Goal: Transaction & Acquisition: Obtain resource

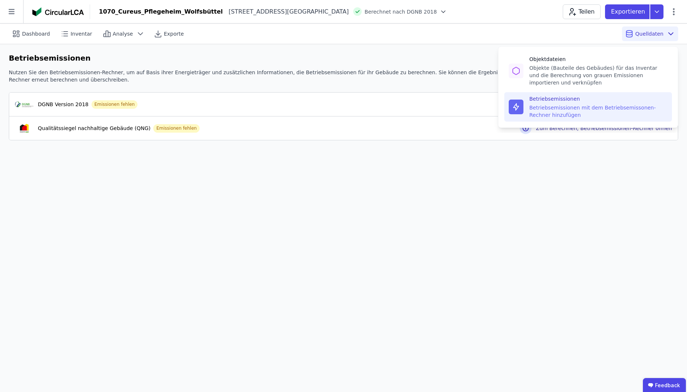
click at [640, 35] on span "Quelldaten" at bounding box center [649, 33] width 28 height 7
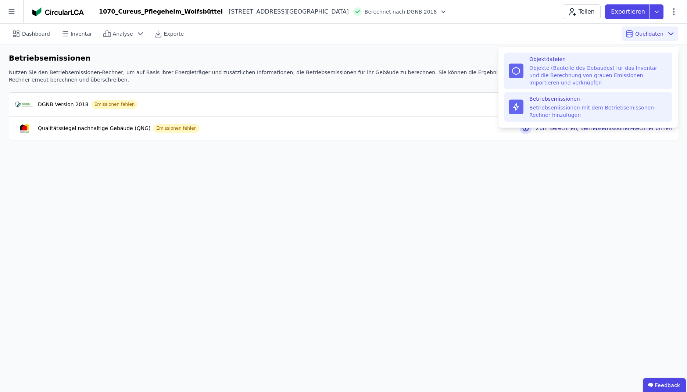
click at [569, 69] on div "Objekte (Bauteile des Gebäudes) für das Inventar und die Berechnung von grauen …" at bounding box center [598, 75] width 138 height 22
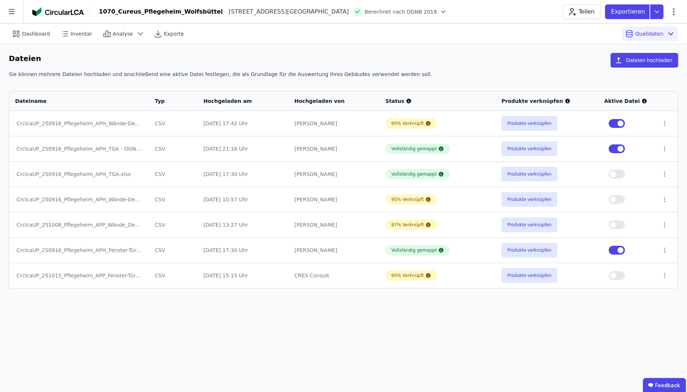
click at [618, 122] on button "button" at bounding box center [616, 123] width 16 height 9
click at [619, 149] on span "button" at bounding box center [620, 149] width 6 height 6
click at [619, 254] on button "button" at bounding box center [616, 250] width 16 height 9
click at [658, 61] on button "Dateien hochladen" at bounding box center [644, 60] width 68 height 15
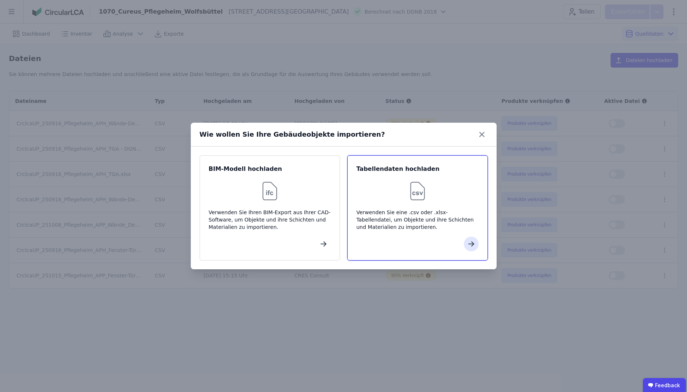
click at [443, 211] on div "Verwenden Sie eine .csv oder .xlsx-Tabellendatei, um Objekte und ihre Schichten…" at bounding box center [417, 220] width 122 height 22
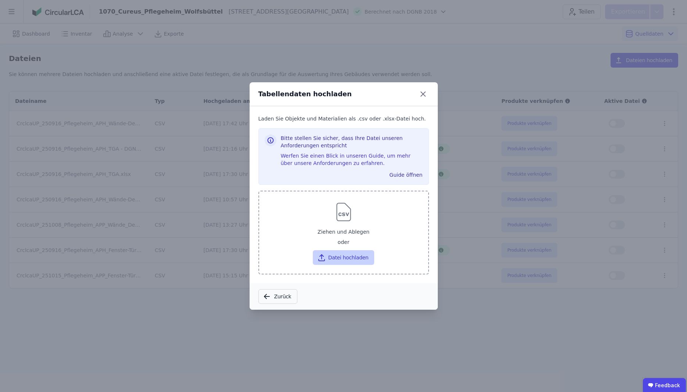
click at [360, 259] on button "Datei hochladen" at bounding box center [343, 257] width 61 height 15
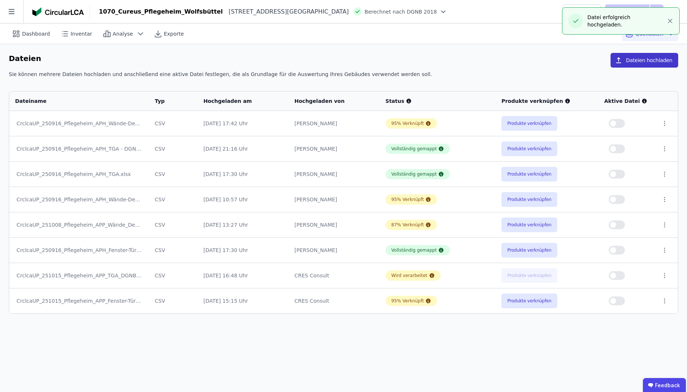
click at [641, 64] on button "Dateien hochladen" at bounding box center [644, 60] width 68 height 15
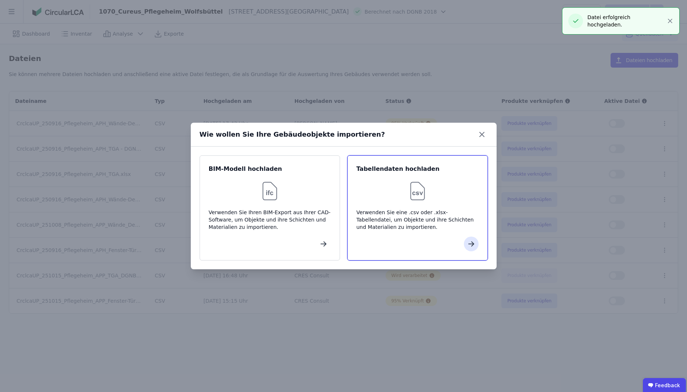
click at [429, 209] on div "Verwenden Sie eine .csv oder .xlsx-Tabellendatei, um Objekte und ihre Schichten…" at bounding box center [417, 220] width 122 height 22
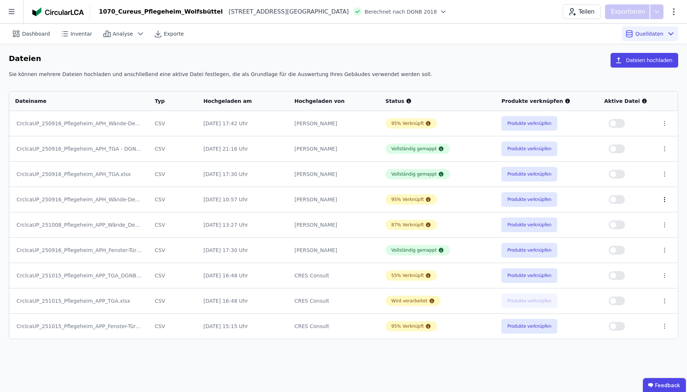
click at [664, 199] on icon at bounding box center [664, 199] width 7 height 7
click at [665, 200] on icon at bounding box center [664, 199] width 7 height 7
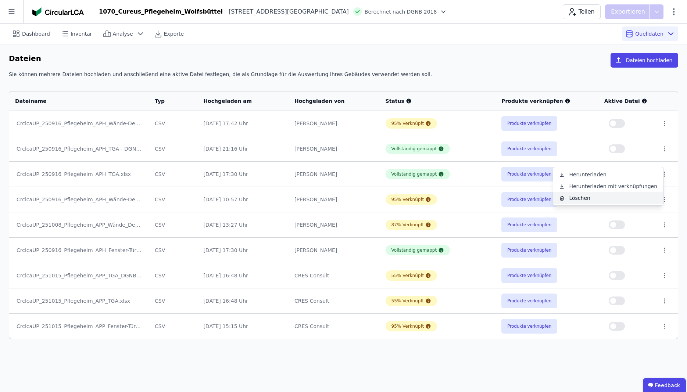
click at [590, 199] on div "Löschen" at bounding box center [608, 198] width 110 height 12
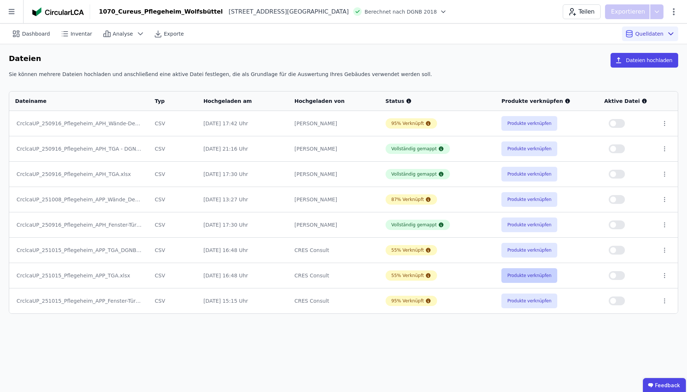
click at [534, 277] on button "Produkte verknüpfen" at bounding box center [529, 275] width 56 height 15
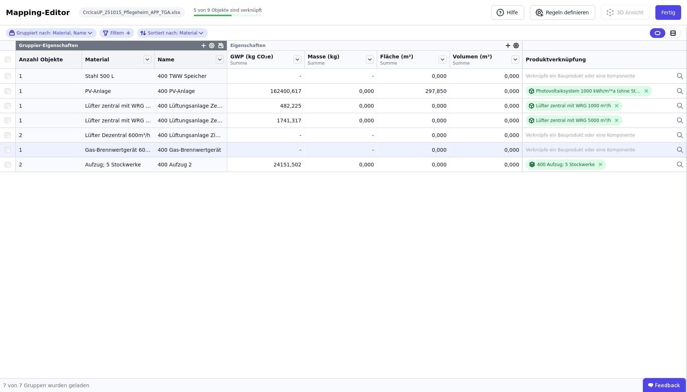
click at [568, 151] on div "Verknüpfe ein Bauprodukt oder eine Komponente" at bounding box center [579, 150] width 109 height 6
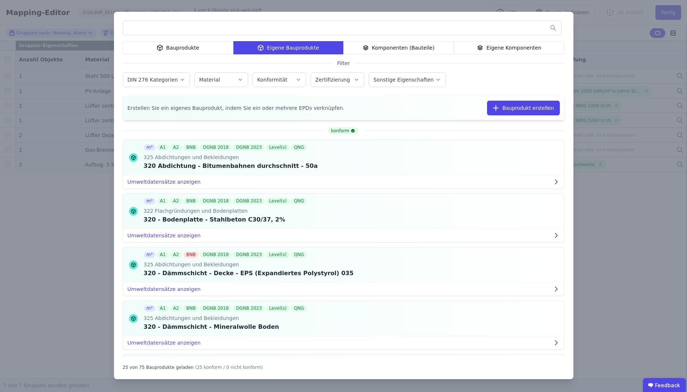
click at [491, 47] on div "Eigene Komponenten" at bounding box center [509, 47] width 111 height 13
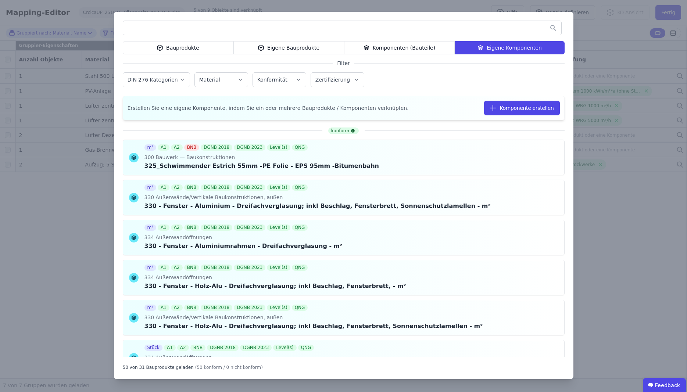
click at [619, 40] on div "Bauprodukte Eigene Bauprodukte Komponenten (Bauteile) Eigene Komponenten Filter…" at bounding box center [343, 196] width 687 height 392
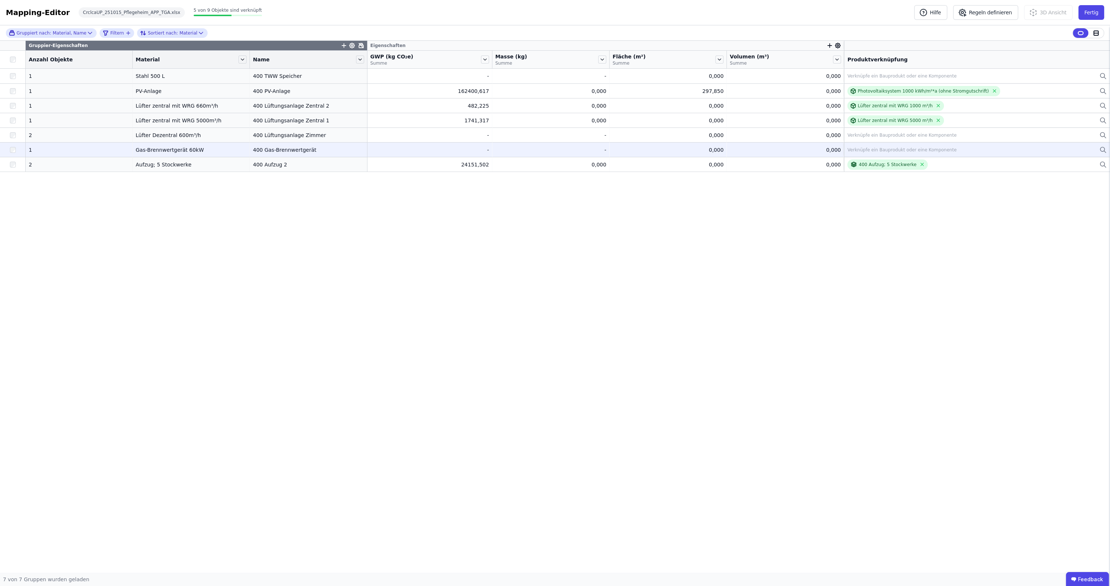
click at [686, 151] on div "Verknüpfe ein Bauprodukt oder eine Komponente" at bounding box center [901, 150] width 109 height 6
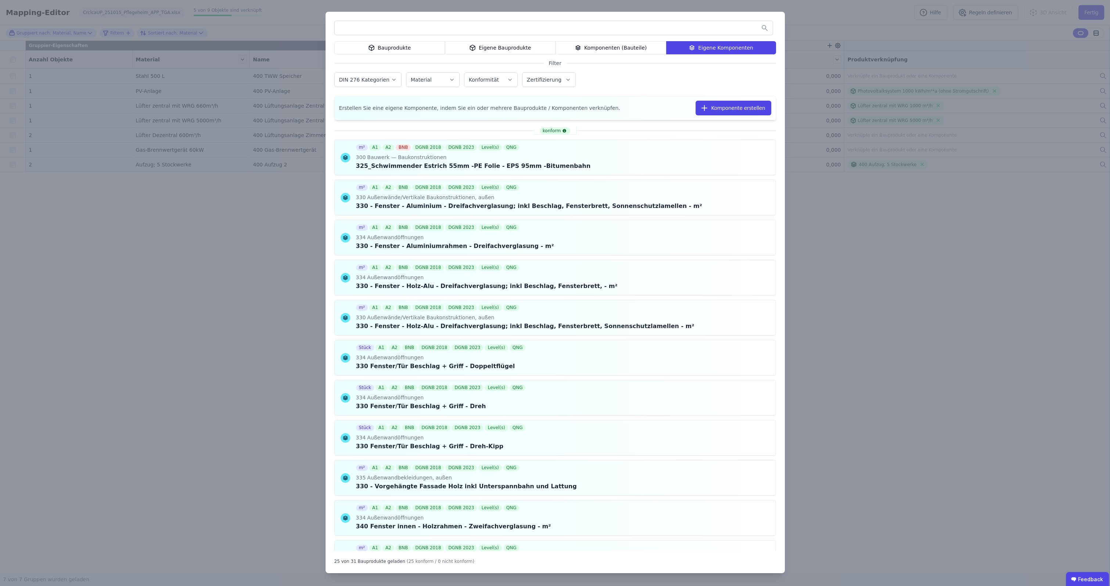
click at [416, 47] on div "Bauprodukte" at bounding box center [389, 47] width 111 height 13
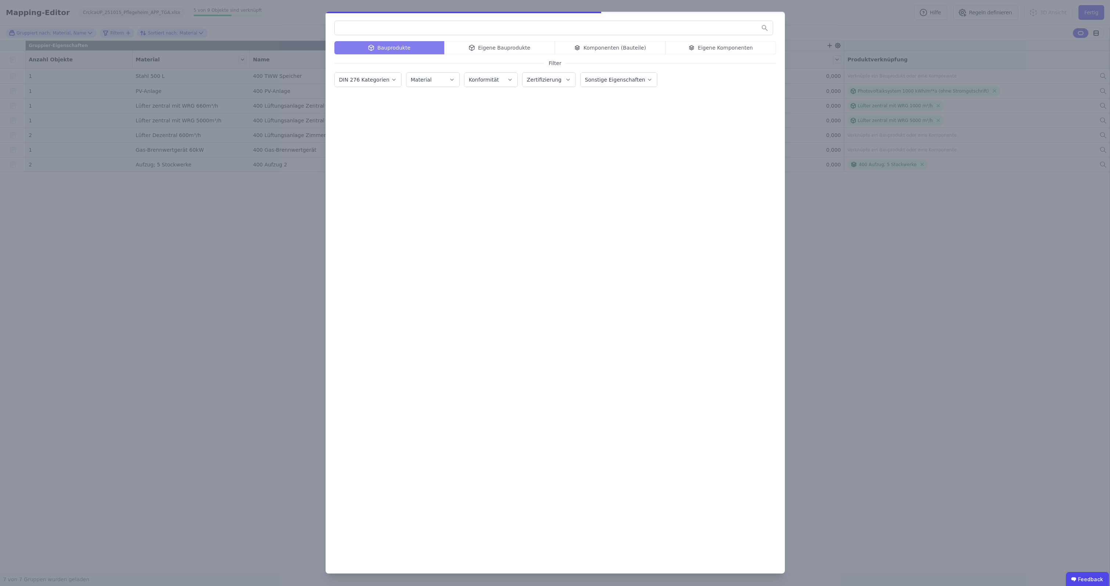
click at [418, 30] on input "text" at bounding box center [554, 27] width 438 height 13
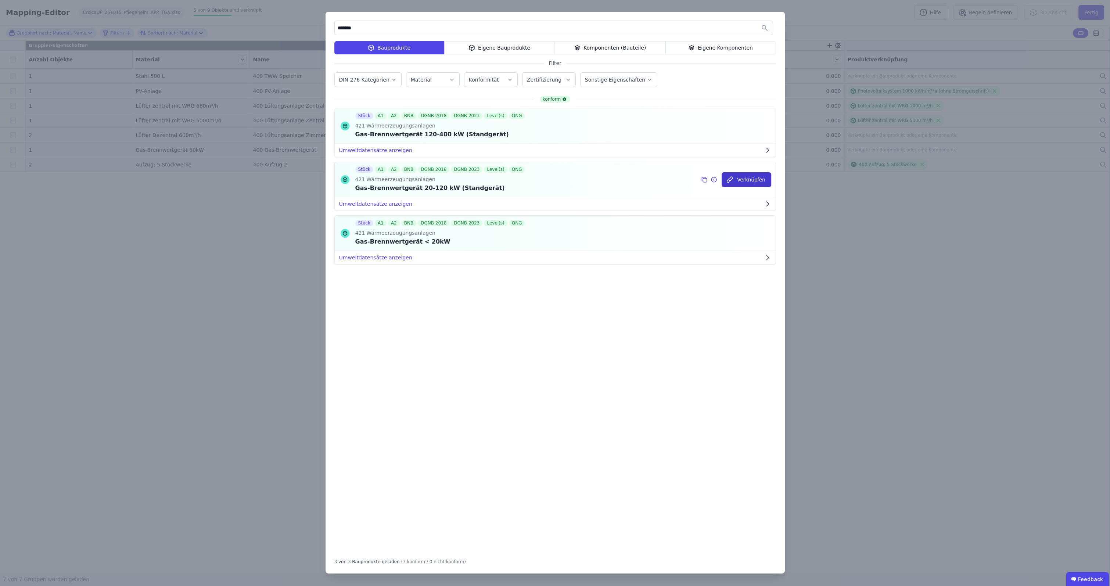
type input "*******"
click at [686, 179] on button "Verknüpfen" at bounding box center [747, 179] width 50 height 15
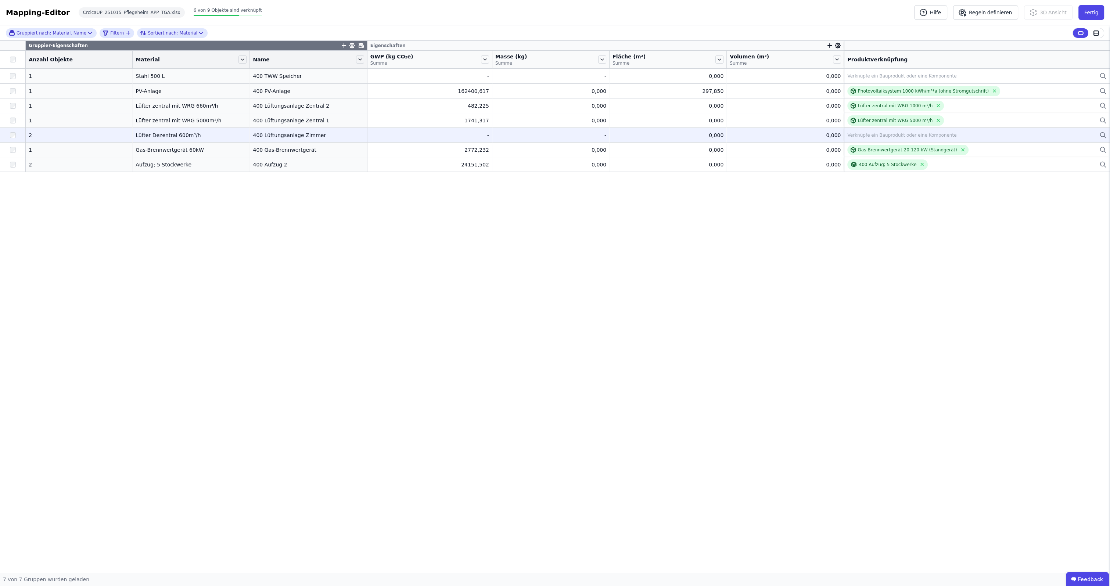
click at [686, 139] on div "Verknüpfe ein Bauprodukt oder eine Komponente" at bounding box center [976, 135] width 259 height 9
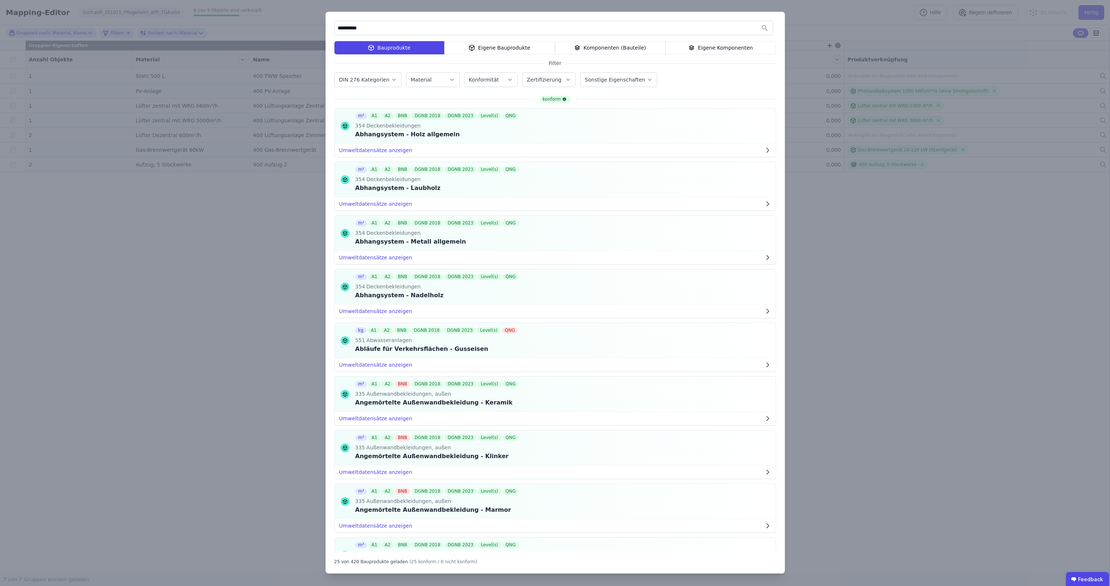
type input "**********"
click at [375, 80] on label "DIN 276 Kategorien" at bounding box center [365, 80] width 52 height 6
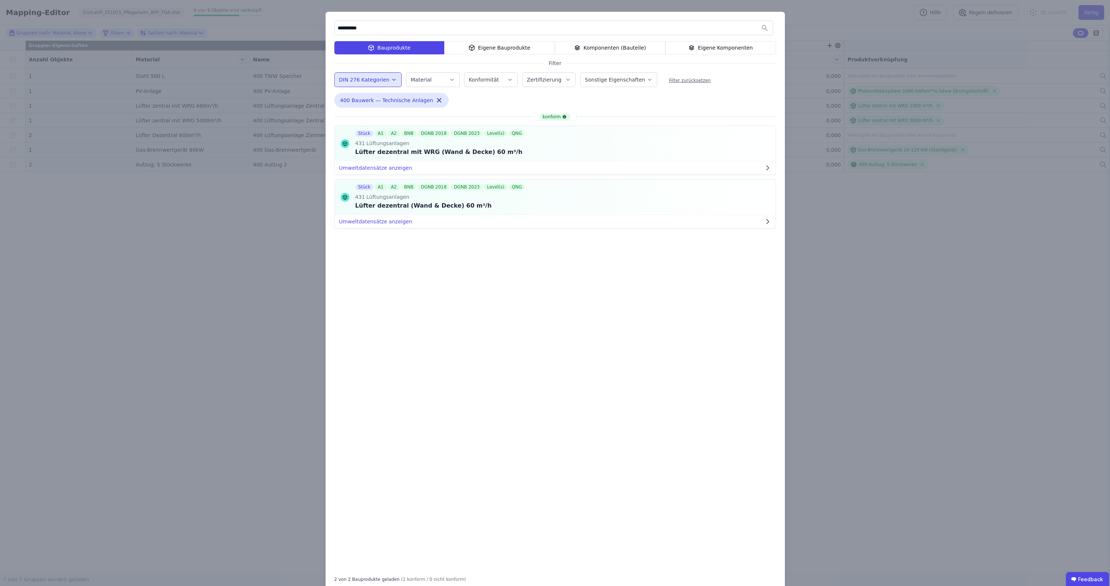
click at [587, 369] on div "konform Stück A1 A2 BNB DGNB 2018 DGNB 2023 Level(s) QNG 431 Lüftungsanlagen Lü…" at bounding box center [555, 342] width 442 height 456
click at [686, 198] on icon at bounding box center [704, 197] width 7 height 9
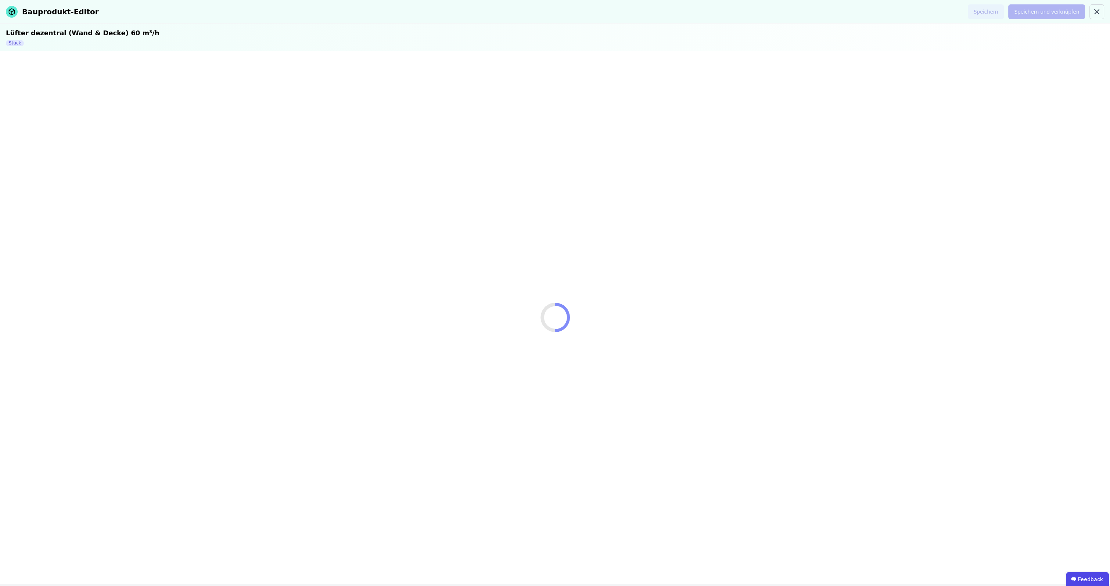
select select "**********"
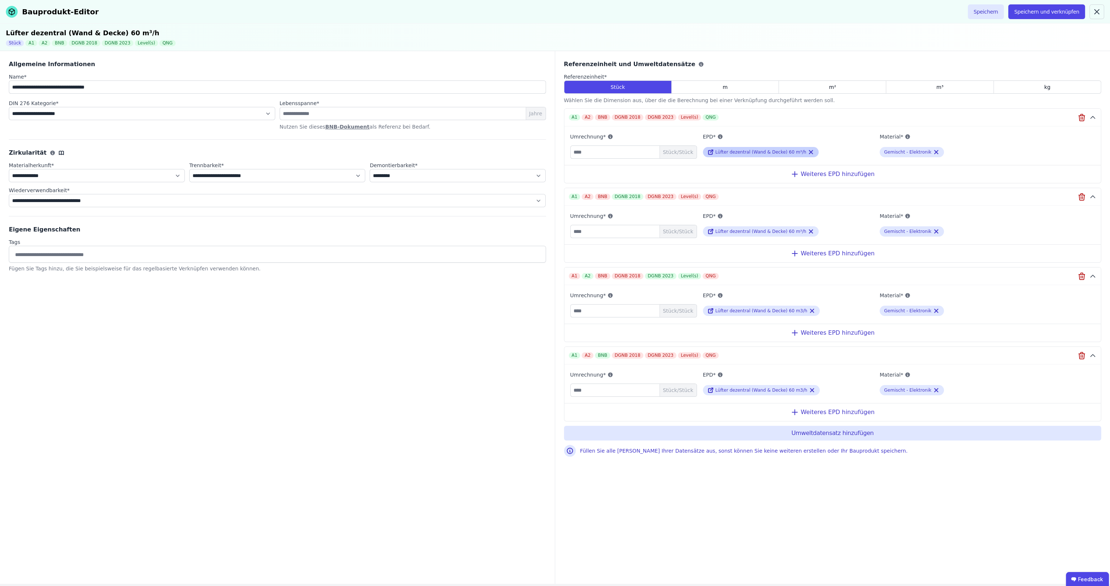
click at [686, 151] on span "Lüfter dezentral (Wand & Decke) 60 m³/h" at bounding box center [760, 152] width 91 height 5
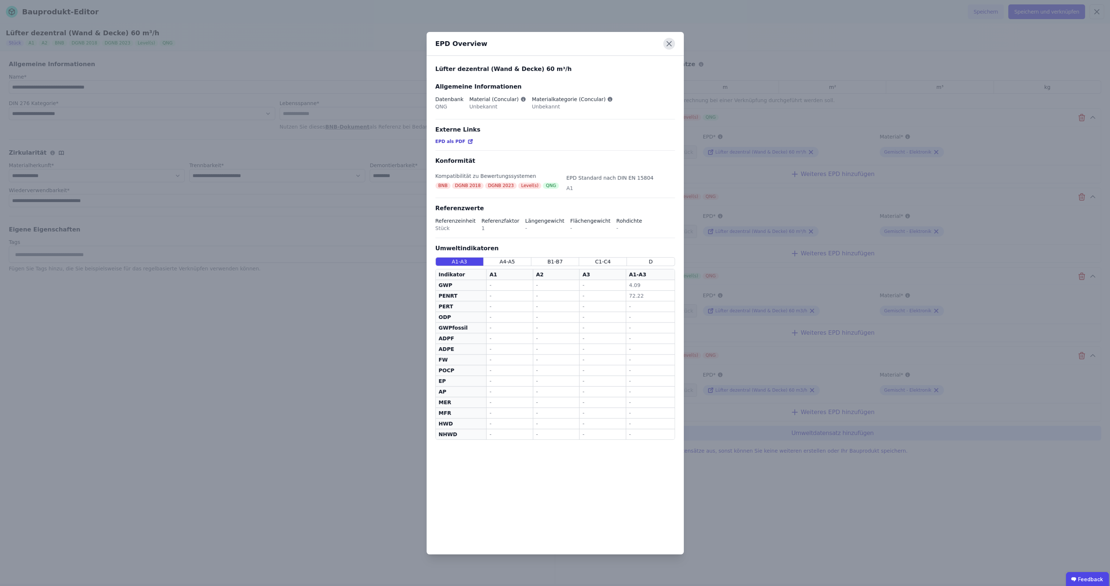
click at [669, 43] on icon at bounding box center [669, 44] width 12 height 12
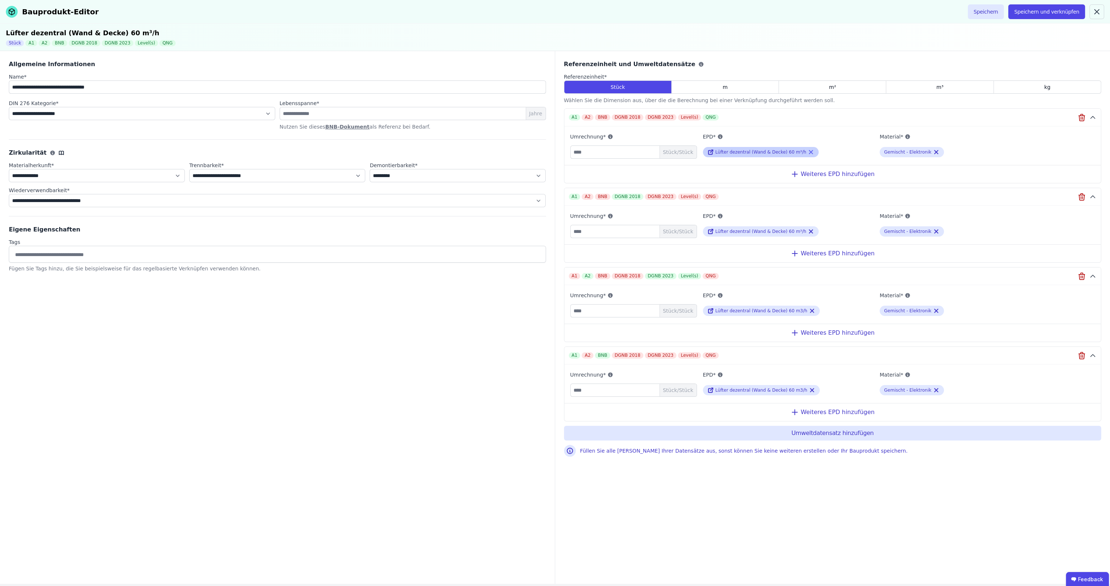
click at [686, 151] on icon at bounding box center [811, 152] width 7 height 9
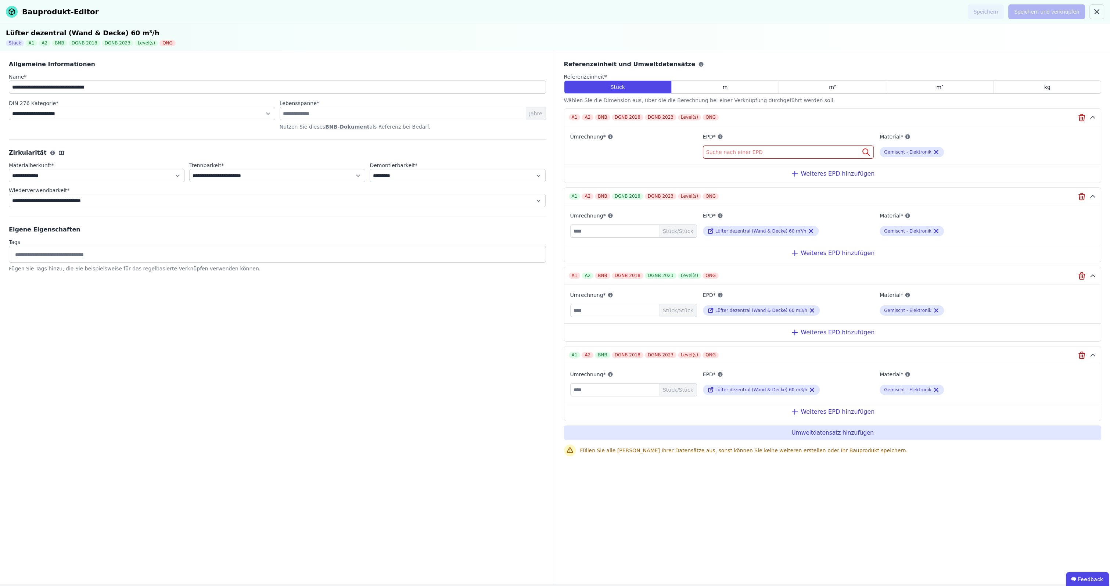
click at [686, 151] on div "Suche nach einer EPD" at bounding box center [788, 152] width 171 height 13
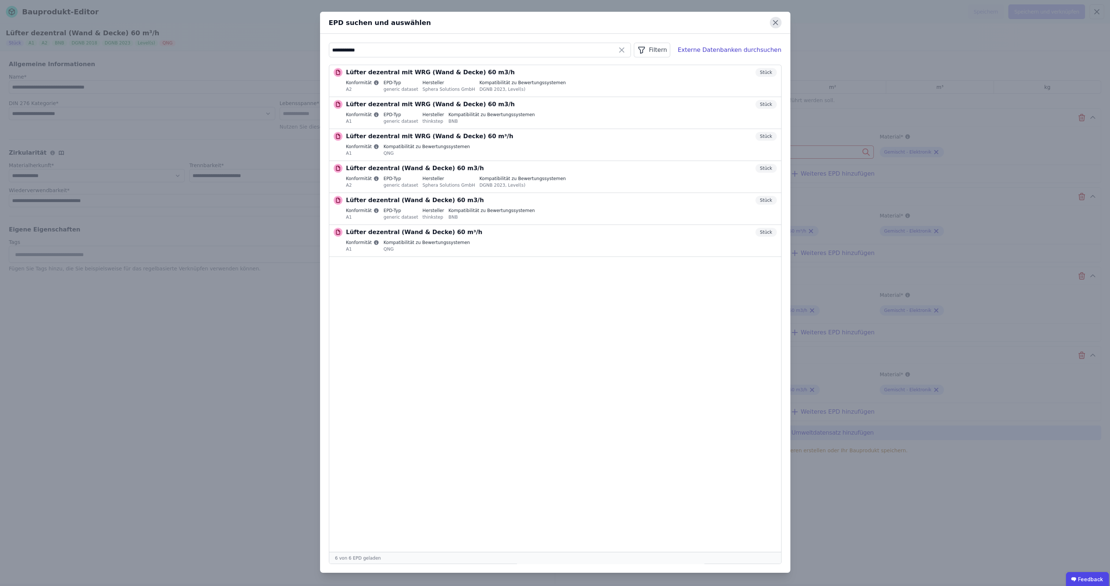
type input "**********"
click at [686, 21] on icon at bounding box center [775, 22] width 11 height 11
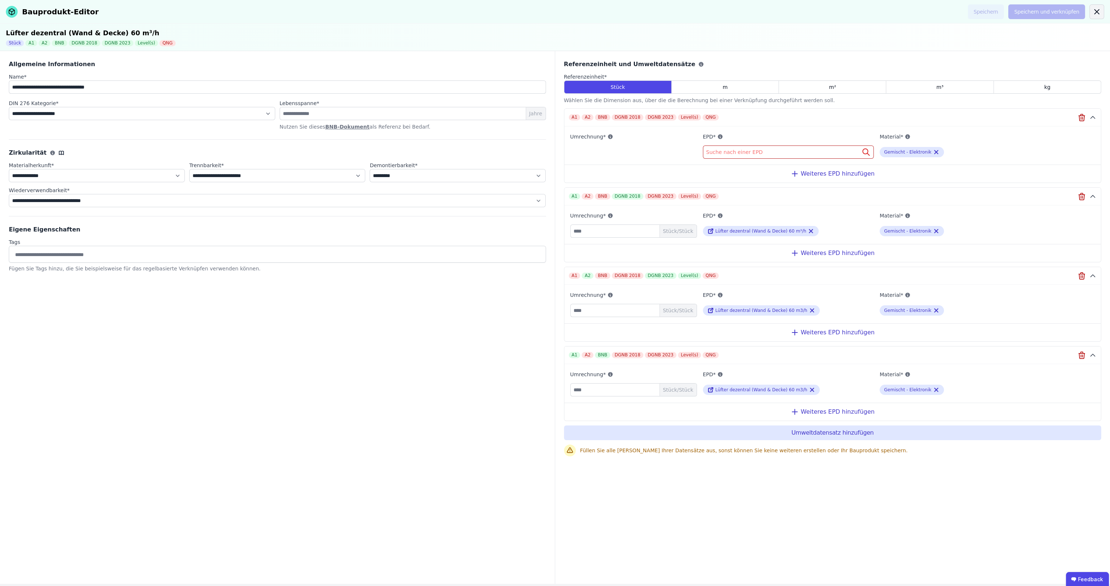
click at [686, 12] on icon at bounding box center [1096, 11] width 9 height 9
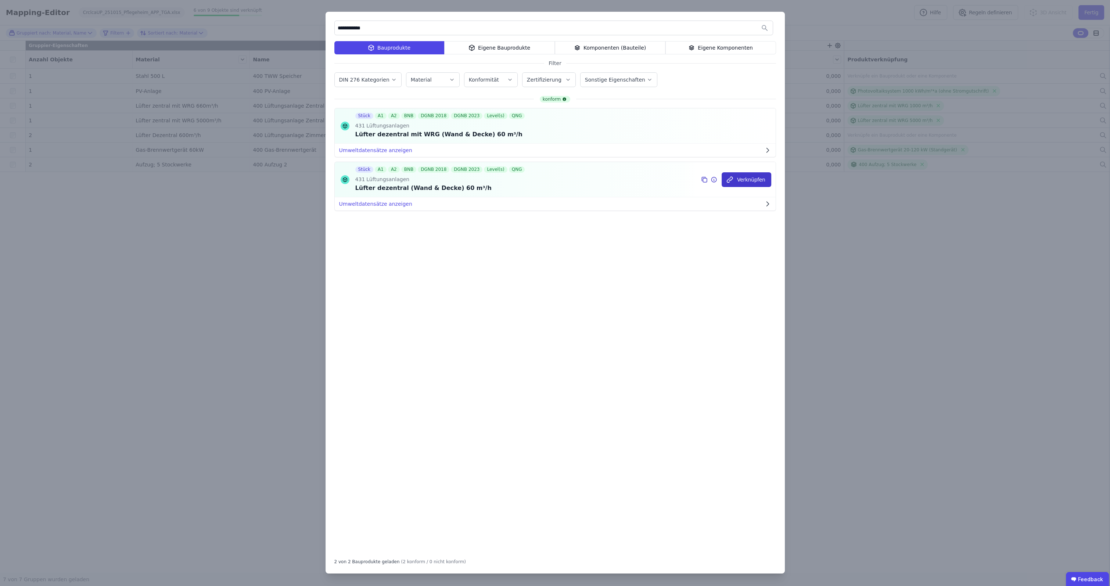
type input "**********"
click at [686, 181] on button "Verknüpfen" at bounding box center [747, 179] width 50 height 15
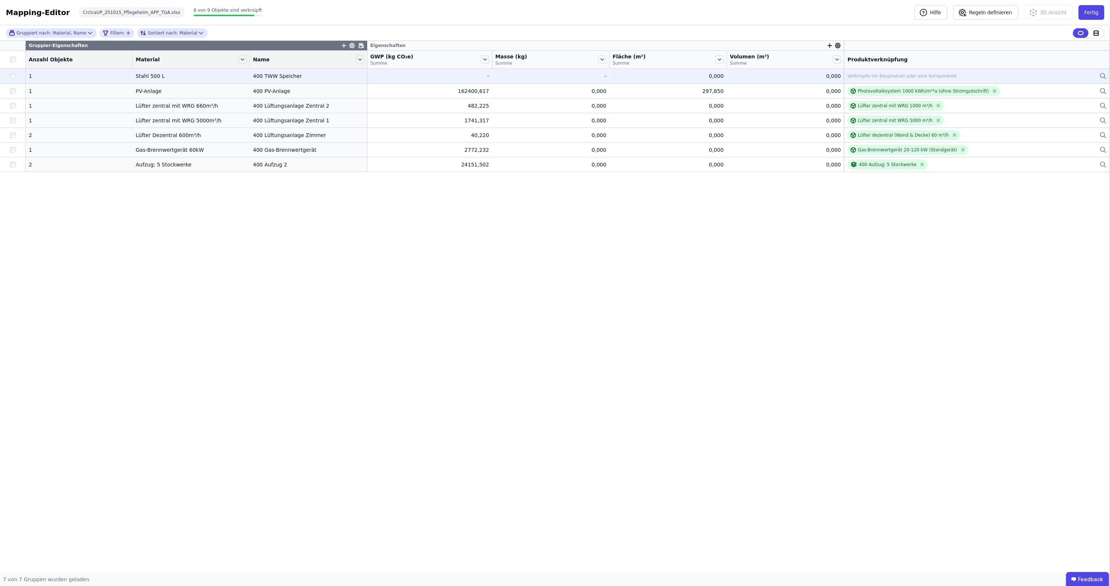
click at [686, 77] on div "Verknüpfe ein Bauprodukt oder eine Komponente" at bounding box center [901, 76] width 109 height 6
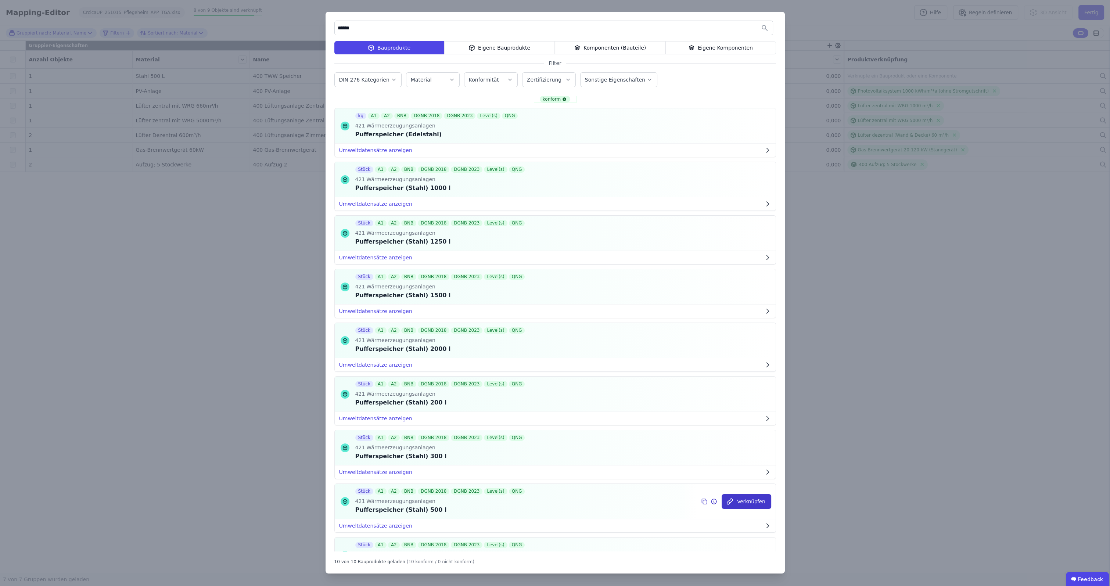
type input "******"
click at [686, 392] on button "Verknüpfen" at bounding box center [747, 501] width 50 height 15
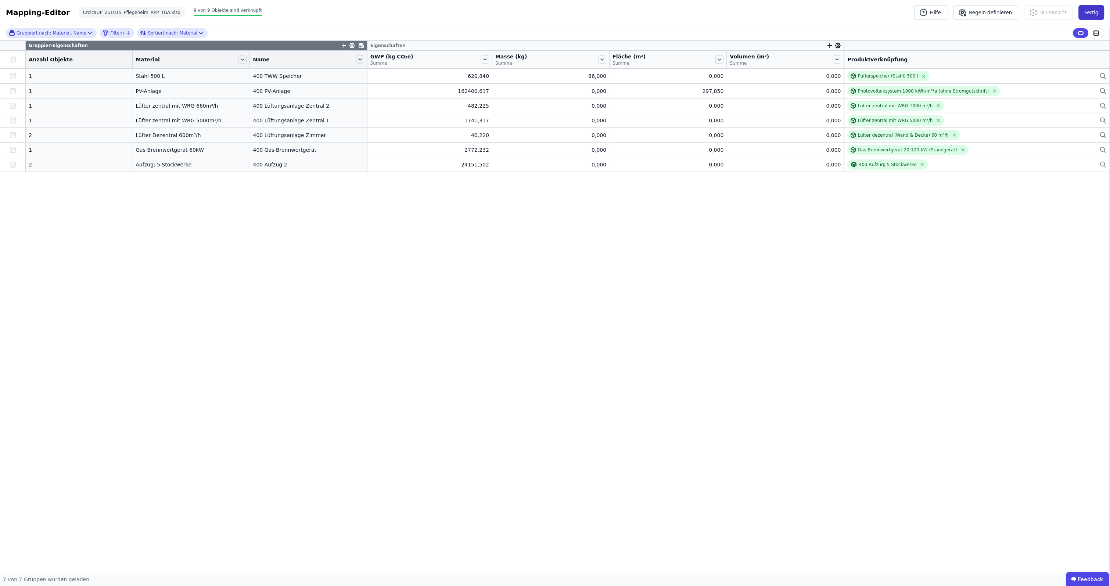
click at [686, 15] on button "Fertig" at bounding box center [1091, 12] width 26 height 15
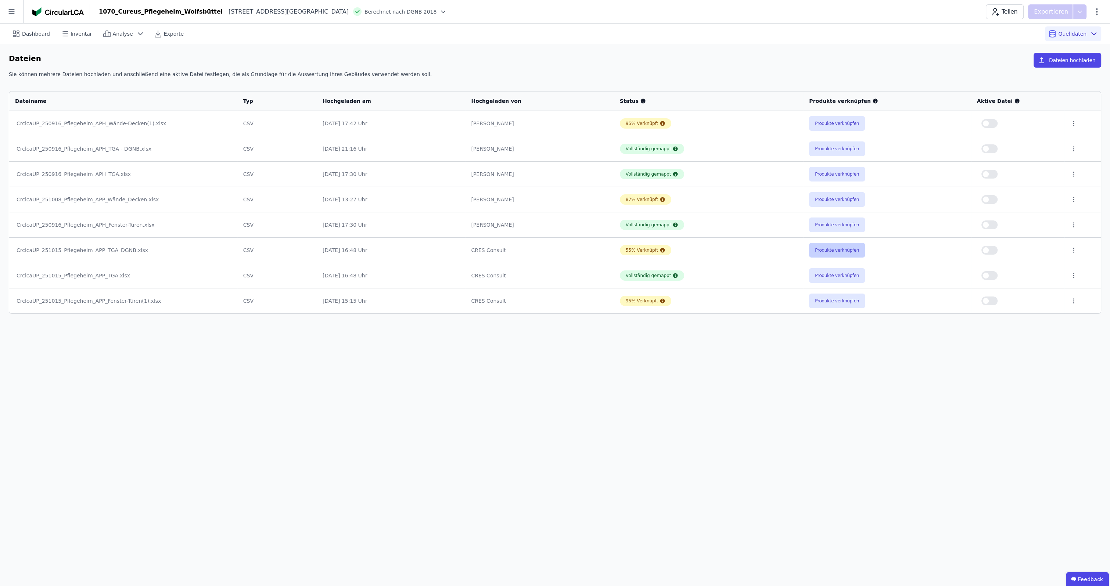
click at [686, 252] on button "Produkte verknüpfen" at bounding box center [837, 250] width 56 height 15
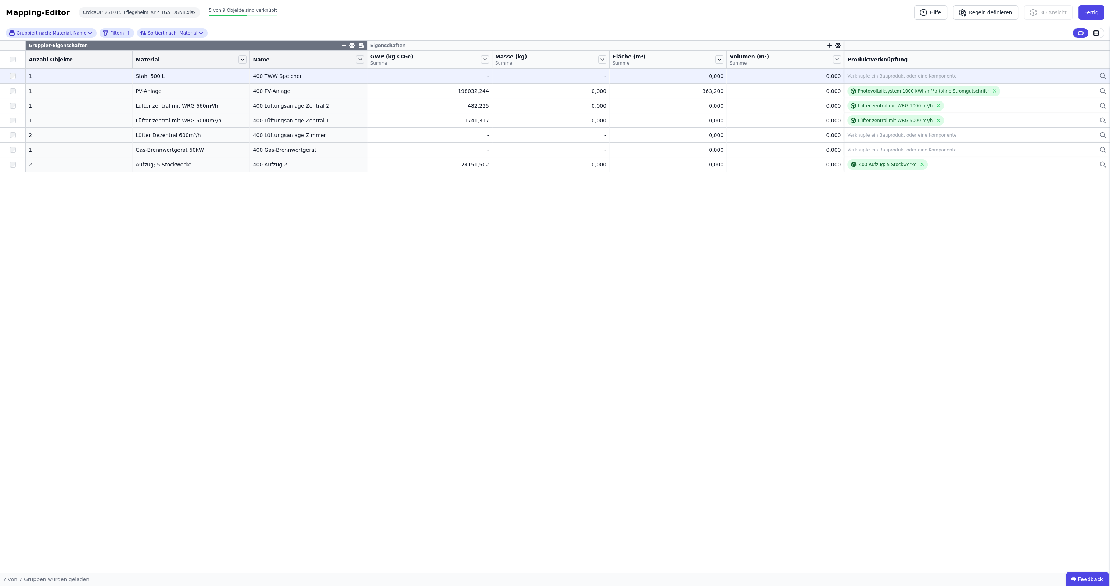
click at [686, 77] on div "Verknüpfe ein Bauprodukt oder eine Komponente" at bounding box center [901, 76] width 109 height 6
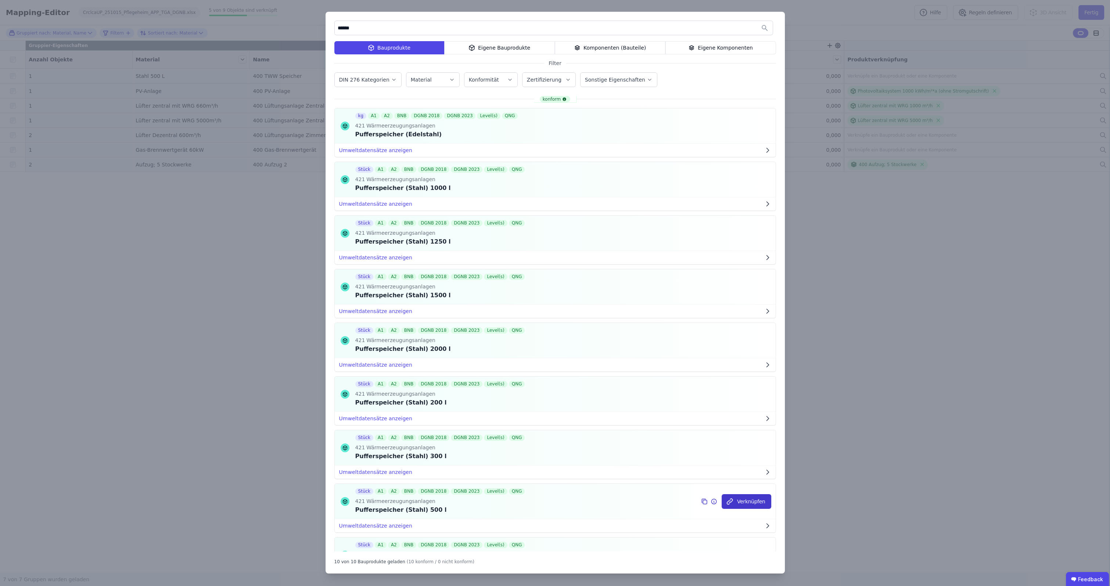
type input "******"
click at [686, 392] on button "Verknüpfen" at bounding box center [747, 501] width 50 height 15
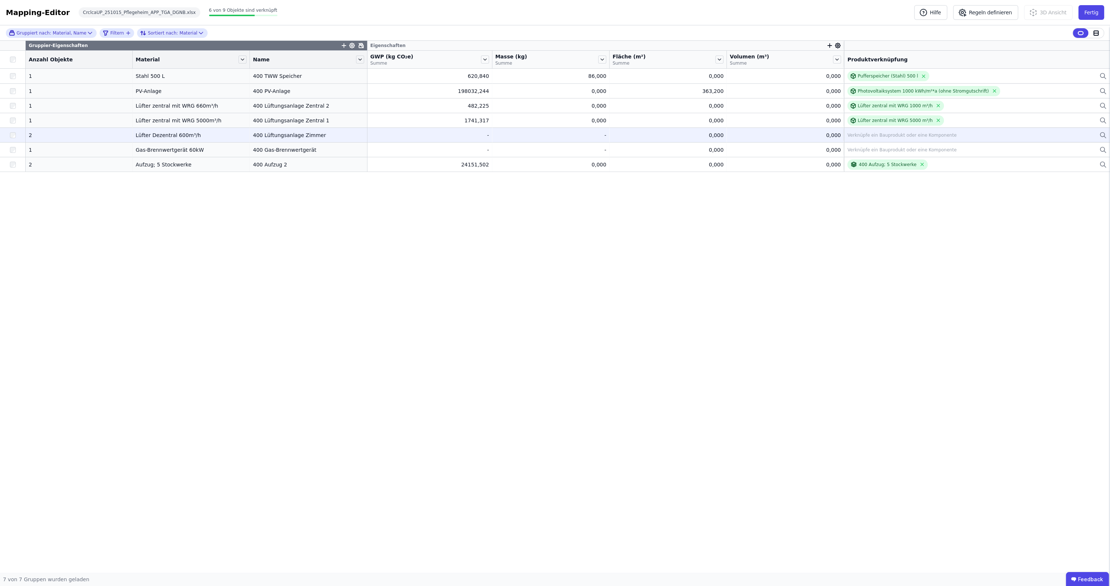
click at [686, 134] on div "Verknüpfe ein Bauprodukt oder eine Komponente" at bounding box center [901, 135] width 109 height 6
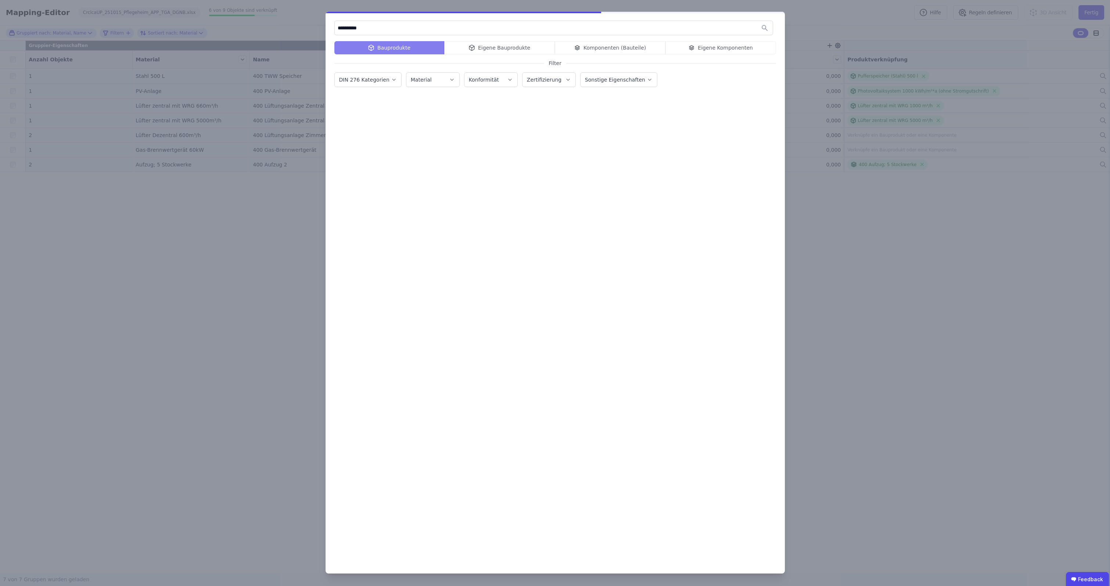
click at [375, 81] on label "DIN 276 Kategorien" at bounding box center [365, 80] width 52 height 6
click at [360, 156] on div "400 Bauwerk — Technische Anlagen" at bounding box center [404, 156] width 96 height 7
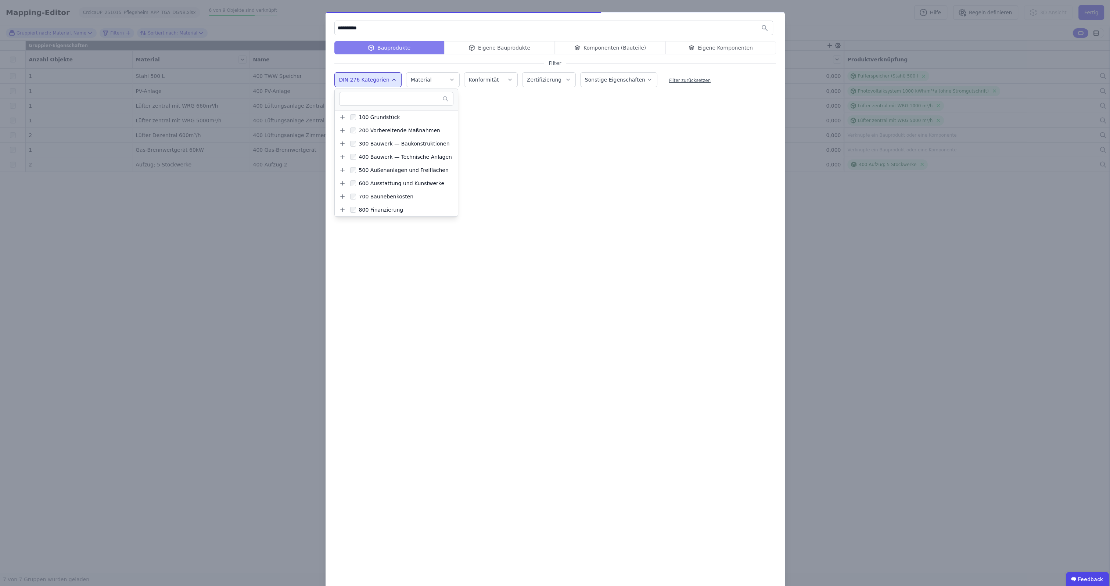
click at [686, 98] on div "**********" at bounding box center [555, 301] width 459 height 579
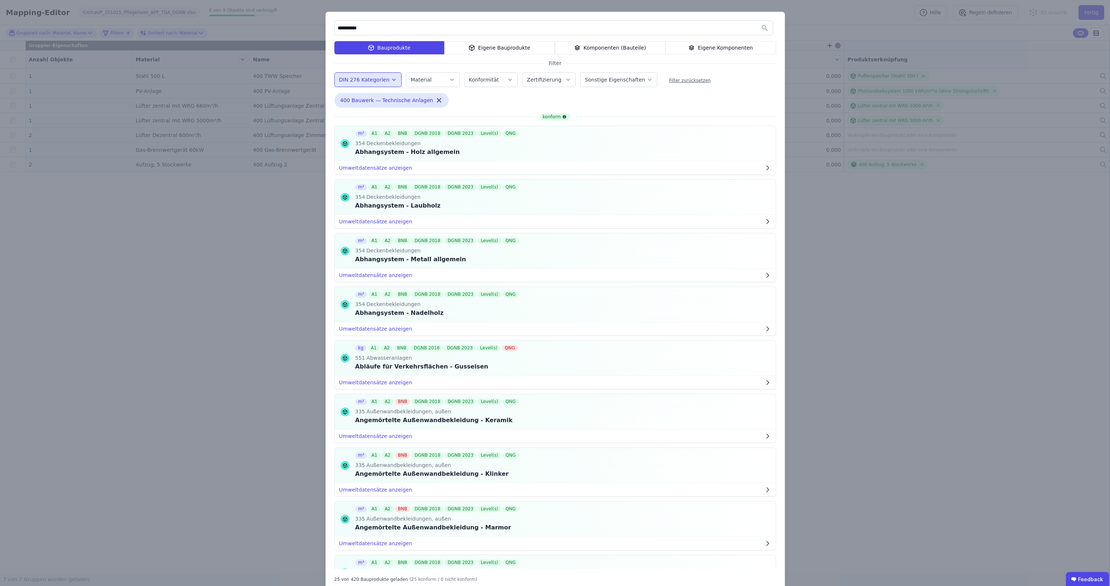
drag, startPoint x: 378, startPoint y: 26, endPoint x: 301, endPoint y: 34, distance: 78.4
click at [335, 35] on input "**********" at bounding box center [554, 27] width 438 height 13
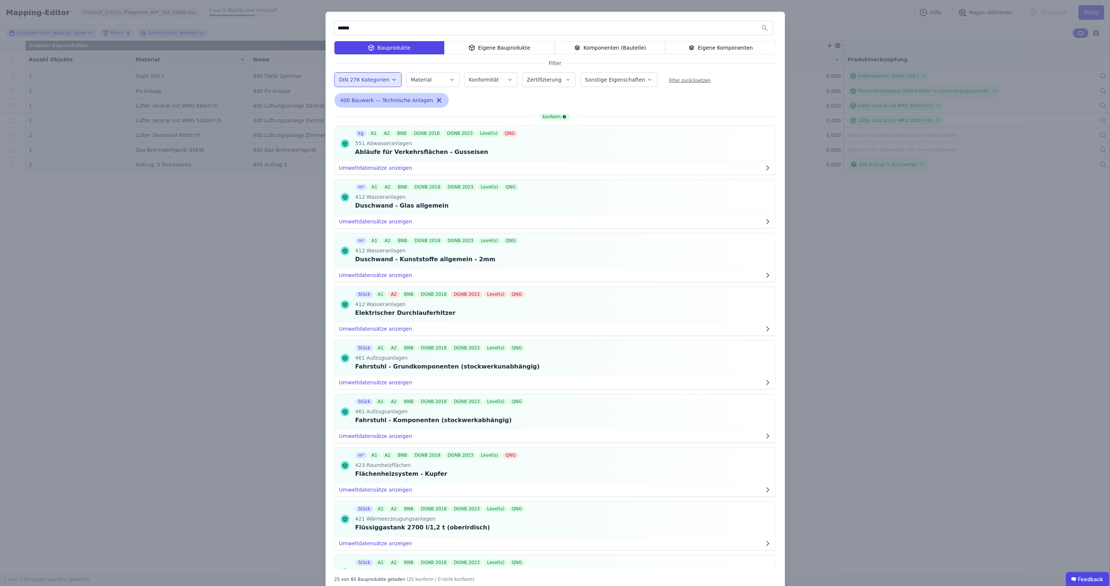
type input "******"
click at [435, 98] on icon "button" at bounding box center [438, 100] width 7 height 7
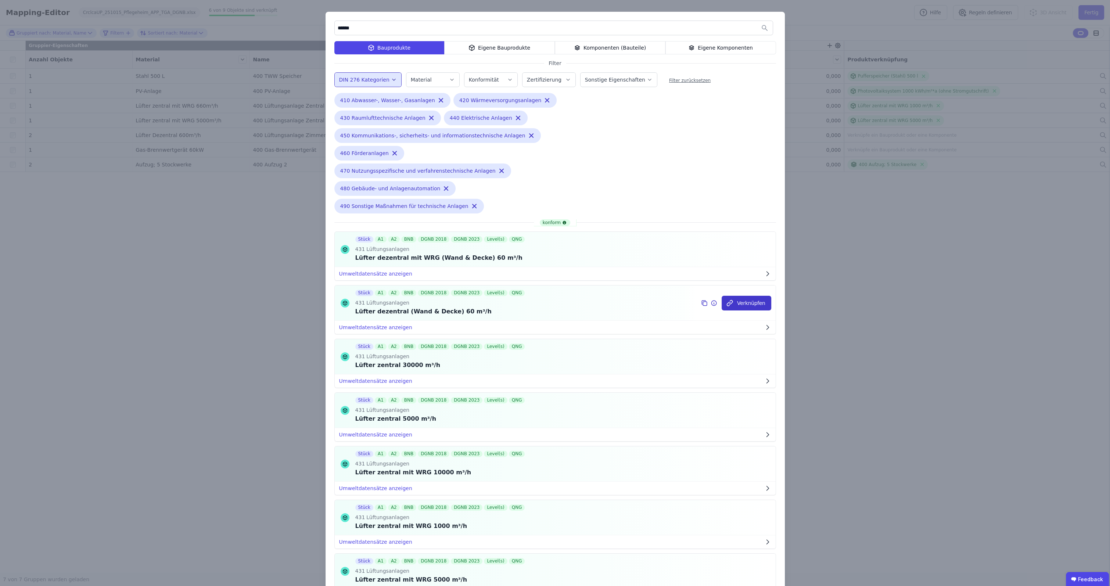
click at [686, 296] on button "Verknüpfen" at bounding box center [747, 303] width 50 height 15
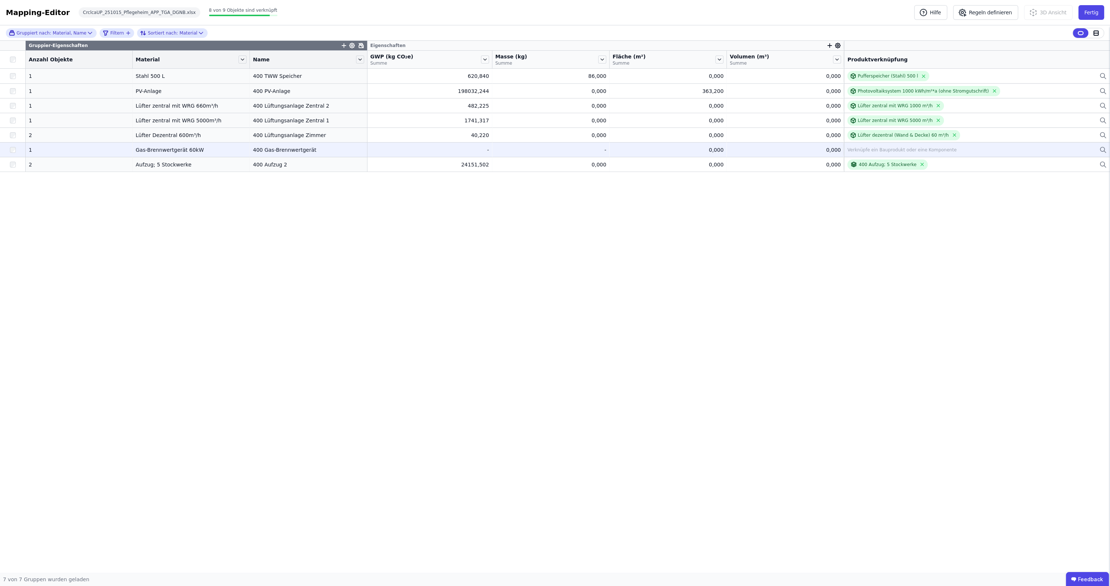
click at [686, 152] on div "Verknüpfe ein Bauprodukt oder eine Komponente" at bounding box center [976, 150] width 259 height 9
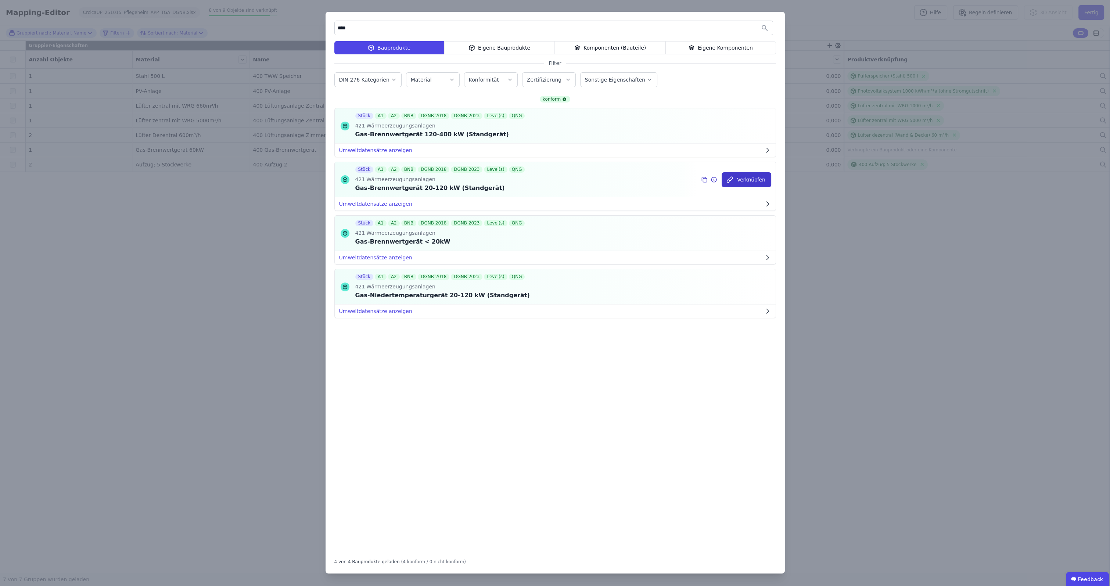
type input "****"
click at [686, 180] on button "Verknüpfen" at bounding box center [747, 179] width 50 height 15
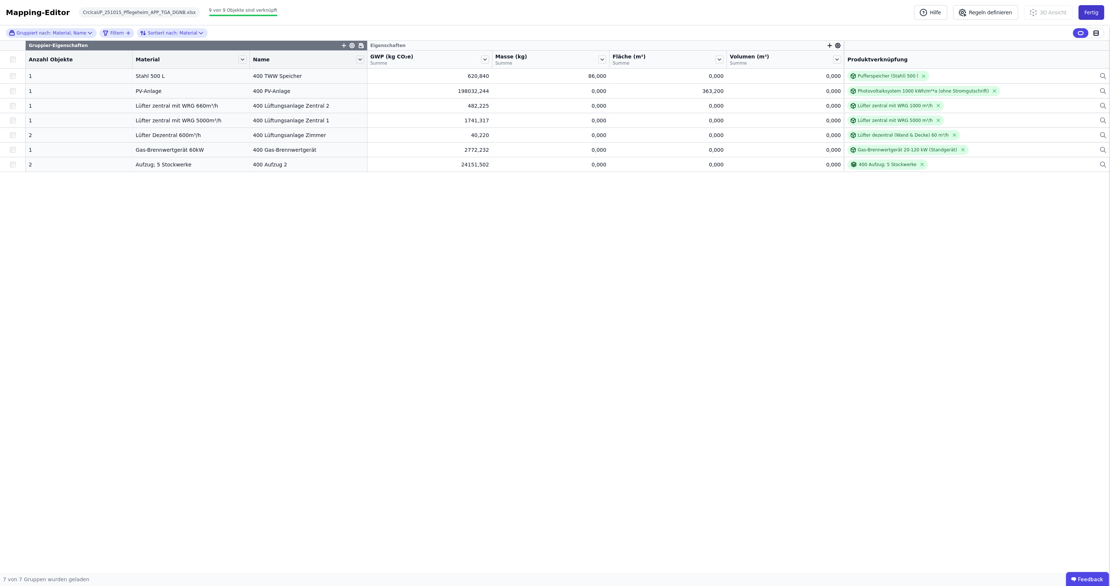
click at [686, 10] on button "Fertig" at bounding box center [1091, 12] width 26 height 15
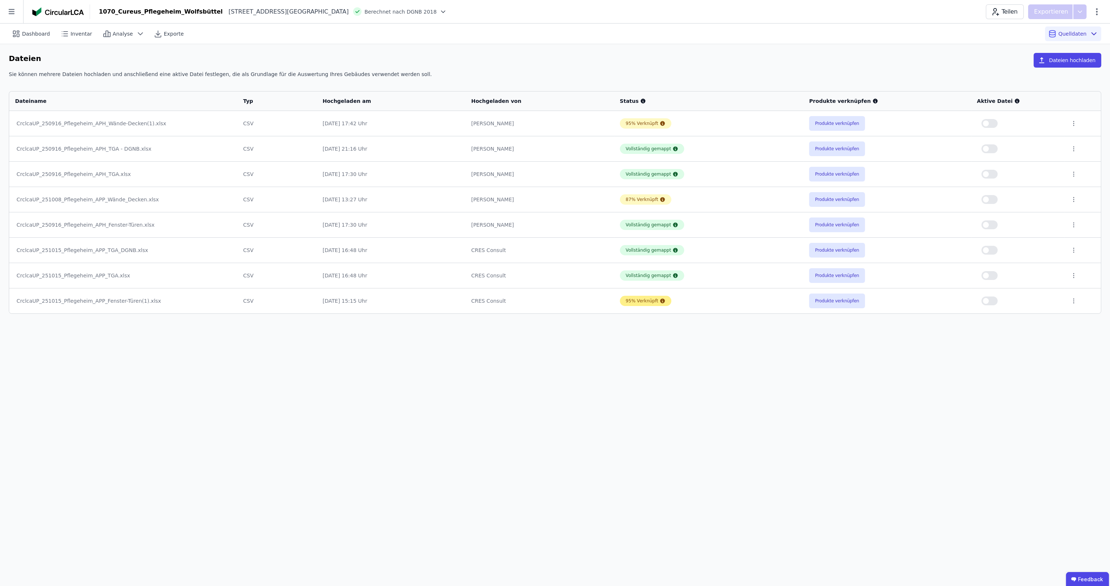
click at [630, 302] on div "95% Verknüpft" at bounding box center [642, 301] width 33 height 6
click at [686, 300] on button "Produkte verknüpfen" at bounding box center [837, 301] width 56 height 15
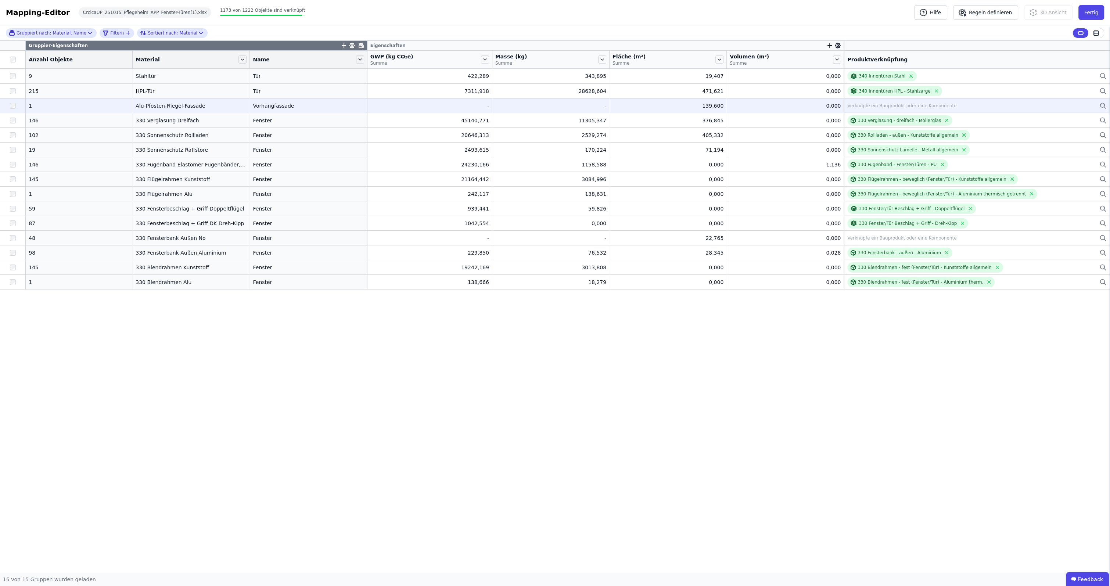
click at [686, 105] on div "Verknüpfe ein Bauprodukt oder eine Komponente" at bounding box center [901, 106] width 109 height 6
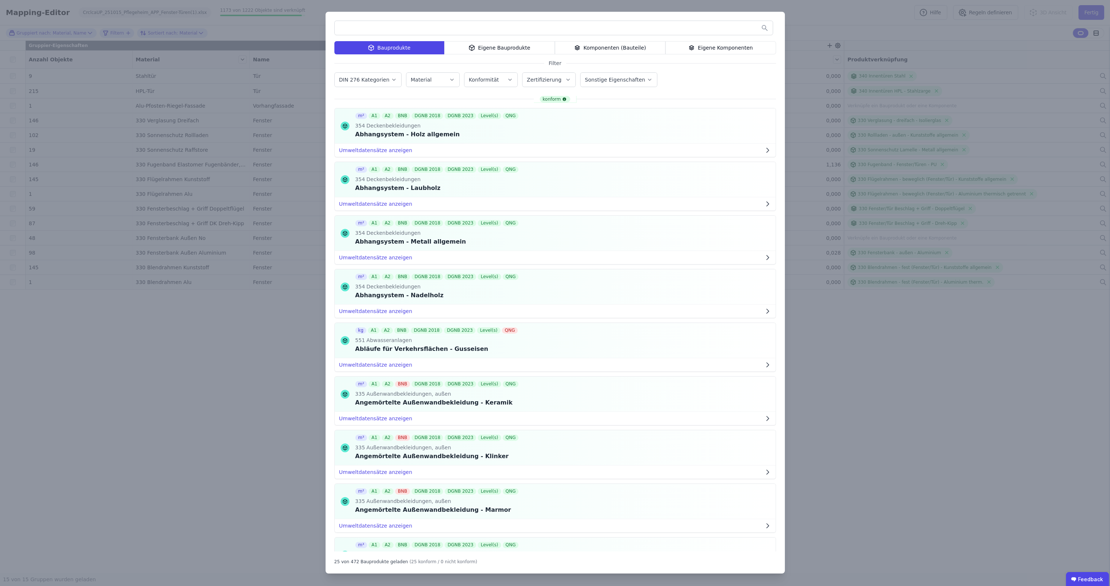
click at [589, 47] on div "Komponenten (Bauteile)" at bounding box center [610, 47] width 111 height 13
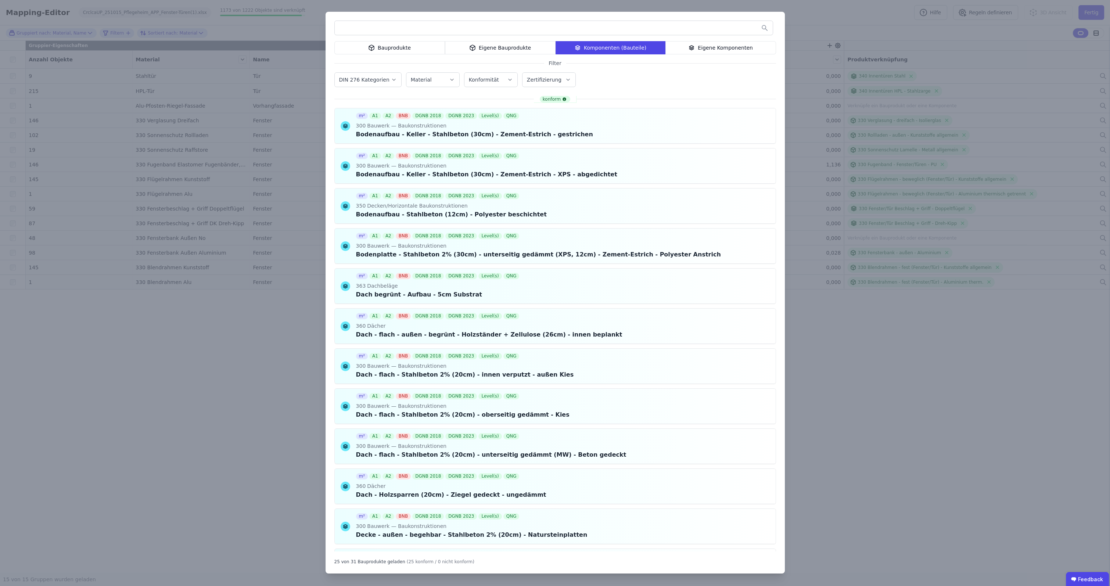
click at [686, 47] on div "Eigene Komponenten" at bounding box center [720, 47] width 111 height 13
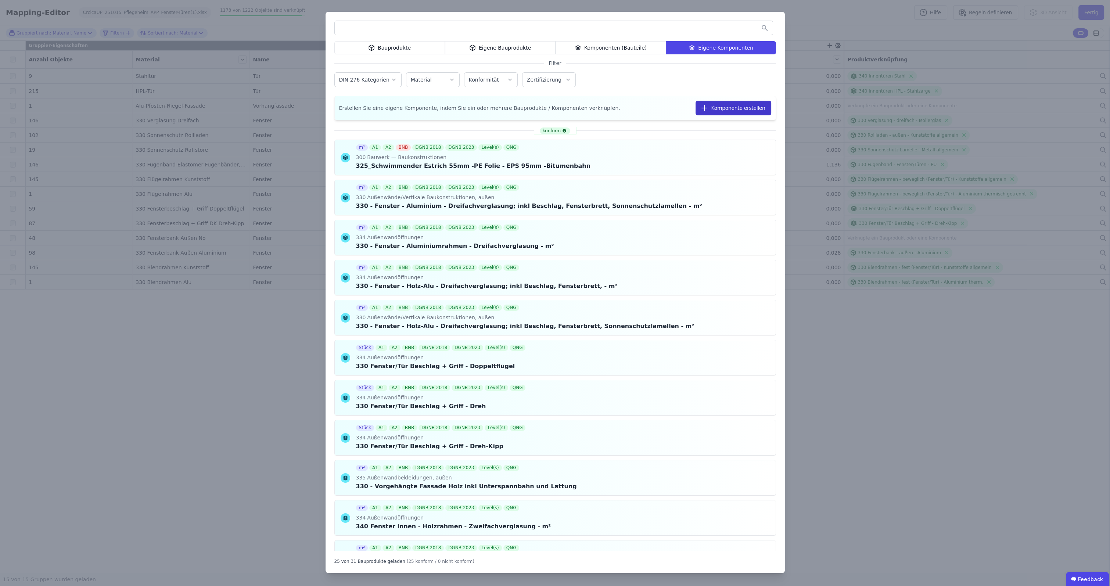
click at [686, 109] on button "Komponente erstellen" at bounding box center [733, 108] width 75 height 15
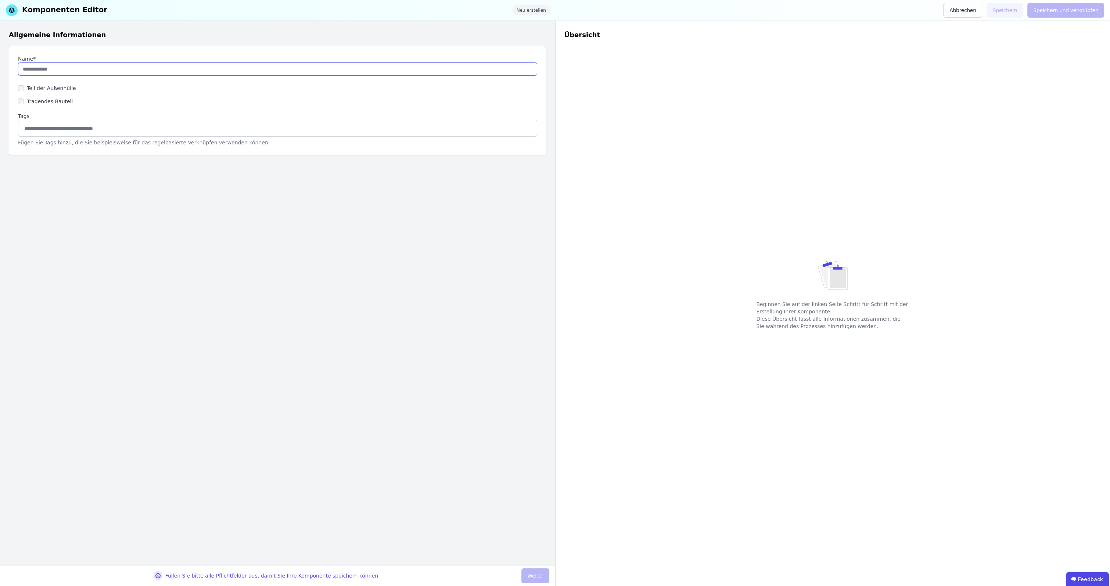
click at [67, 73] on input "string" at bounding box center [277, 68] width 519 height 13
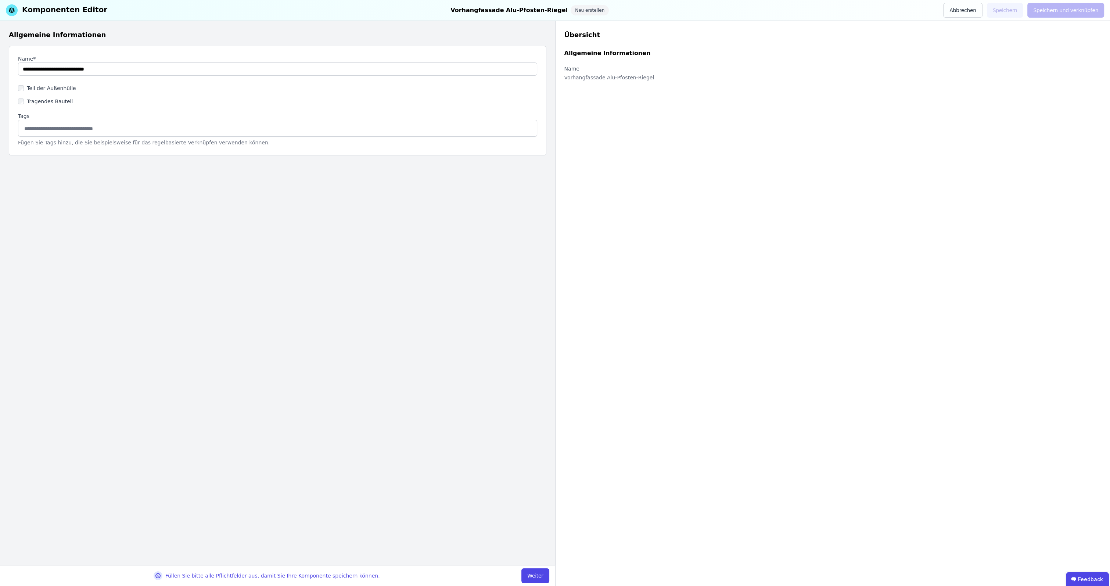
click at [62, 88] on label "Teil der Außenhülle" at bounding box center [50, 88] width 52 height 7
click at [22, 69] on input "string" at bounding box center [277, 68] width 519 height 13
type input "**********"
click at [536, 392] on button "Weiter" at bounding box center [535, 575] width 28 height 15
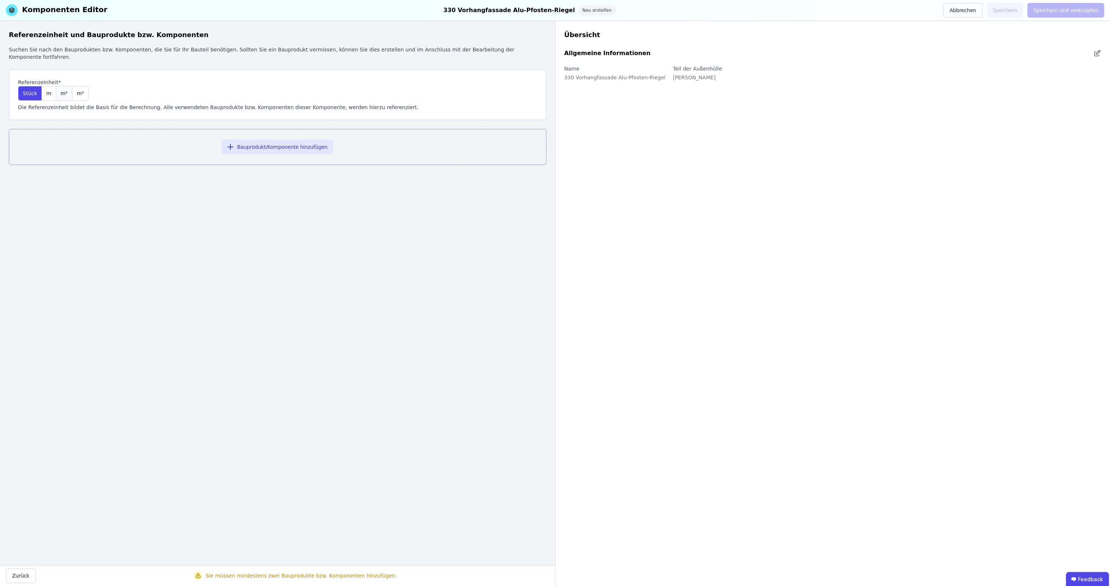
click at [67, 87] on div "m²" at bounding box center [64, 93] width 16 height 15
click at [304, 142] on button "Bauprodukt/Komponente hinzufügen" at bounding box center [278, 147] width 112 height 15
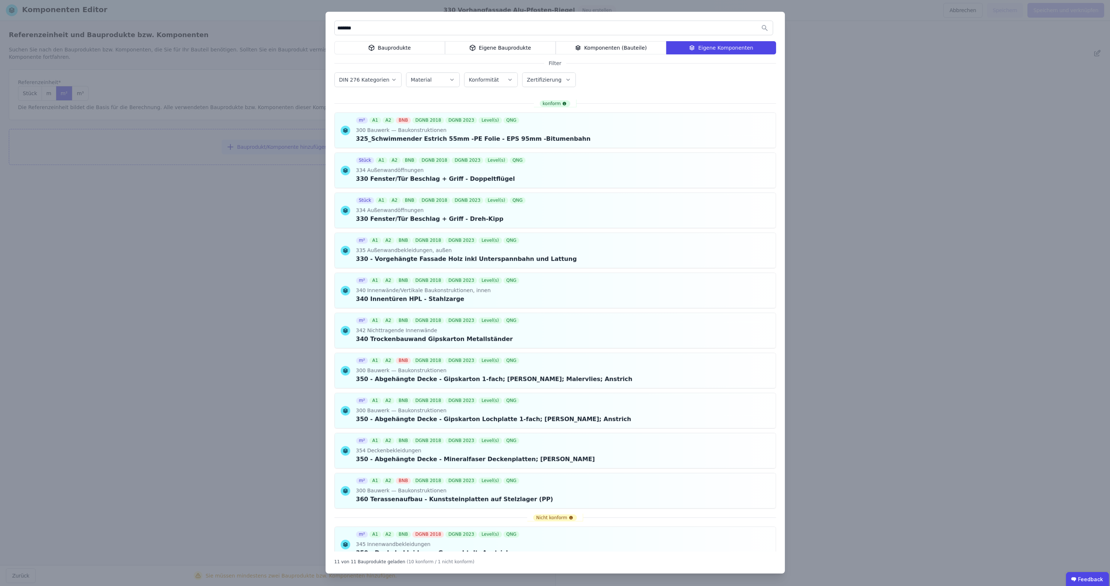
type input "*******"
click at [370, 81] on label "DIN 276 Kategorien" at bounding box center [365, 80] width 52 height 6
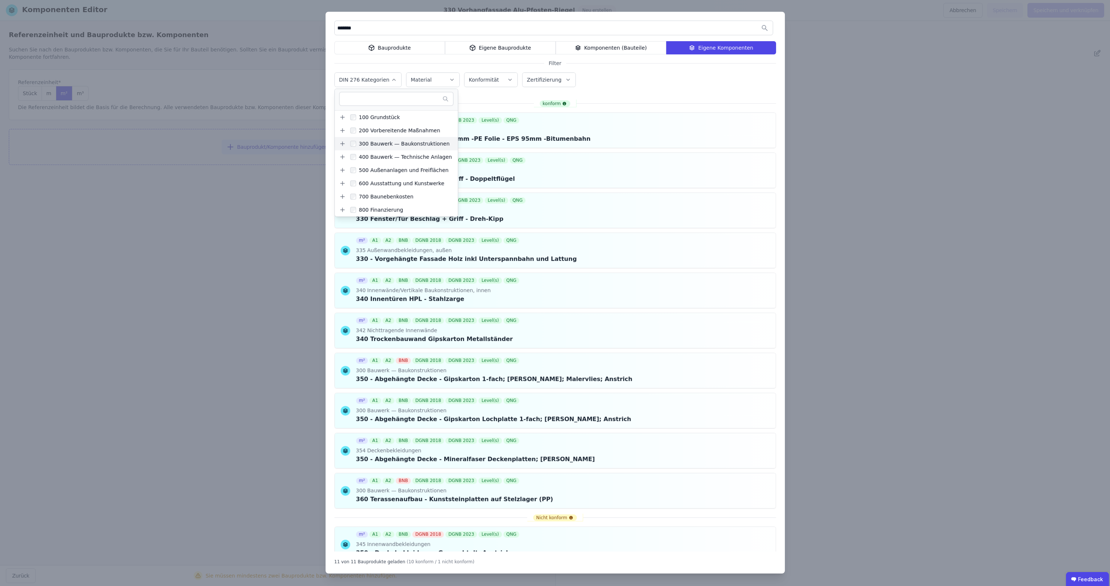
click at [342, 143] on icon at bounding box center [342, 144] width 0 height 4
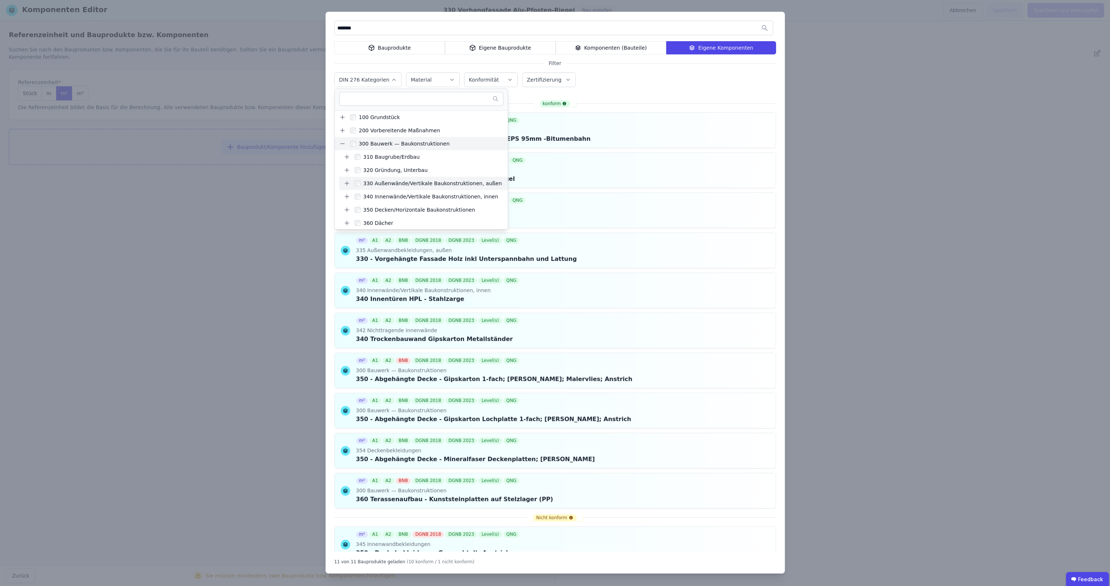
click at [377, 183] on div "330 Außenwände/Vertikale Baukonstruktionen, außen" at bounding box center [430, 183] width 141 height 7
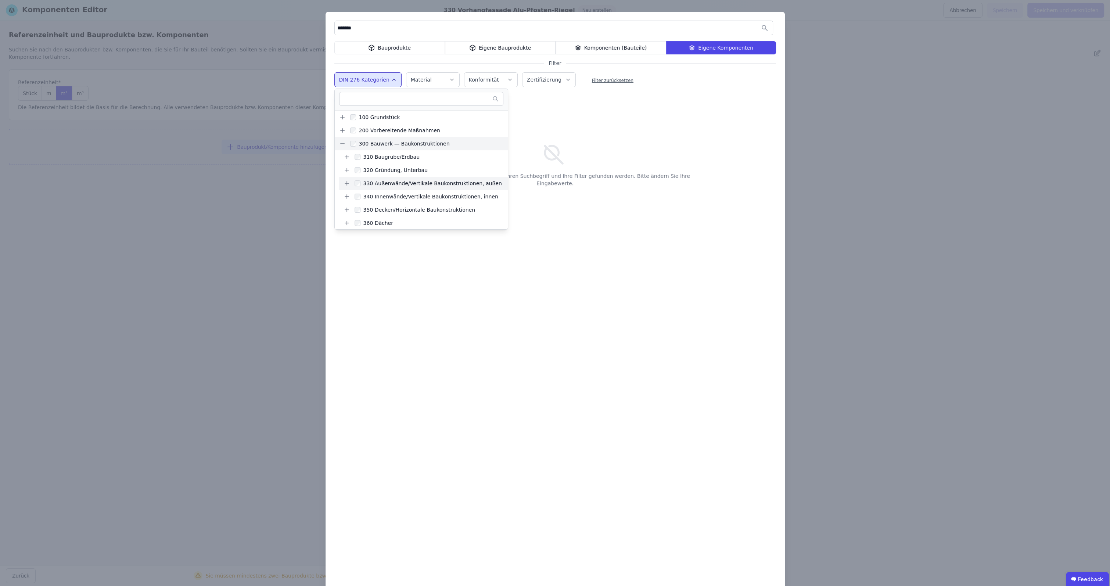
click at [348, 183] on icon at bounding box center [347, 183] width 7 height 7
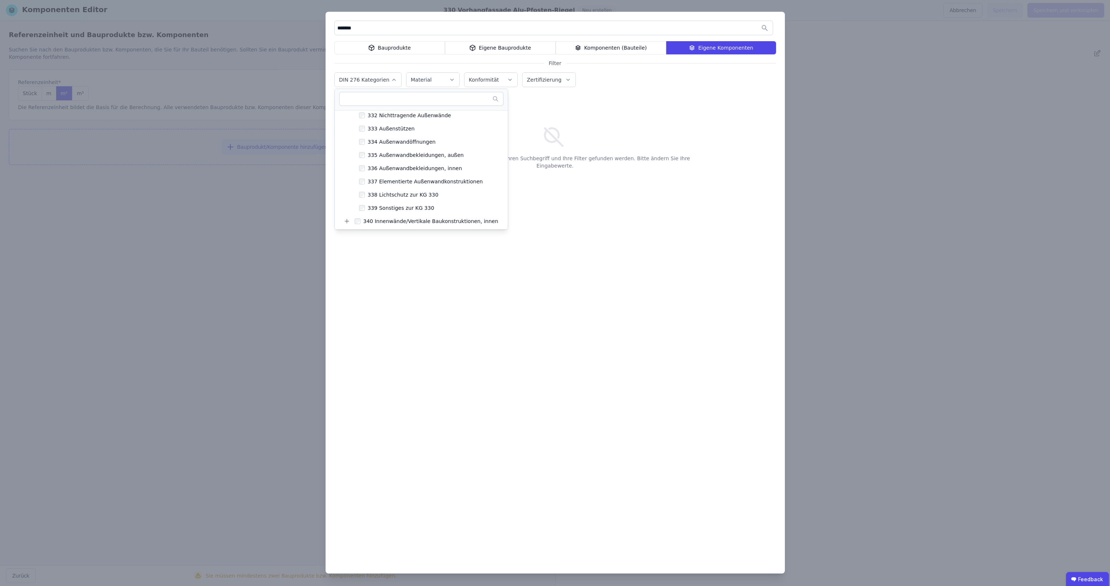
scroll to position [91, 0]
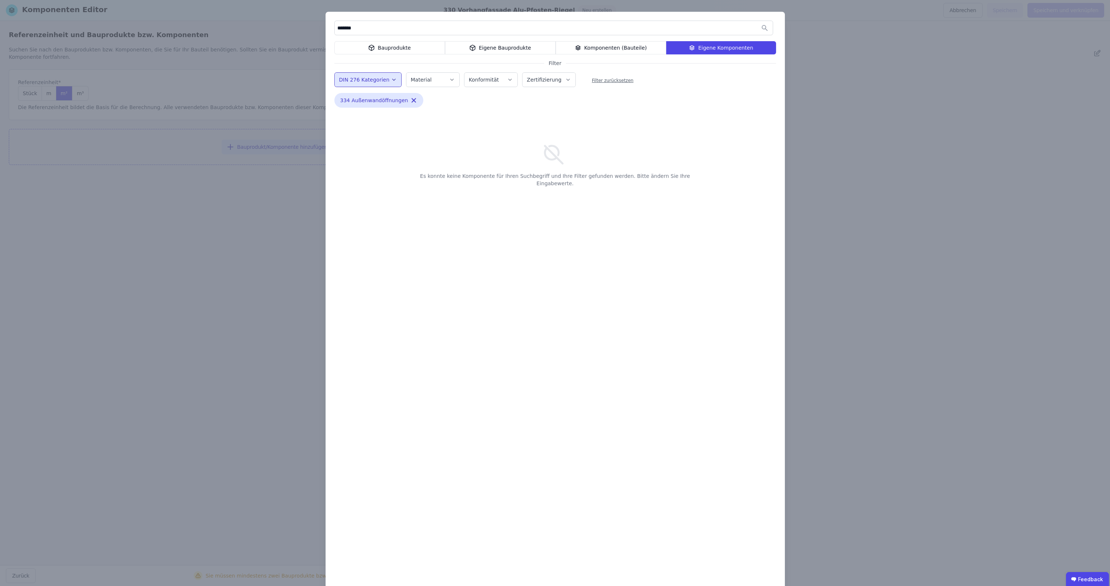
click at [658, 73] on div "DIN 276 Kategorien 100 Grundstück 200 Vorbereitende Maßnahmen 300 Bauwerk — Bau…" at bounding box center [555, 80] width 442 height 19
drag, startPoint x: 357, startPoint y: 28, endPoint x: 317, endPoint y: 29, distance: 40.1
click at [335, 29] on input "*******" at bounding box center [554, 27] width 438 height 13
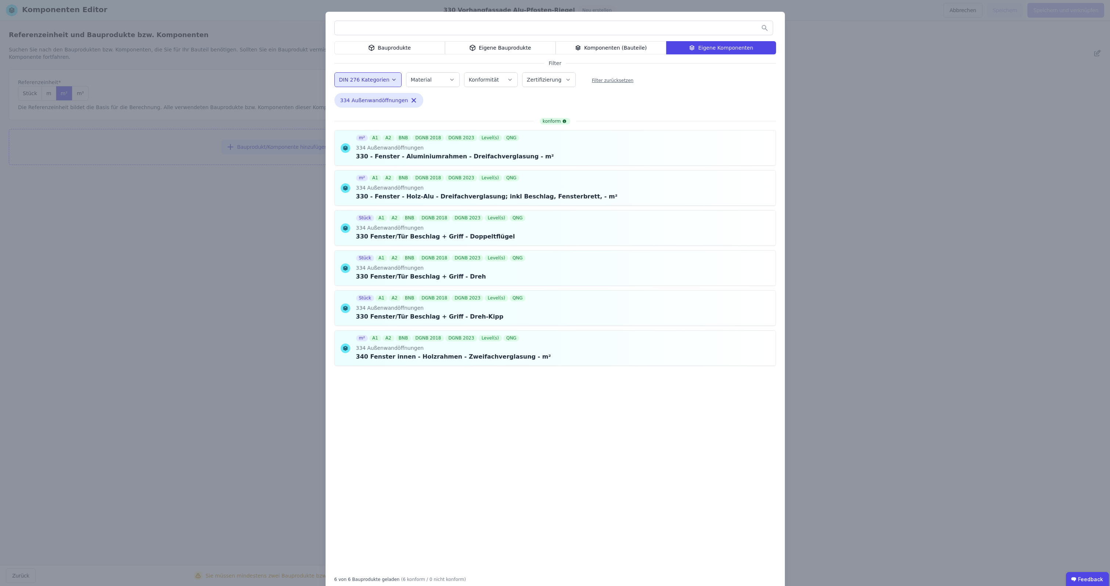
click at [418, 49] on div "Bauprodukte" at bounding box center [389, 47] width 111 height 13
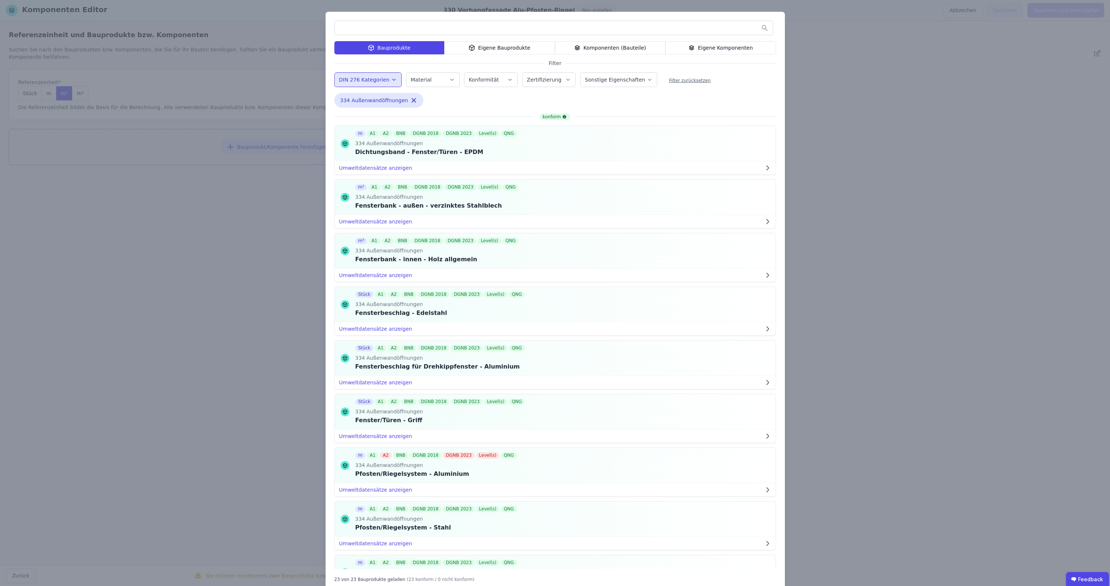
click at [426, 27] on input "text" at bounding box center [554, 27] width 438 height 13
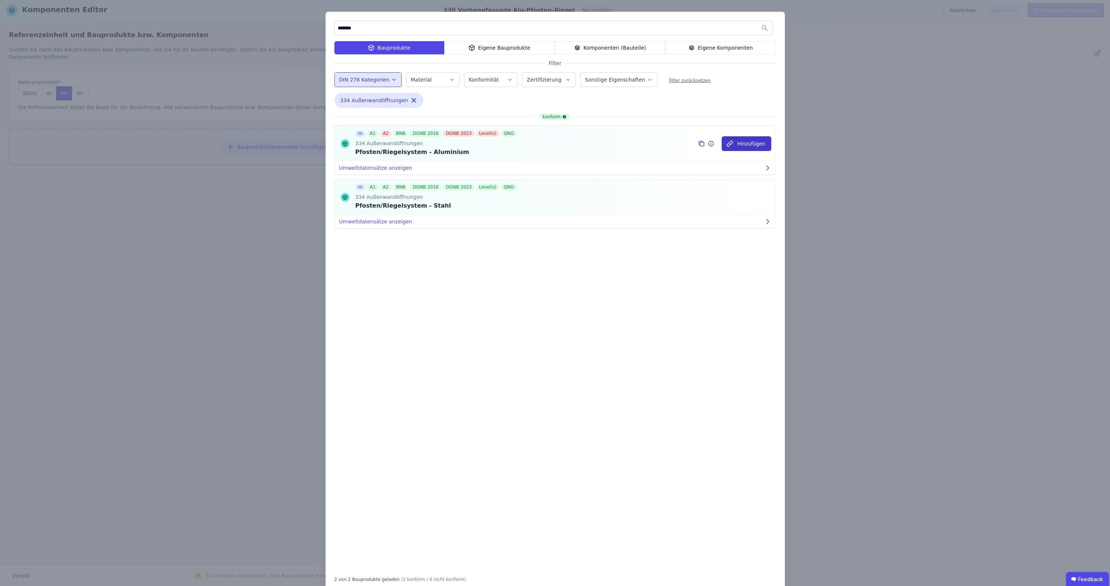
type input "*******"
click at [686, 146] on button "Hinzufügen" at bounding box center [746, 143] width 49 height 15
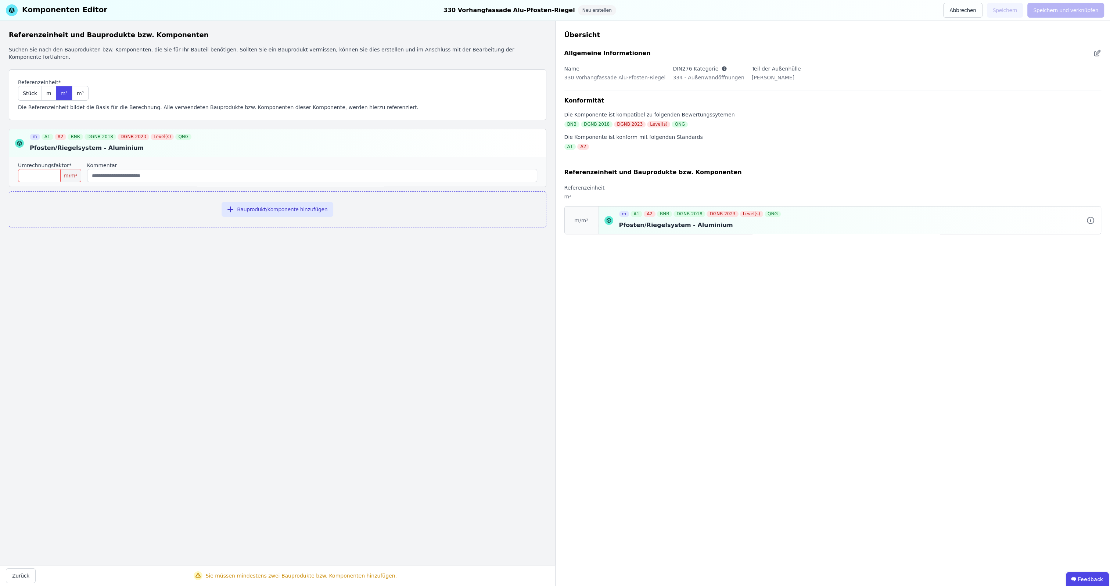
click at [50, 169] on input "number" at bounding box center [49, 175] width 63 height 13
type input "*"
click at [262, 205] on button "Bauprodukt/Komponente hinzufügen" at bounding box center [278, 209] width 112 height 15
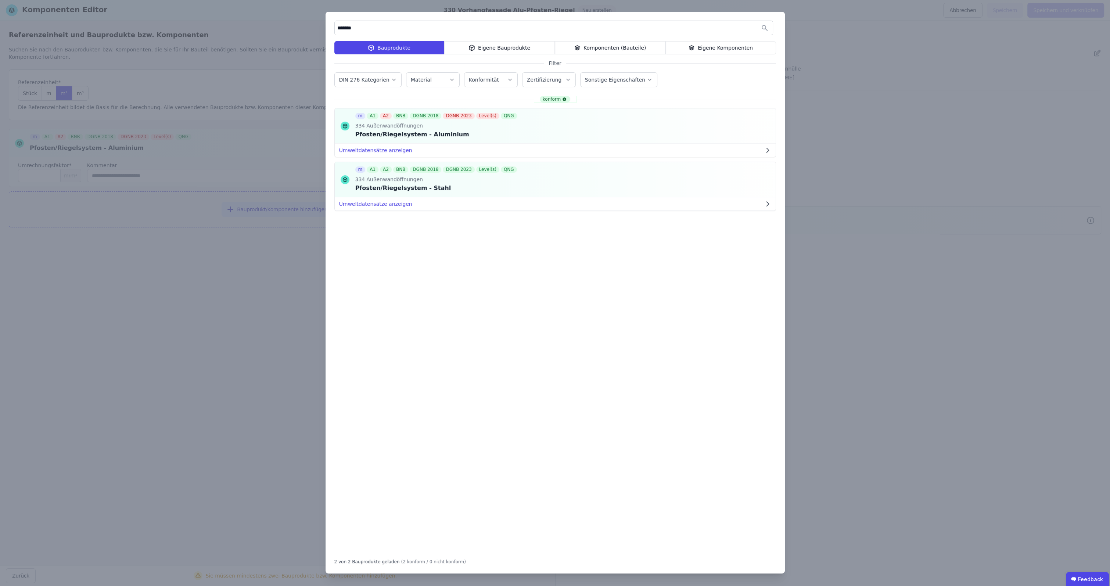
click at [116, 174] on div "******* Bauprodukte Eigene Bauprodukte Komponenten (Bauteile) Eigene Komponente…" at bounding box center [555, 293] width 1110 height 586
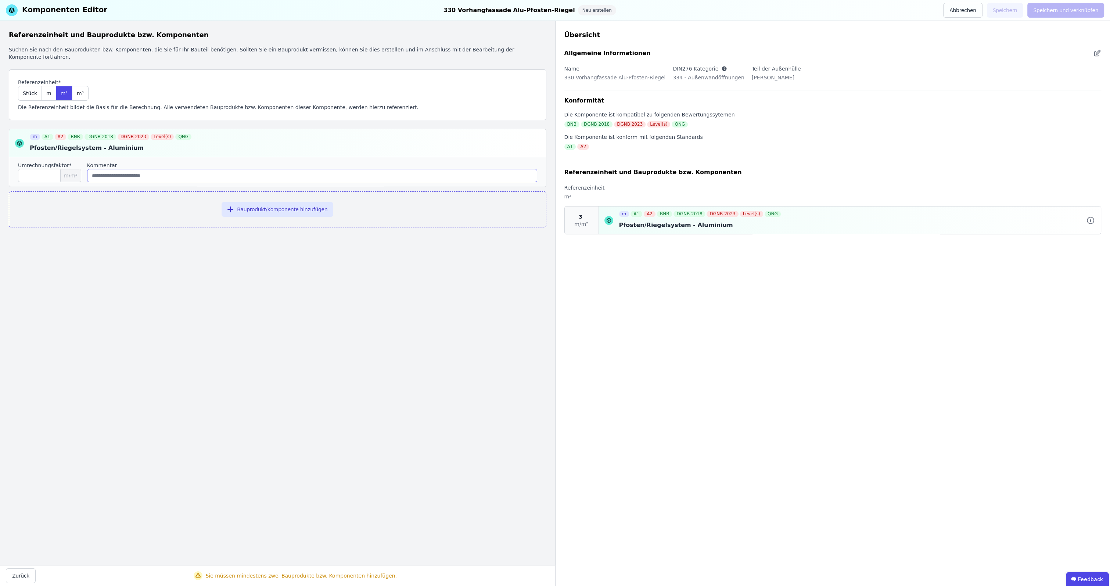
click at [215, 169] on input "string" at bounding box center [312, 175] width 450 height 13
type input "**********"
click at [262, 204] on button "Bauprodukt/Komponente hinzufügen" at bounding box center [278, 209] width 112 height 15
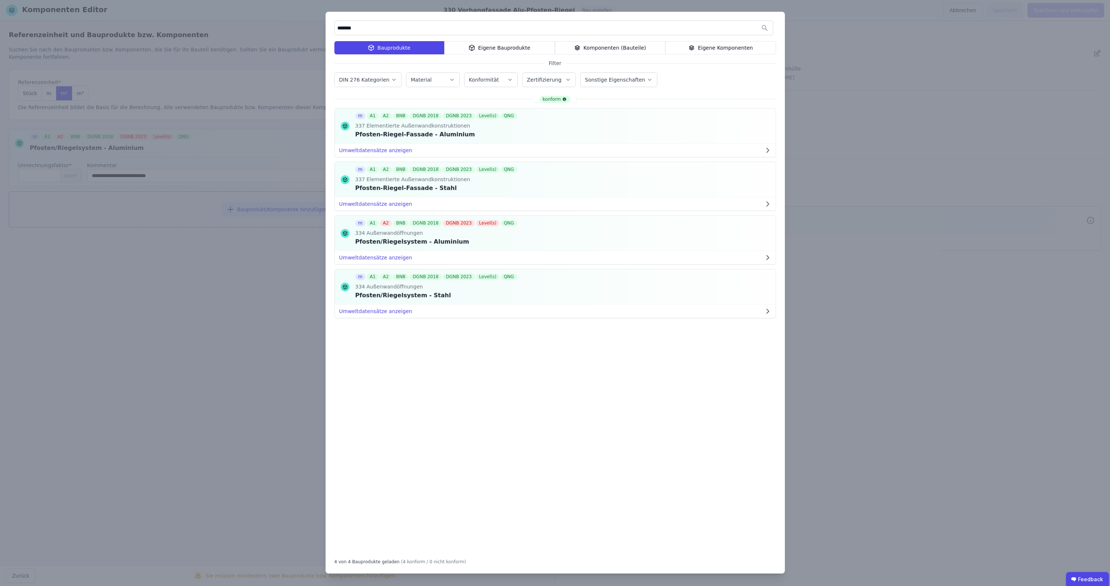
drag, startPoint x: 360, startPoint y: 24, endPoint x: 263, endPoint y: 29, distance: 96.8
click at [335, 29] on input "*******" at bounding box center [554, 27] width 438 height 13
type input "*"
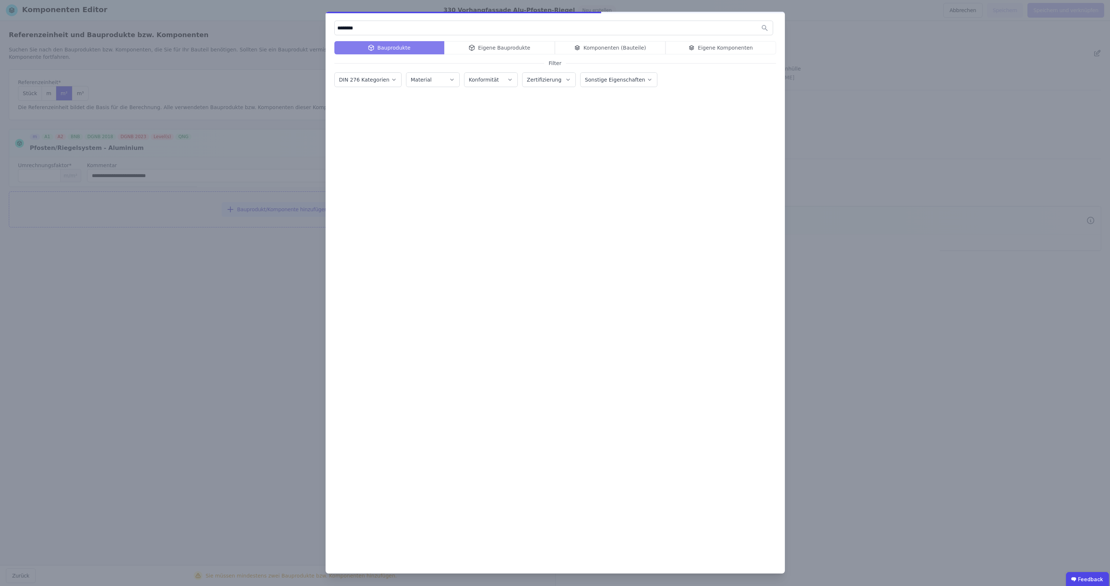
click at [362, 26] on input "********" at bounding box center [554, 27] width 438 height 13
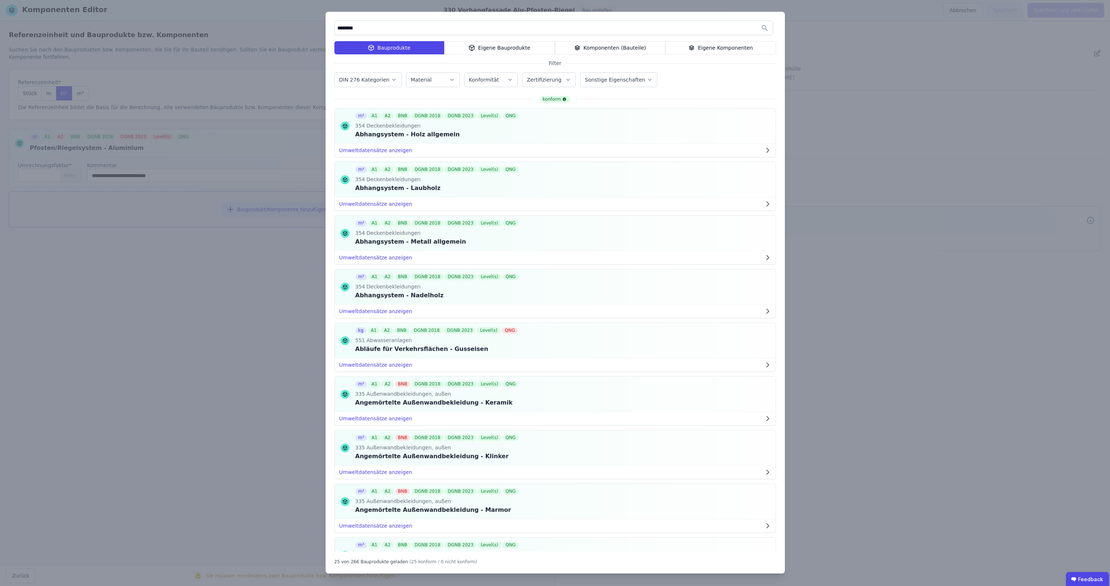
drag, startPoint x: 362, startPoint y: 29, endPoint x: 313, endPoint y: 28, distance: 49.3
click at [335, 27] on input "********" at bounding box center [554, 27] width 438 height 13
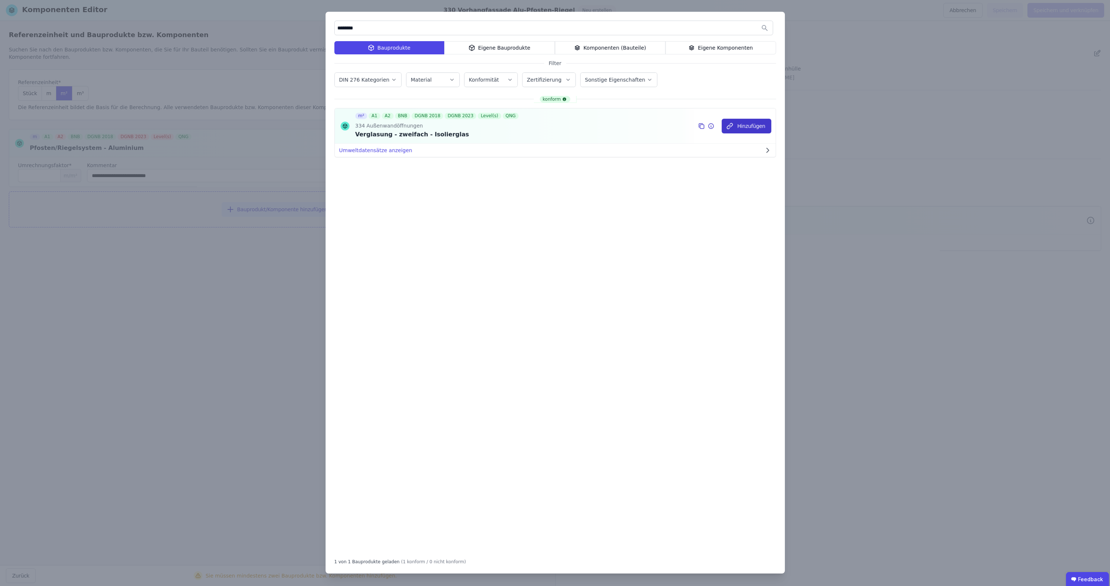
type input "********"
click at [686, 124] on button "Hinzufügen" at bounding box center [746, 126] width 49 height 15
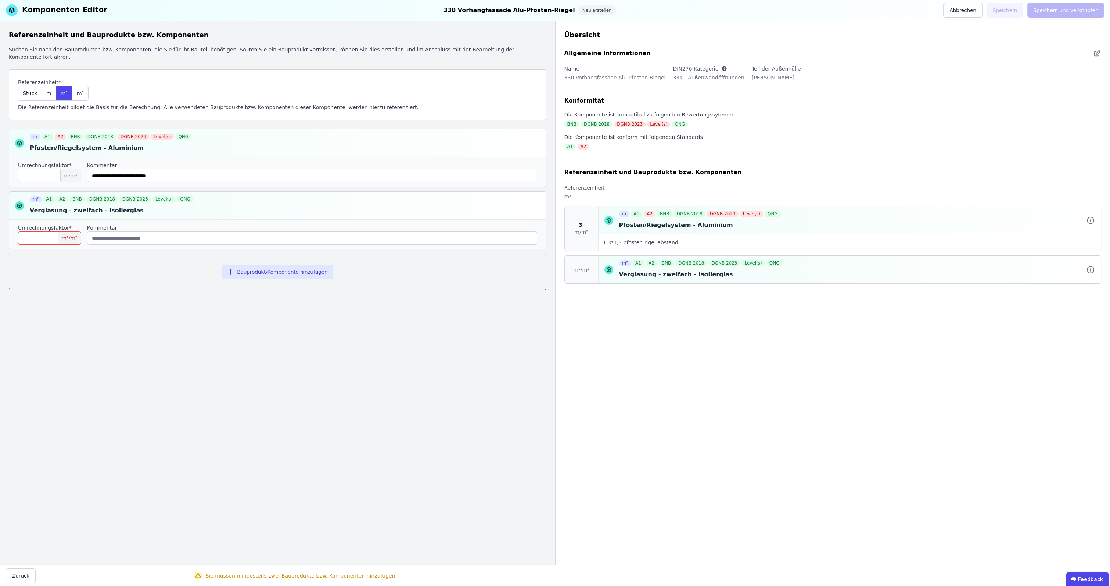
click at [60, 231] on input "number" at bounding box center [49, 237] width 63 height 13
type input "*"
click at [305, 324] on div "Referenzeinheit und Bauprodukte bzw. Komponenten Suchen Sie nach den Bauprodukt…" at bounding box center [277, 293] width 555 height 544
click at [686, 11] on button "Speichern und verknüpfen" at bounding box center [1065, 10] width 77 height 15
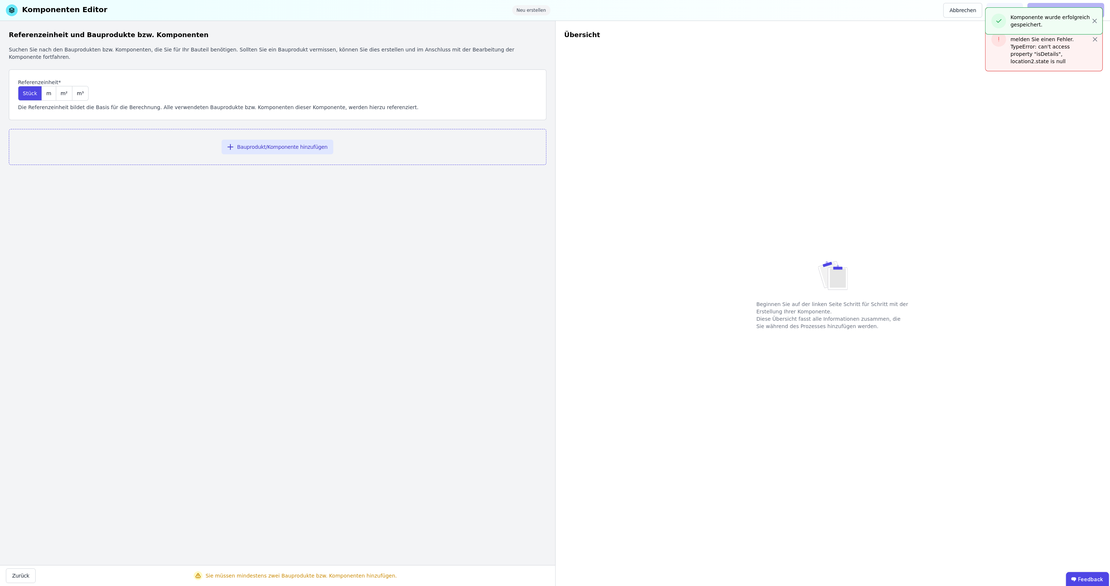
click at [686, 94] on div "Beginnen Sie auf der linken Seite Schritt für Schritt mit der Erstellung Ihrer …" at bounding box center [832, 284] width 537 height 547
click at [686, 21] on icon "button" at bounding box center [1095, 21] width 4 height 4
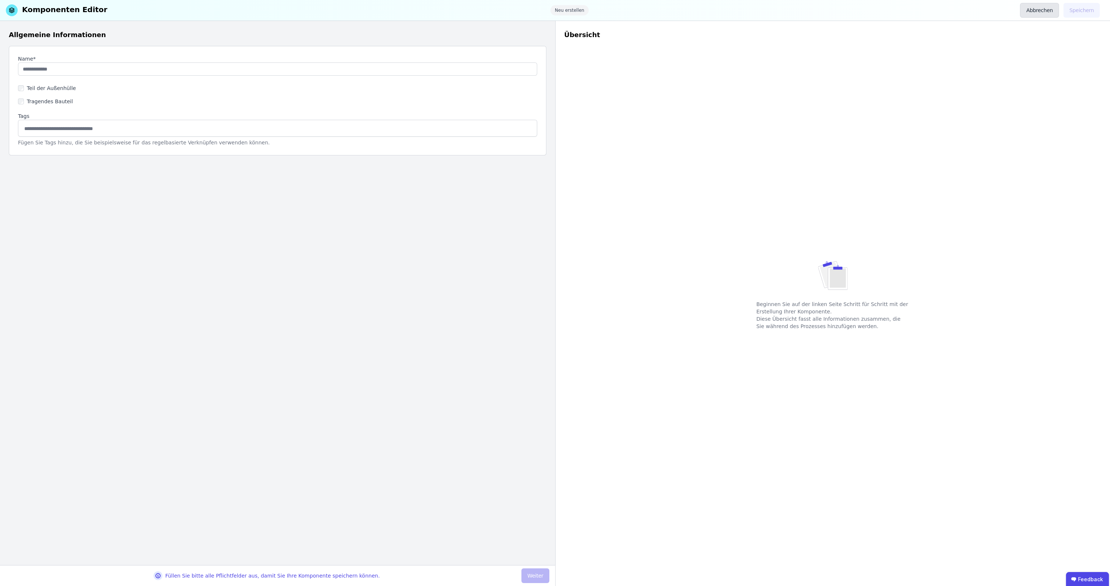
click at [1043, 9] on button "Abbrechen" at bounding box center [1039, 10] width 39 height 15
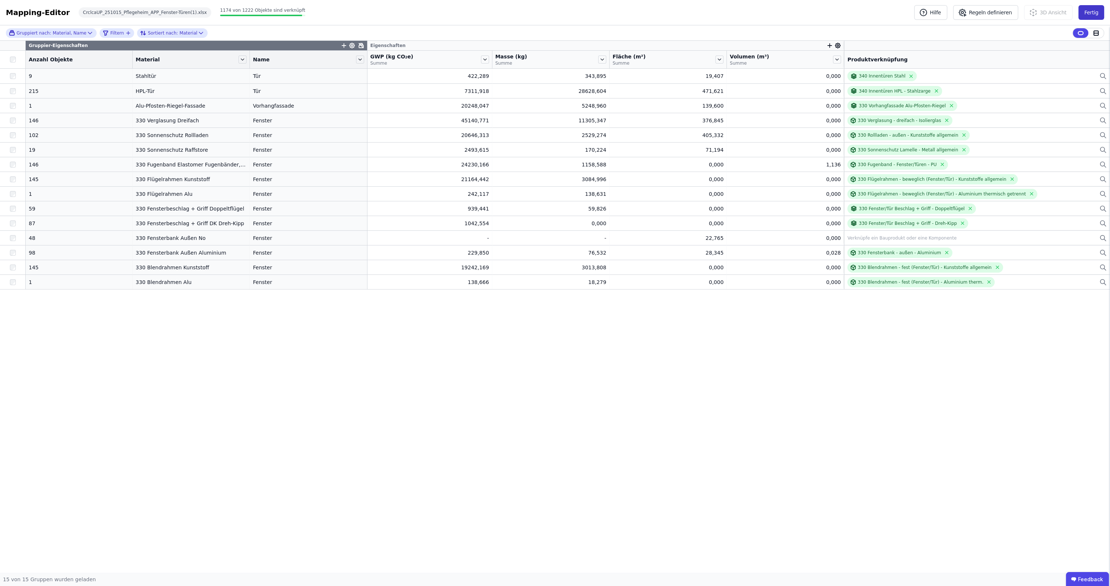
click at [1093, 13] on button "Fertig" at bounding box center [1091, 12] width 26 height 15
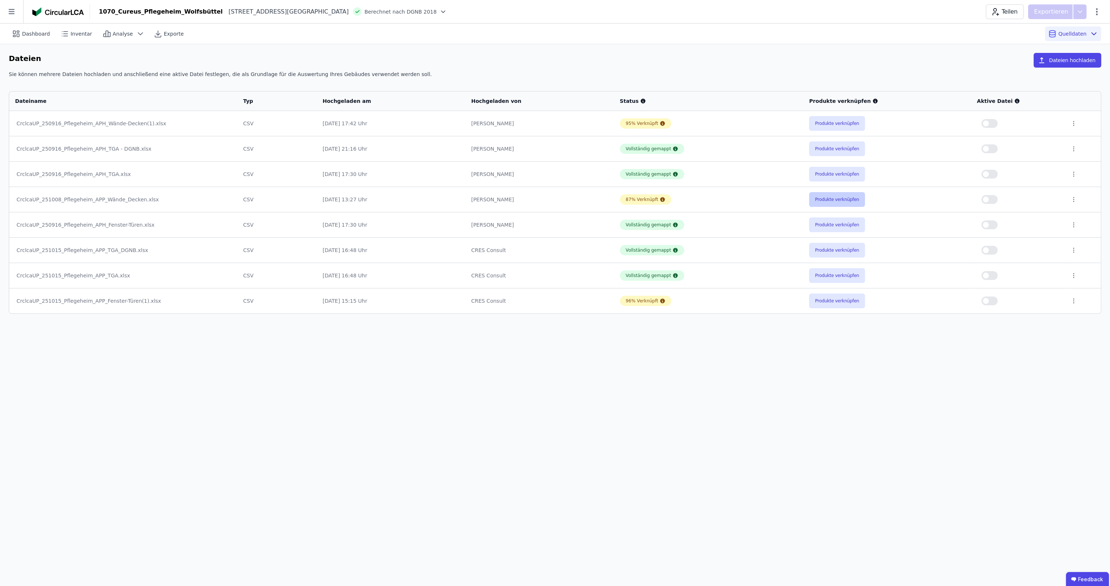
click at [824, 200] on button "Produkte verknüpfen" at bounding box center [837, 199] width 56 height 15
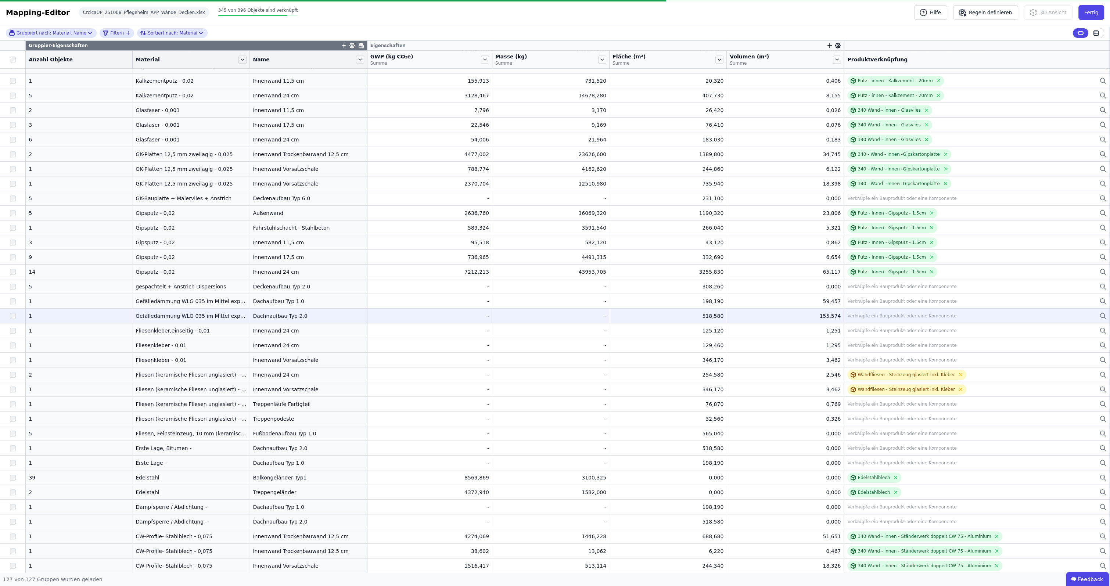
scroll to position [807, 0]
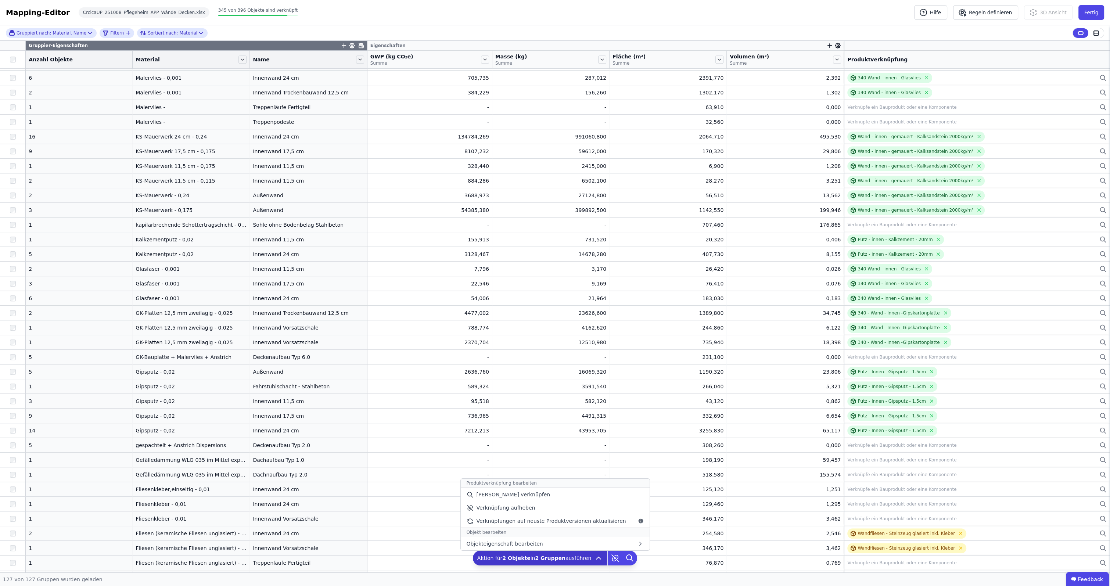
click at [594, 561] on icon at bounding box center [598, 558] width 9 height 9
click at [541, 498] on div "[PERSON_NAME] verknüpfen" at bounding box center [554, 494] width 189 height 13
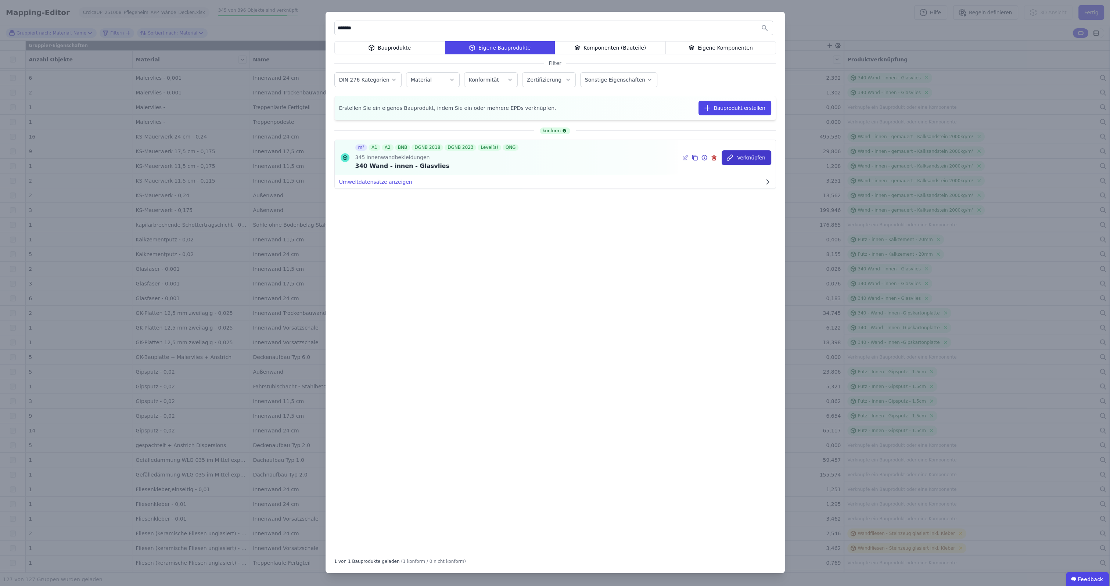
type input "*******"
click at [753, 155] on button "Verknüpfen" at bounding box center [747, 157] width 50 height 15
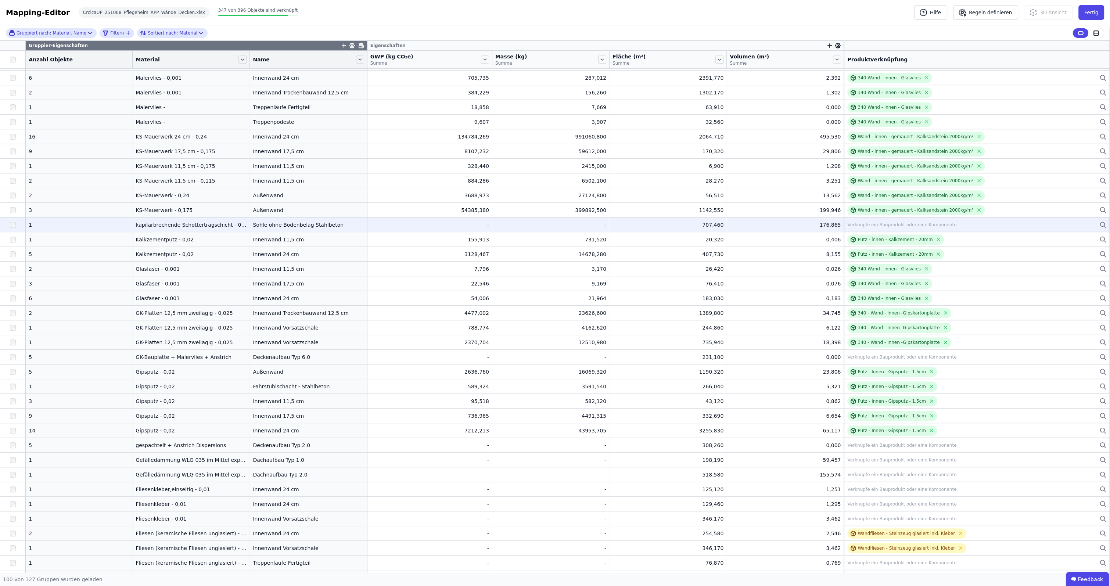
click at [922, 225] on div "Verknüpfe ein Bauprodukt oder eine Komponente" at bounding box center [901, 225] width 109 height 6
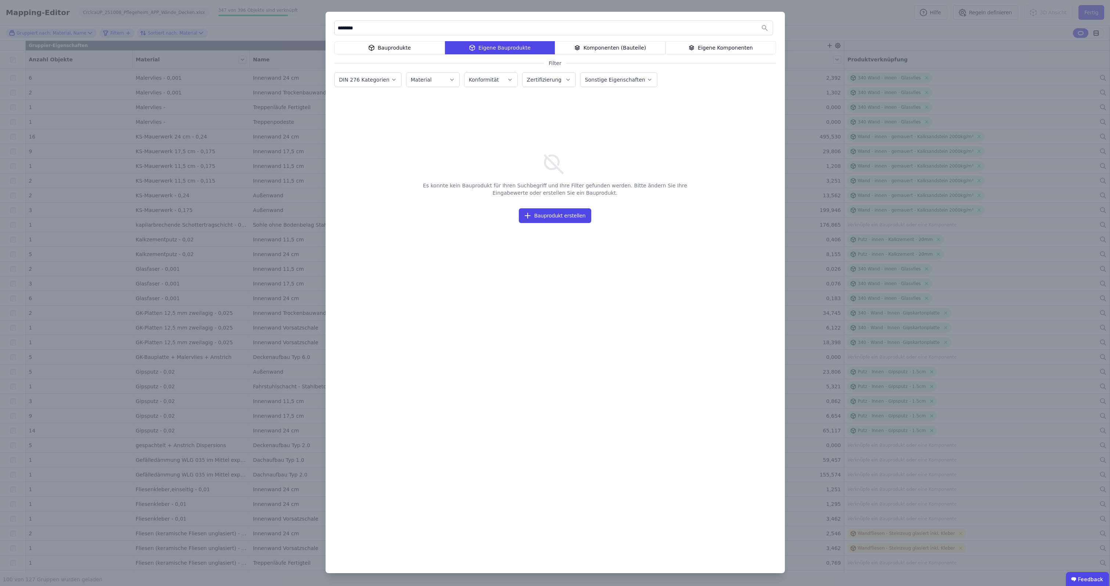
type input "********"
click at [416, 48] on div "Bauprodukte" at bounding box center [389, 47] width 111 height 13
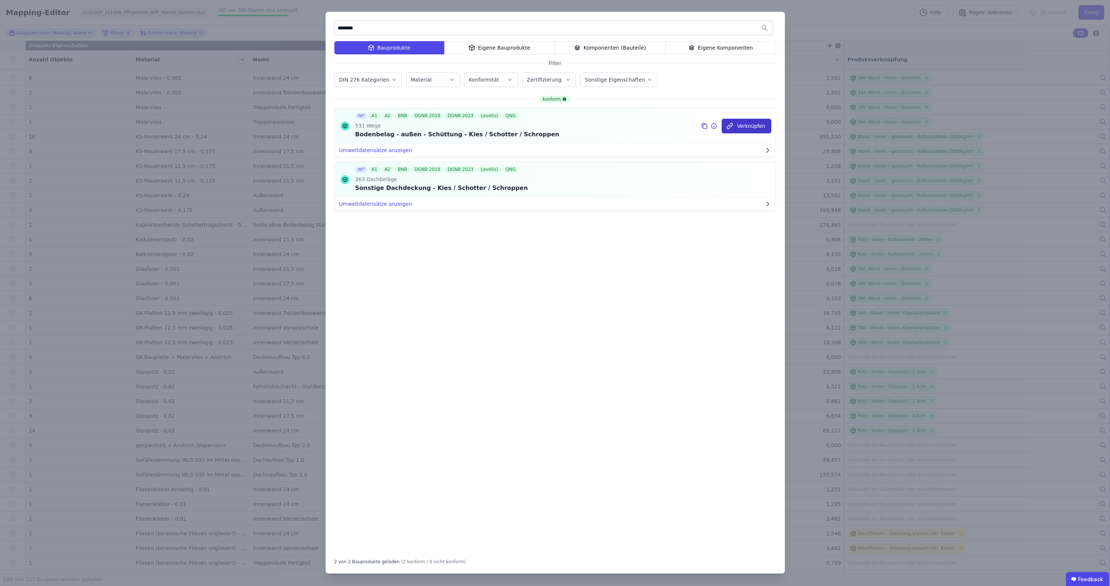
click at [748, 125] on button "Verknüpfen" at bounding box center [747, 126] width 50 height 15
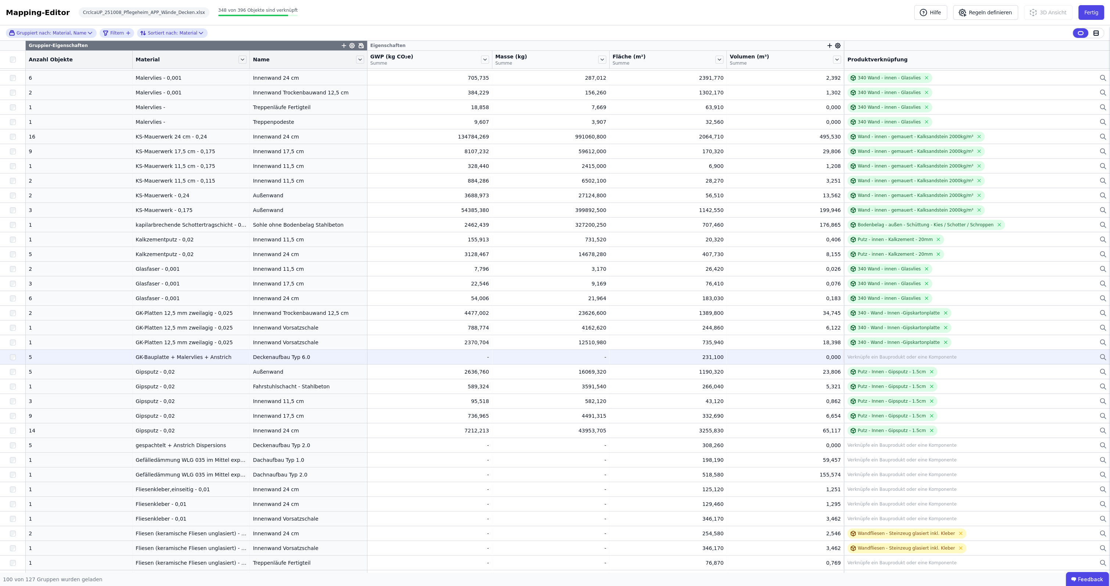
click at [905, 360] on div "Verknüpfe ein Bauprodukt oder eine Komponente" at bounding box center [976, 357] width 259 height 9
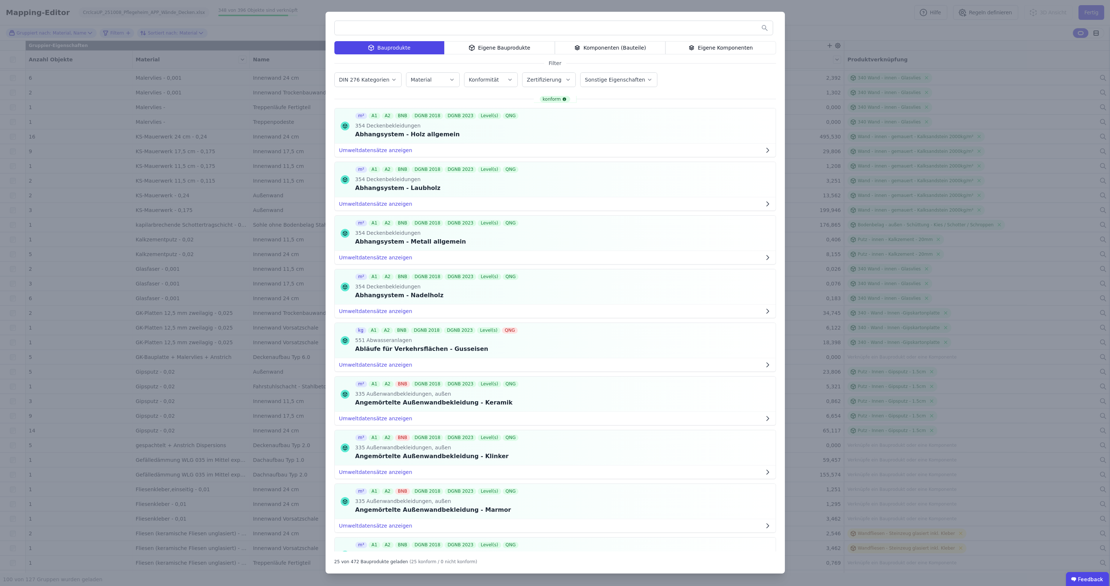
click at [701, 53] on div "Eigene Komponenten" at bounding box center [720, 47] width 111 height 13
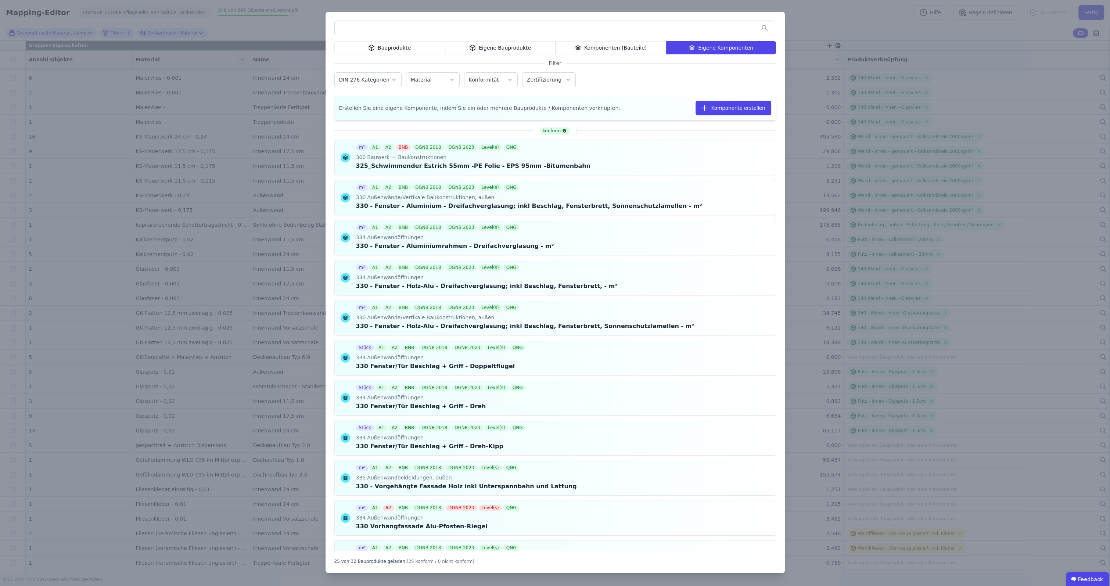
click at [371, 82] on label "DIN 276 Kategorien" at bounding box center [365, 80] width 52 height 6
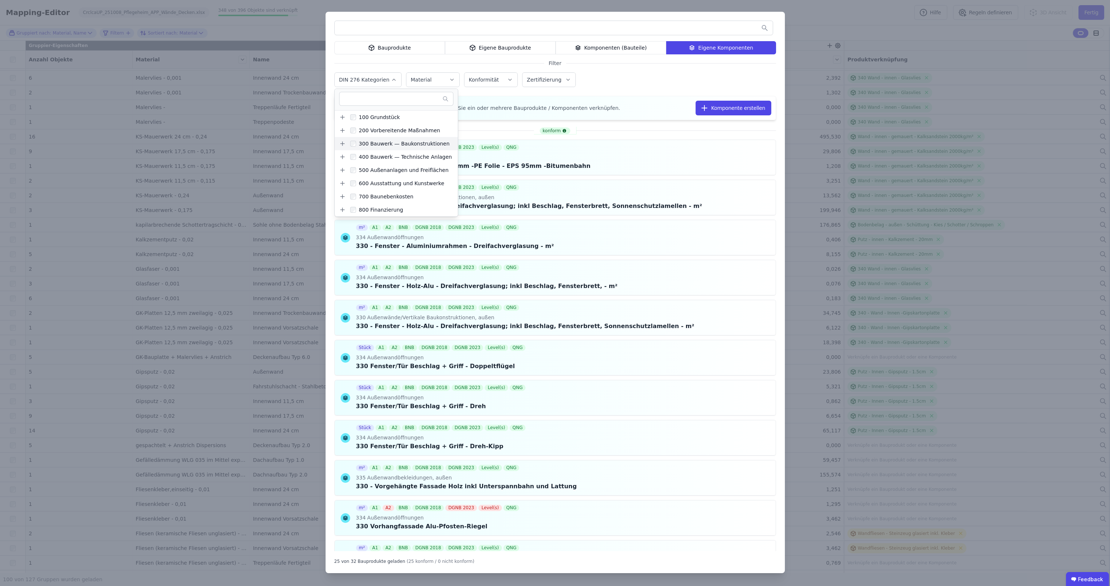
click at [341, 146] on icon at bounding box center [342, 143] width 7 height 7
click at [372, 210] on div "350 Decken/Horizontale Baukonstruktionen" at bounding box center [417, 209] width 115 height 7
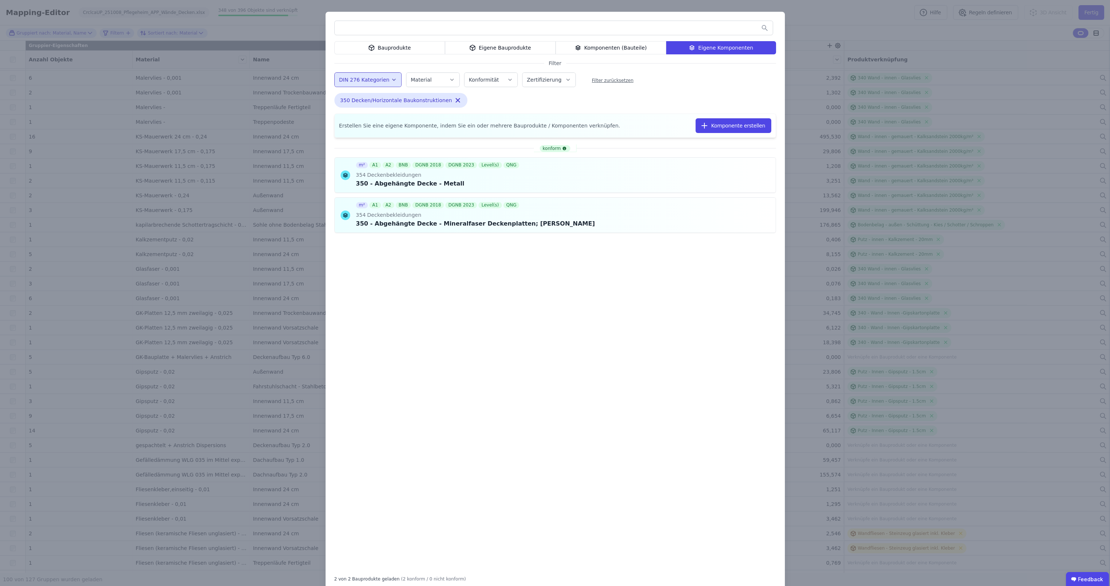
click at [709, 86] on div "DIN 276 Kategorien 100 Grundstück 200 Vorbereitende Maßnahmen 300 Bauwerk — Bau…" at bounding box center [555, 80] width 442 height 19
click at [619, 46] on div "Komponenten (Bauteile)" at bounding box center [611, 47] width 111 height 13
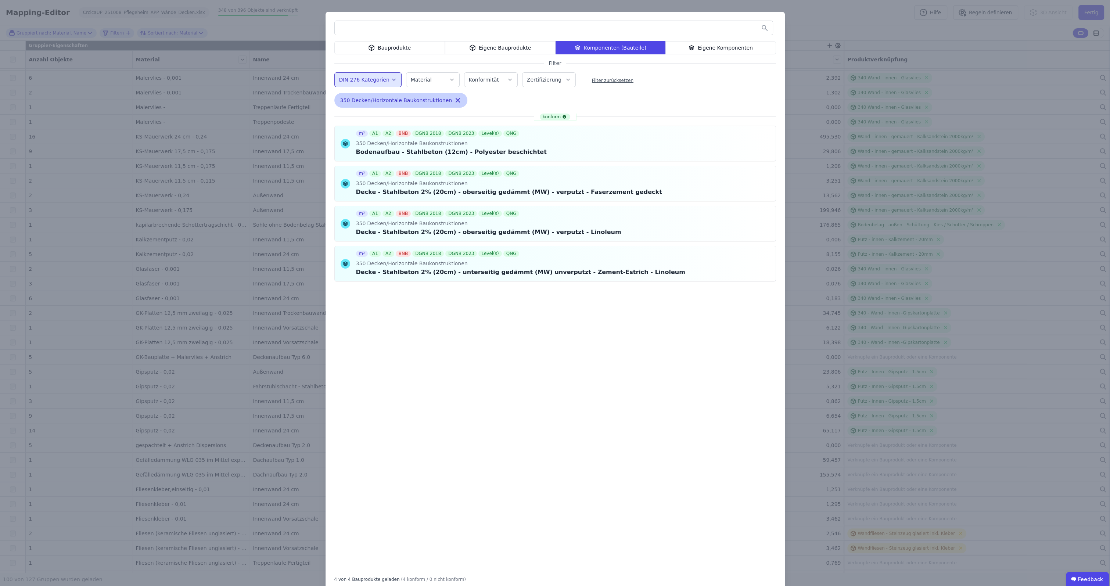
click at [454, 100] on icon "button" at bounding box center [457, 100] width 7 height 7
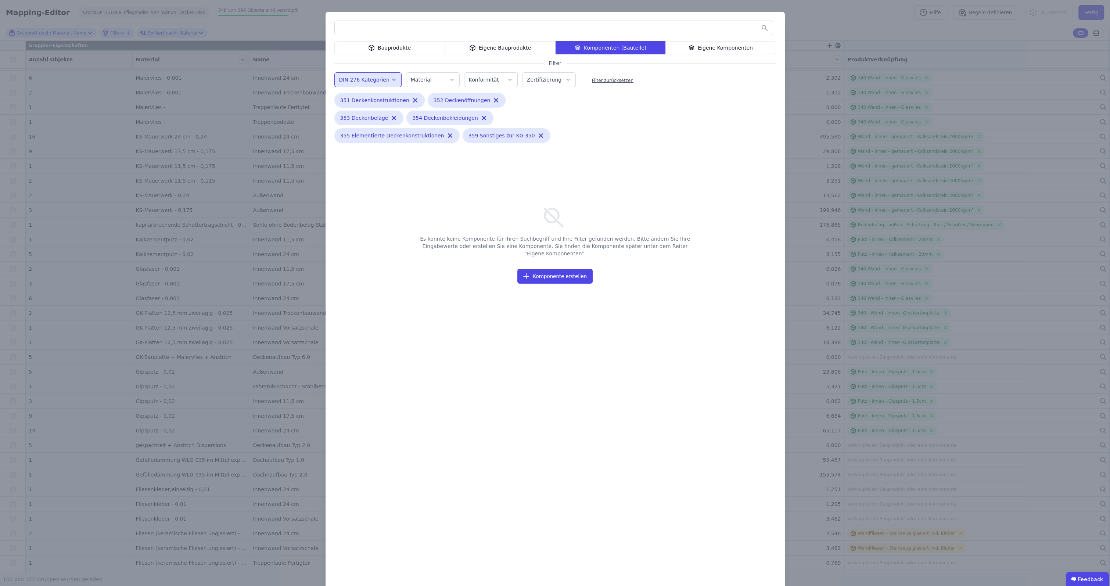
click at [716, 51] on div "Eigene Komponenten" at bounding box center [720, 47] width 111 height 13
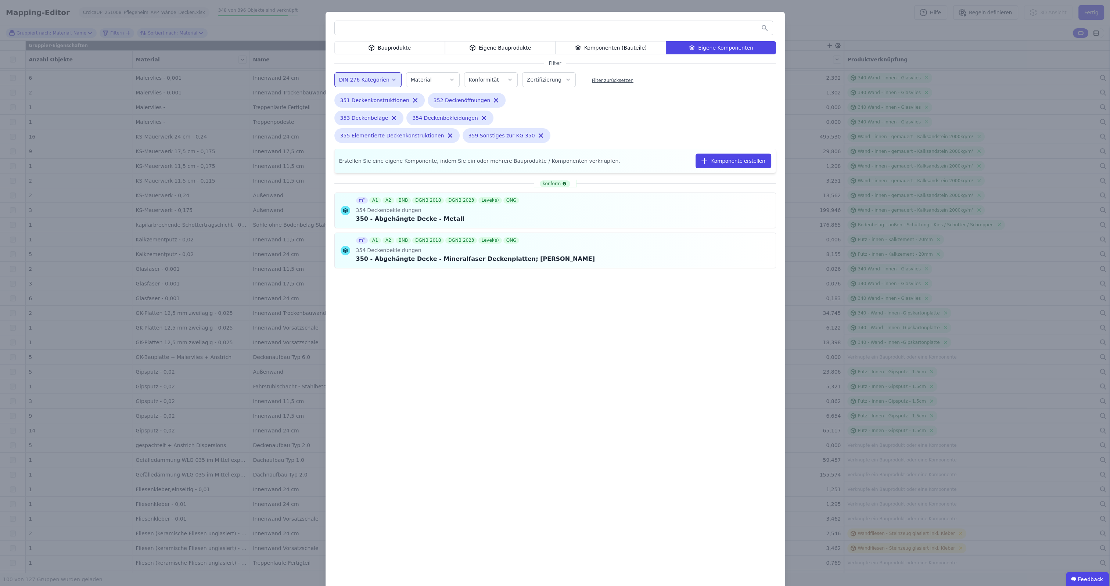
click at [721, 27] on input "text" at bounding box center [554, 27] width 438 height 13
type input "***"
click at [600, 80] on div "Filter zurücksetzen" at bounding box center [613, 81] width 42 height 6
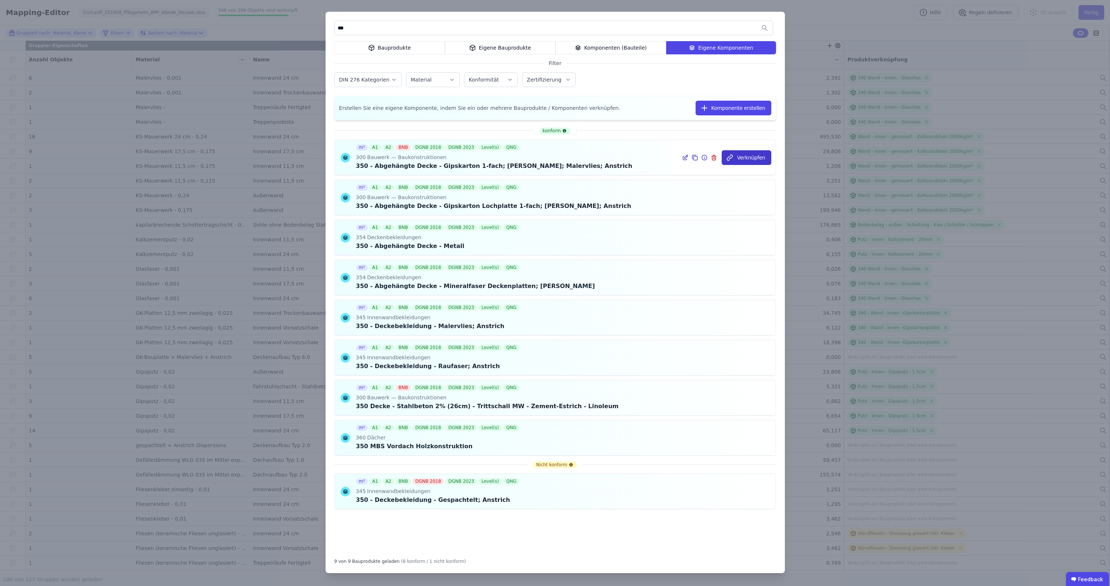
click at [748, 160] on button "Verknüpfen" at bounding box center [747, 157] width 50 height 15
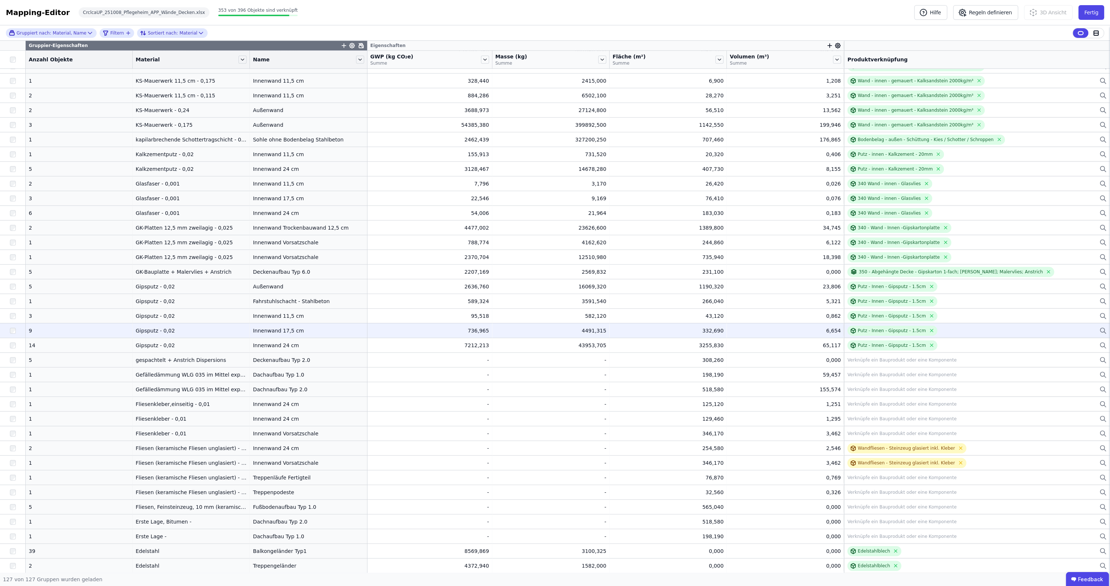
scroll to position [886, 0]
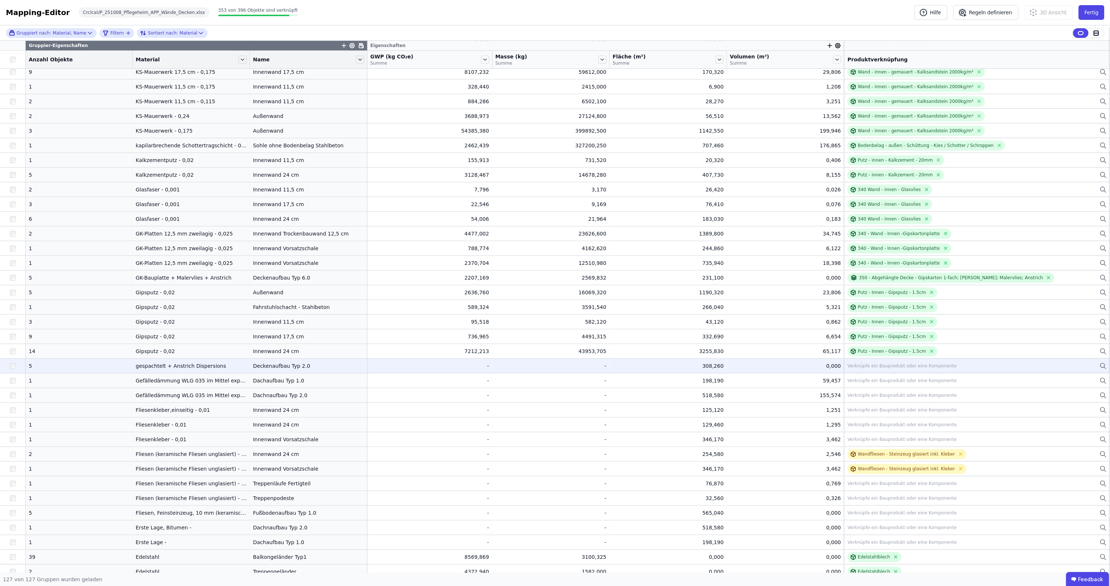
click at [866, 368] on div "Verknüpfe ein Bauprodukt oder eine Komponente" at bounding box center [901, 366] width 109 height 6
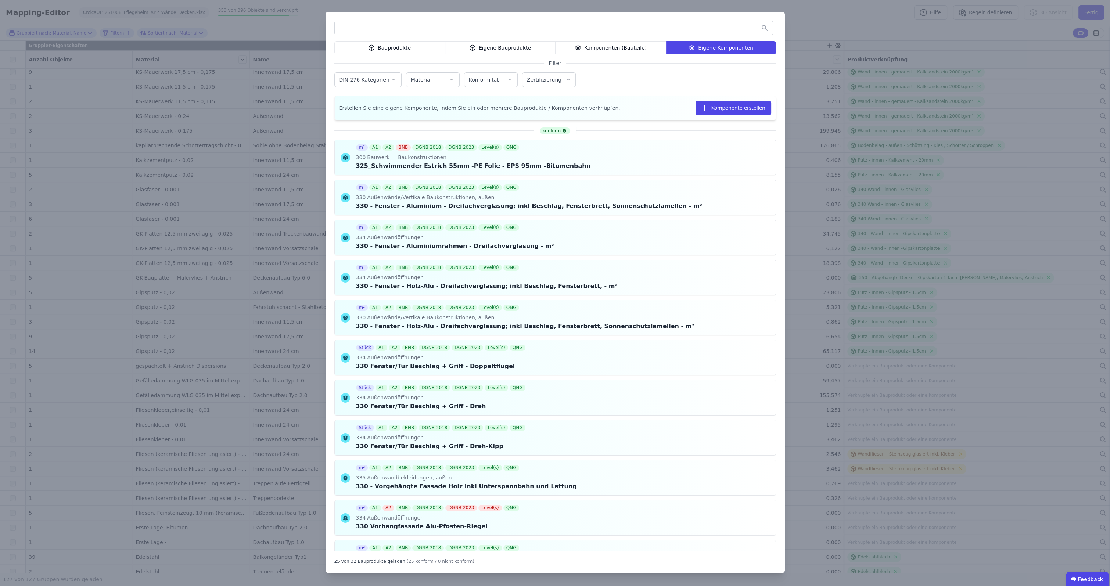
click at [702, 28] on input "text" at bounding box center [554, 27] width 438 height 13
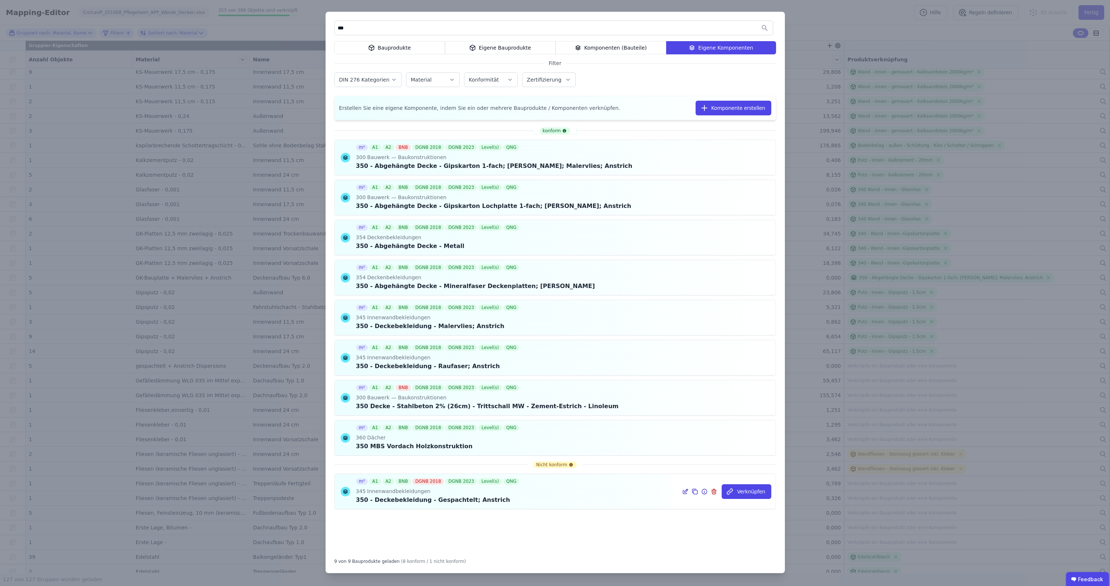
type input "***"
click at [708, 492] on icon at bounding box center [704, 491] width 7 height 9
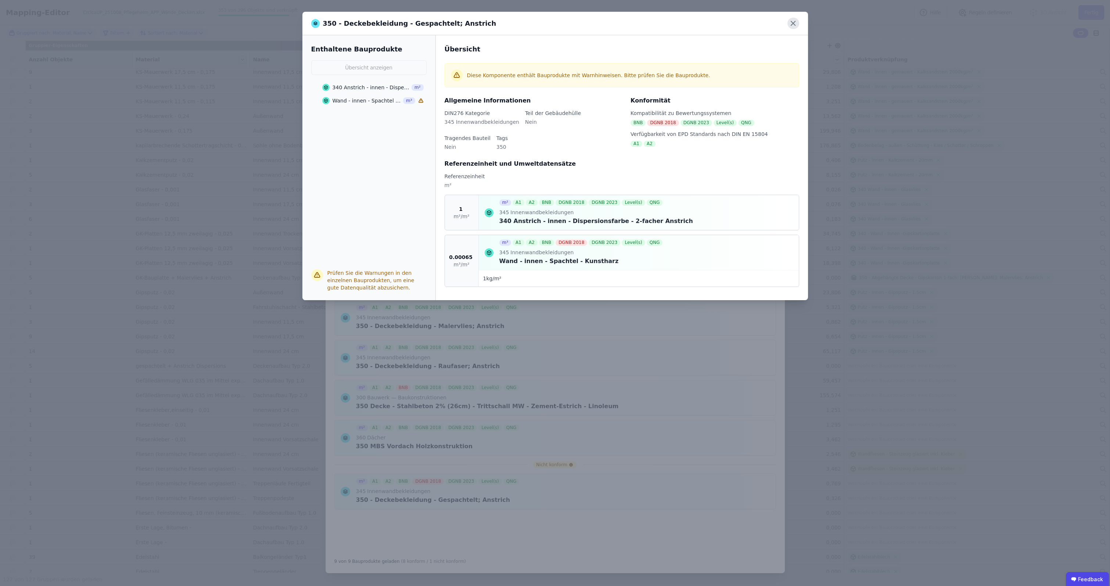
click at [795, 27] on icon at bounding box center [792, 23] width 11 height 11
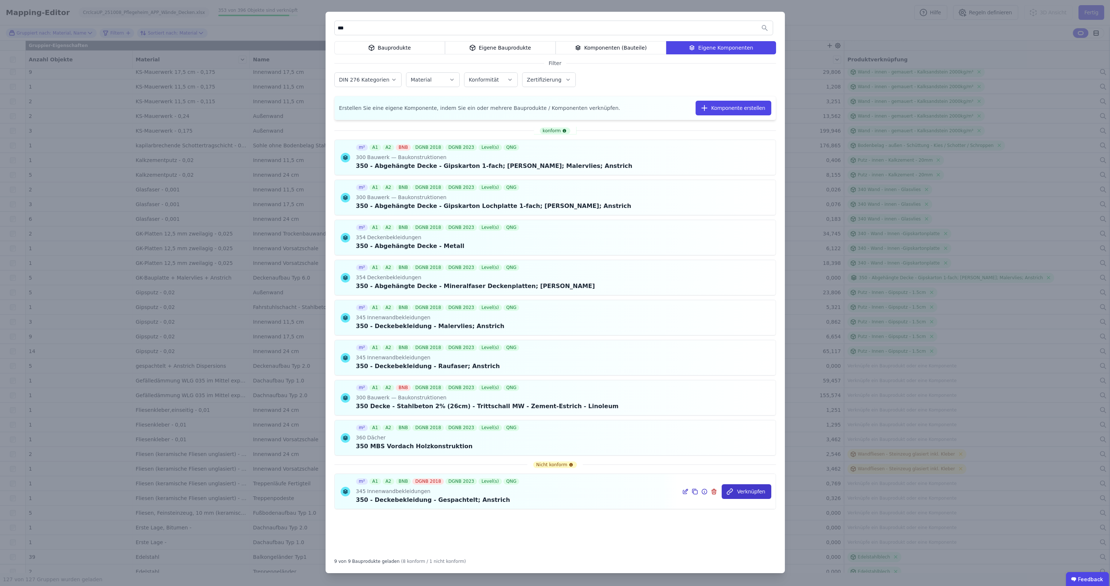
click at [742, 492] on button "Verknüpfen" at bounding box center [747, 491] width 50 height 15
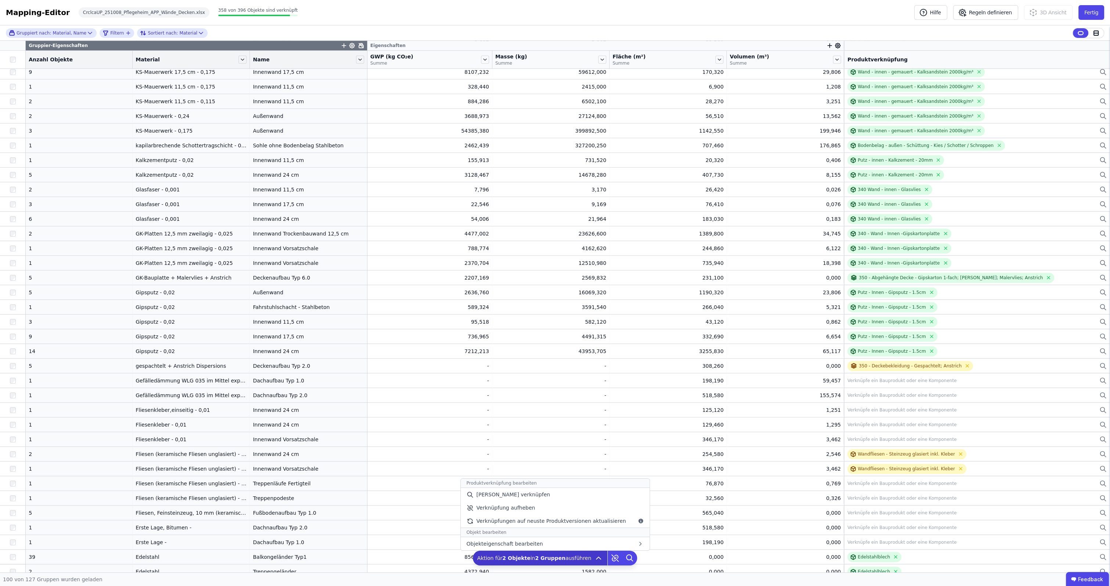
click at [594, 559] on icon at bounding box center [598, 558] width 9 height 9
click at [524, 493] on span "Manuell verknüpfen" at bounding box center [513, 494] width 74 height 7
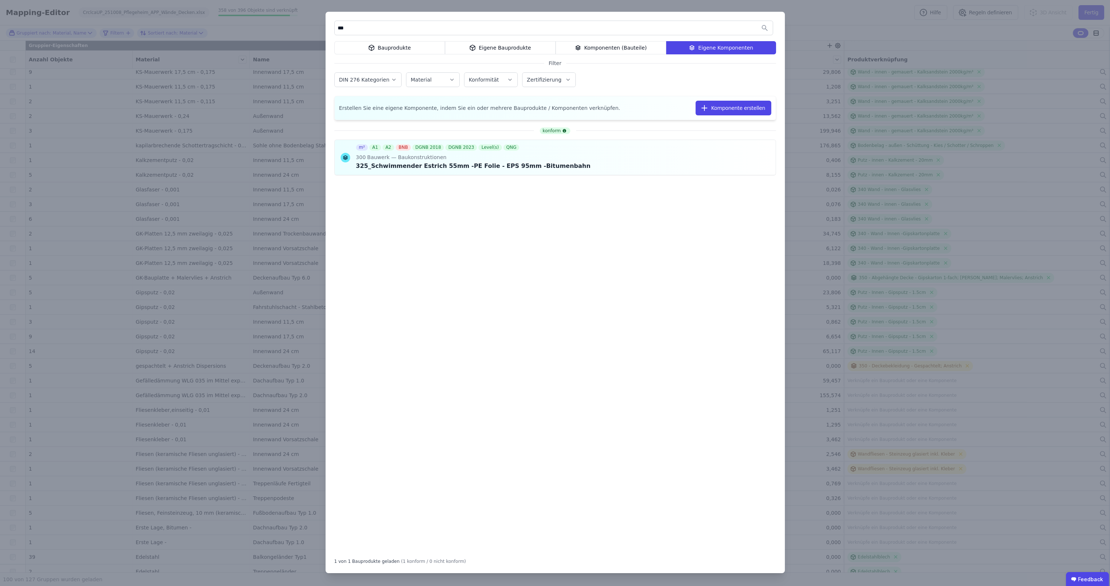
type input "***"
click at [414, 49] on div "Bauprodukte" at bounding box center [389, 47] width 111 height 13
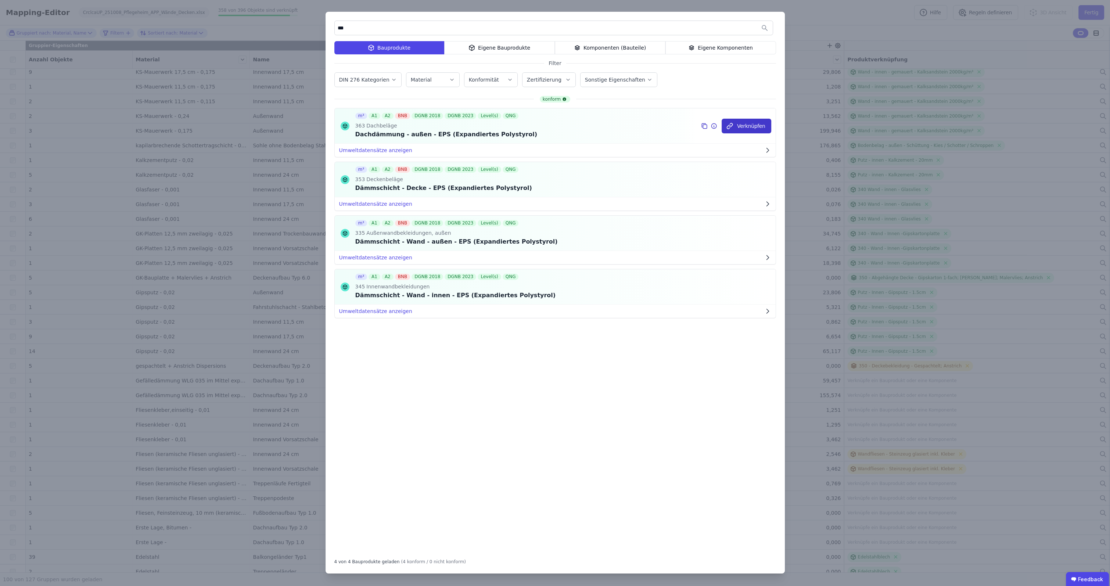
click at [760, 127] on button "Verknüpfen" at bounding box center [747, 126] width 50 height 15
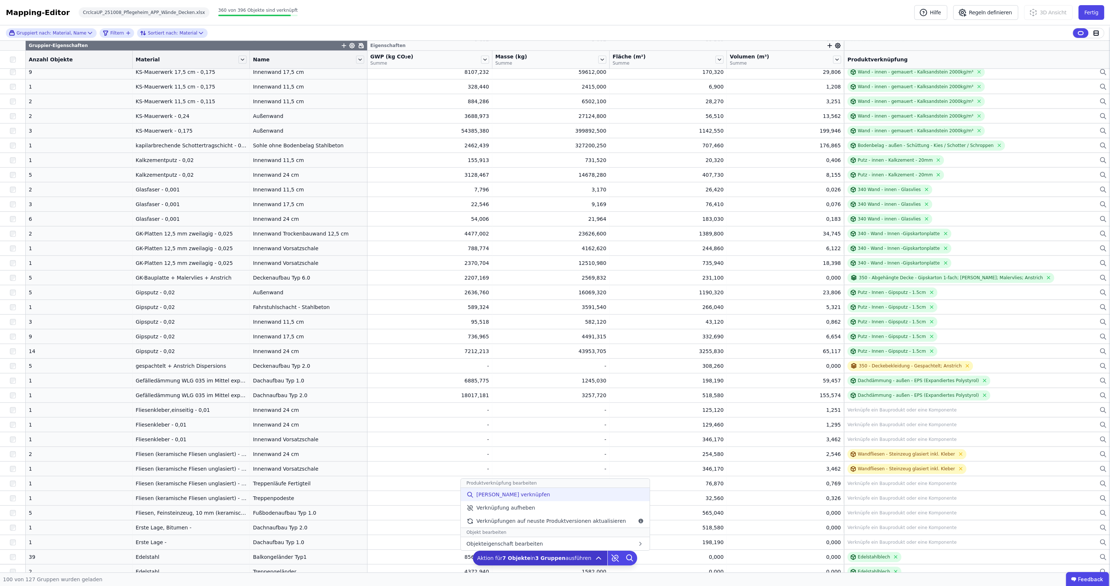
click at [549, 497] on div "Manuell verknüpfen" at bounding box center [554, 494] width 189 height 13
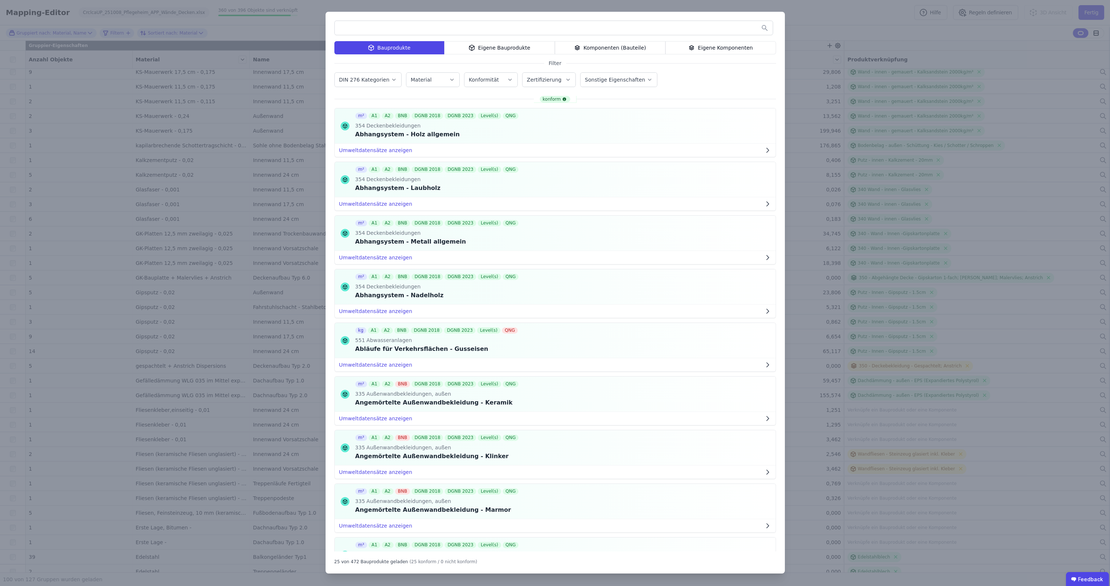
click at [523, 52] on div "Eigene Bauprodukte" at bounding box center [499, 47] width 111 height 13
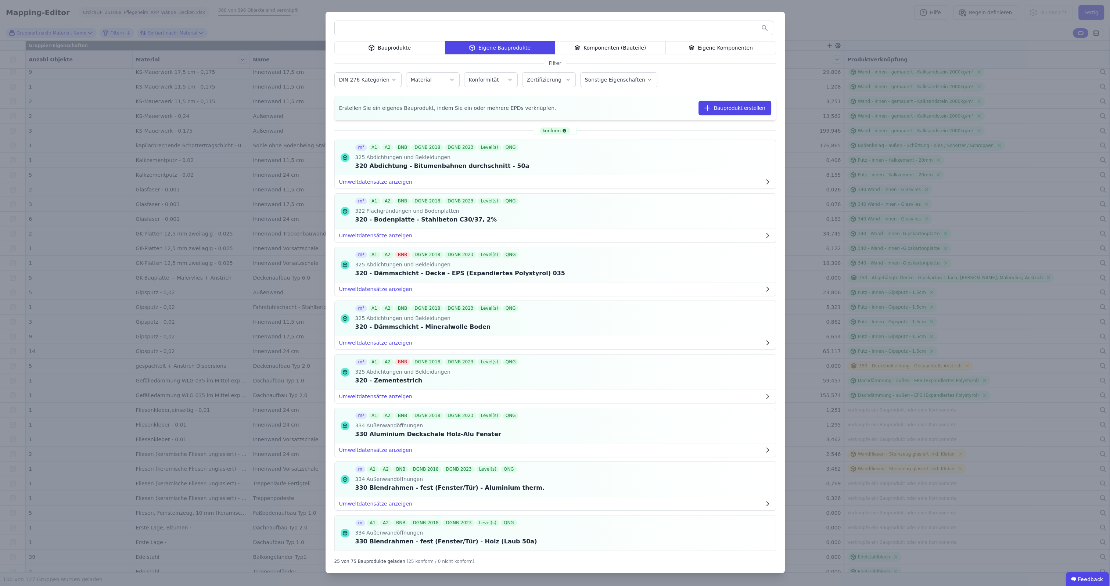
click at [530, 30] on input "text" at bounding box center [554, 27] width 438 height 13
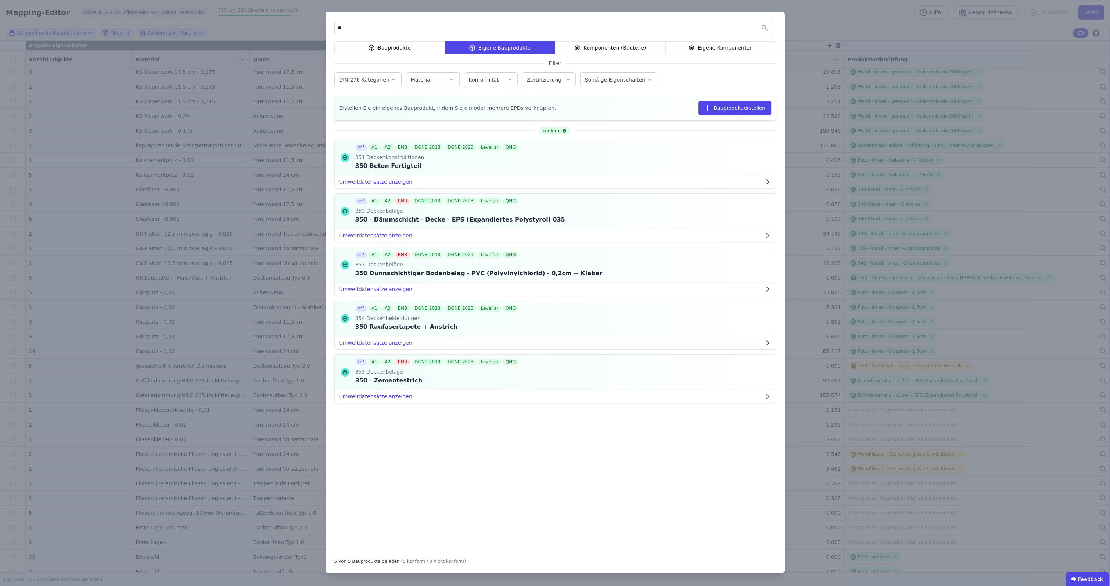
type input "*"
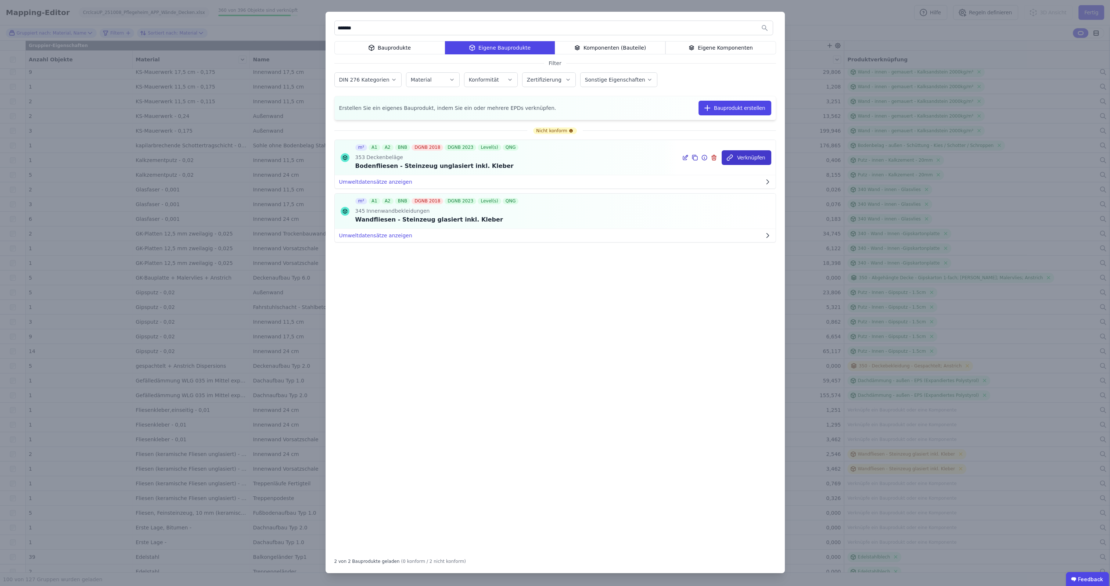
type input "*******"
click at [743, 156] on button "Verknüpfen" at bounding box center [747, 157] width 50 height 15
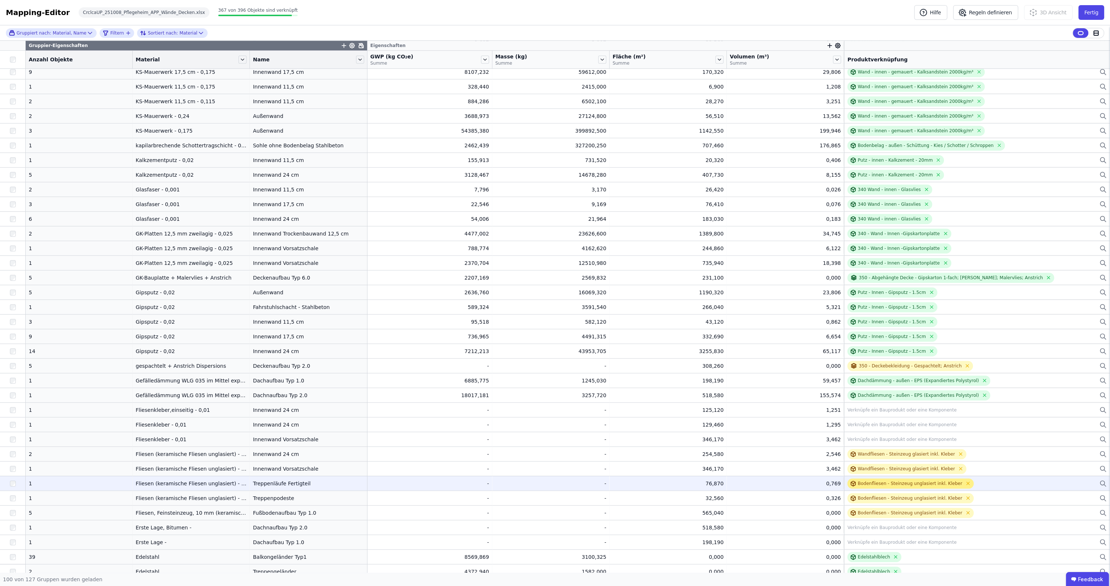
click at [898, 483] on div "Bodenfliesen - Steinzeug unglasiert inkl. Kleber" at bounding box center [910, 484] width 104 height 6
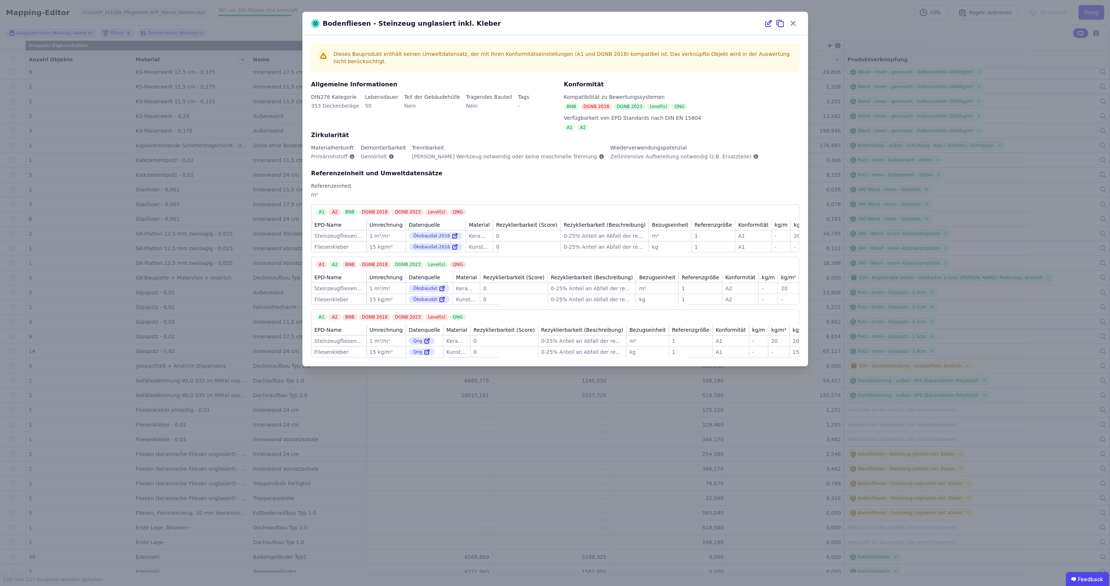
click at [750, 133] on div "Zirkularität" at bounding box center [555, 135] width 488 height 9
click at [796, 23] on icon at bounding box center [792, 23] width 11 height 11
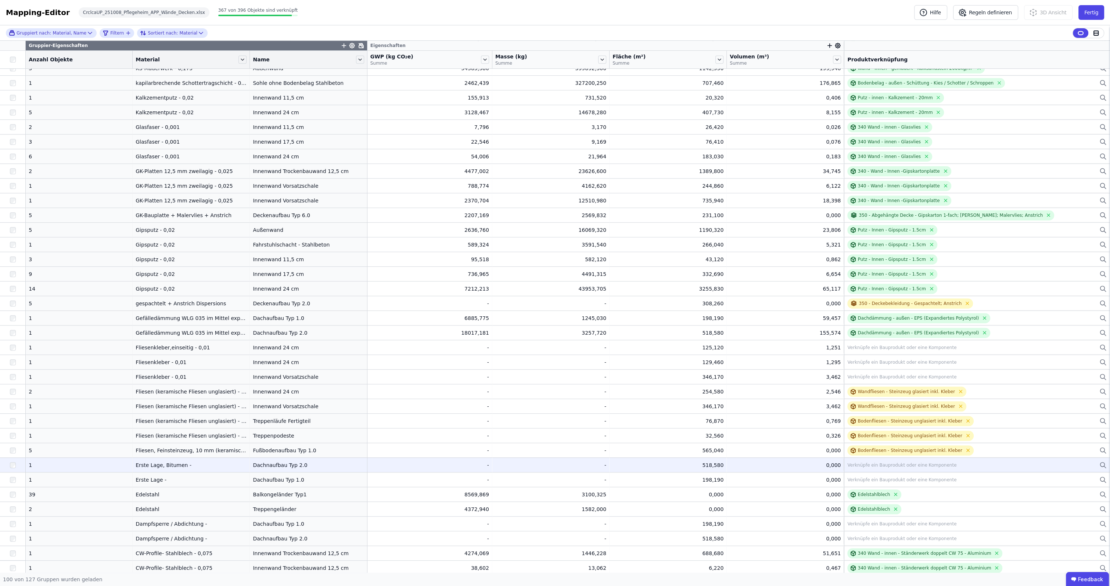
scroll to position [966, 0]
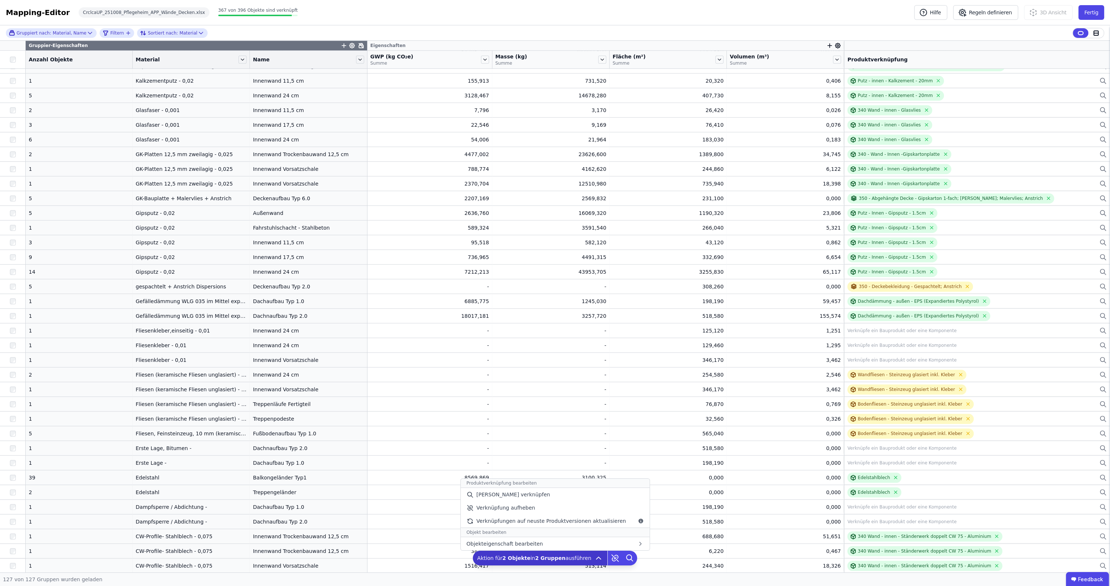
click at [596, 559] on icon at bounding box center [598, 558] width 9 height 9
click at [528, 493] on span "[PERSON_NAME] verknüpfen" at bounding box center [513, 494] width 74 height 7
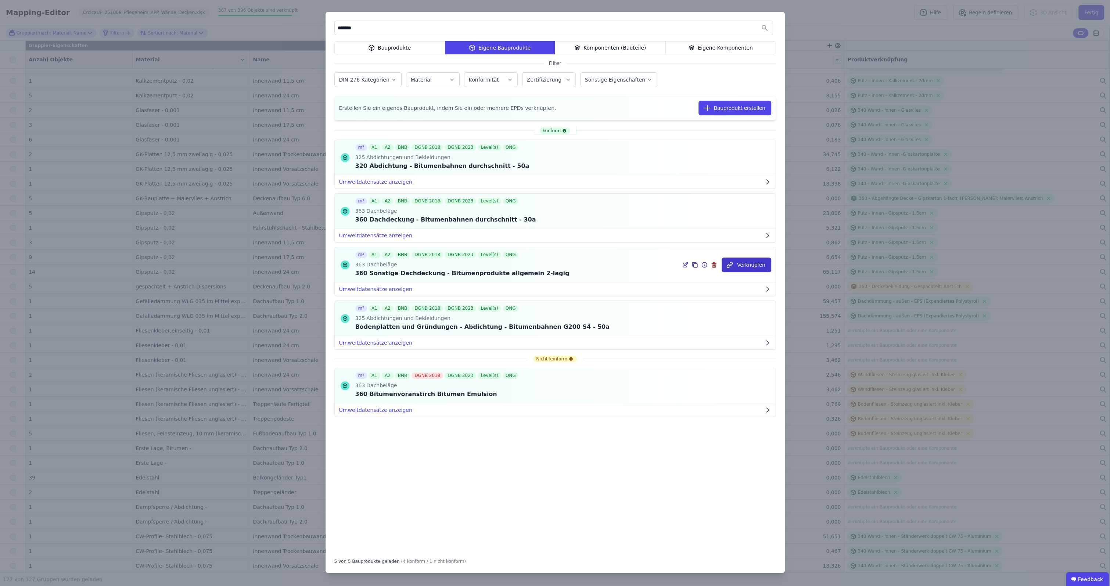
type input "*******"
click at [755, 264] on button "Verknüpfen" at bounding box center [747, 265] width 50 height 15
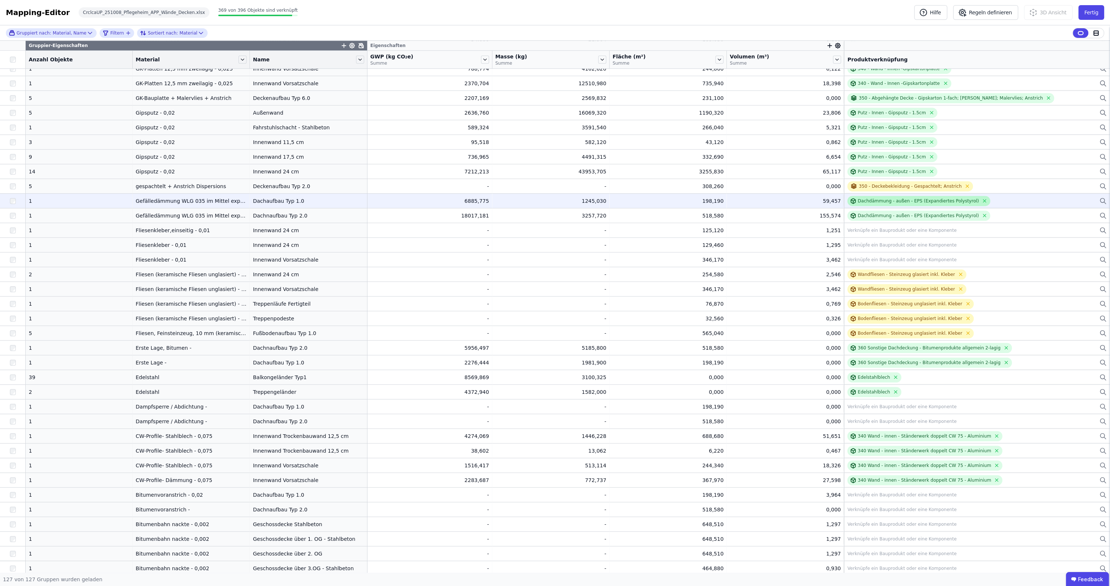
scroll to position [1111, 0]
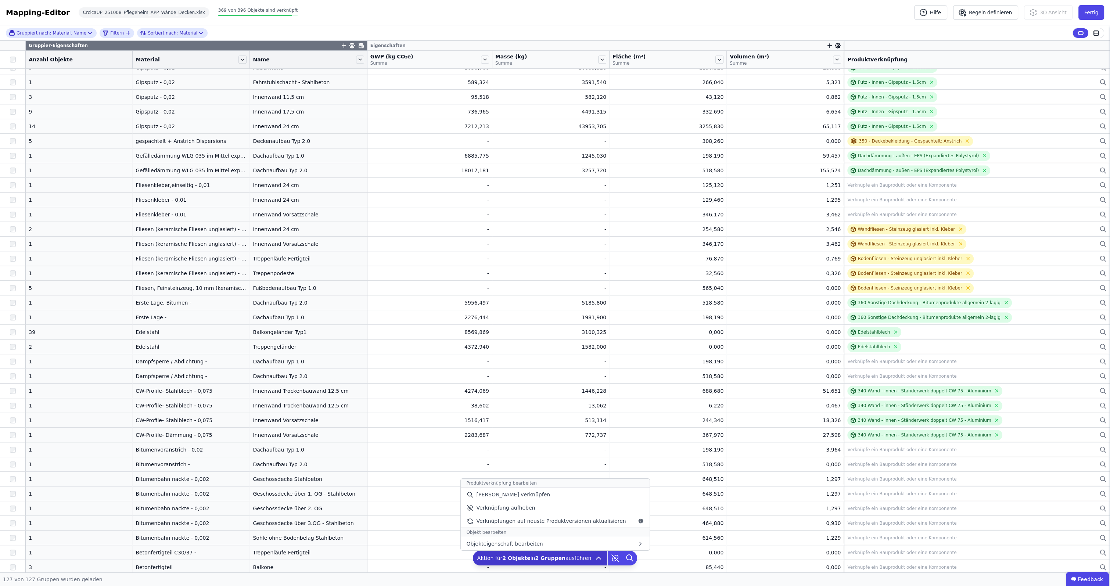
click at [596, 561] on icon at bounding box center [598, 558] width 9 height 9
click at [524, 495] on span "[PERSON_NAME] verknüpfen" at bounding box center [513, 494] width 74 height 7
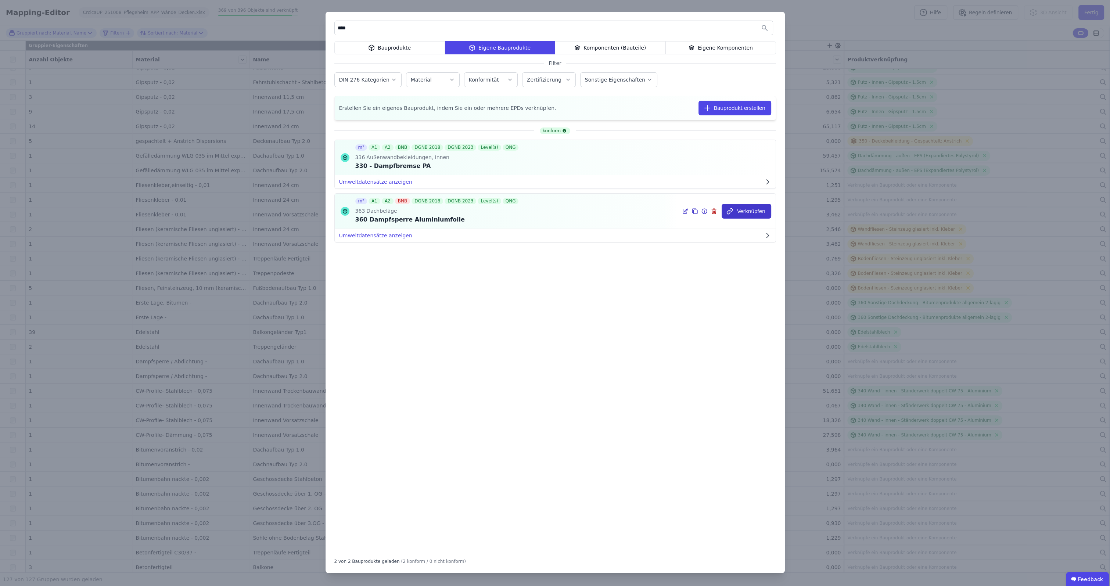
type input "****"
click at [742, 212] on button "Verknüpfen" at bounding box center [747, 211] width 50 height 15
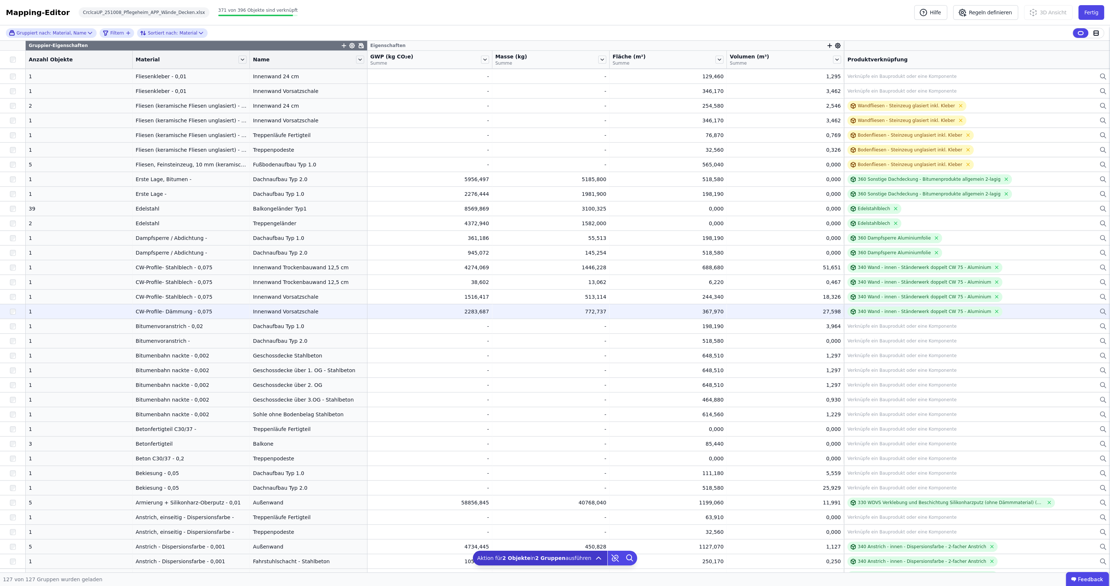
scroll to position [1204, 0]
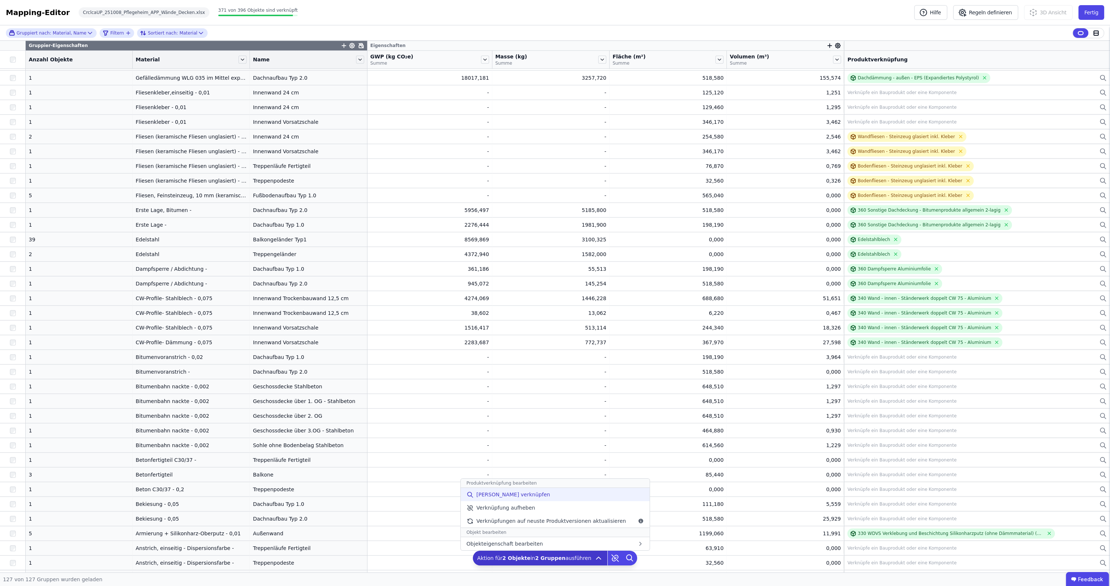
click at [523, 497] on span "Manuell verknüpfen" at bounding box center [513, 494] width 74 height 7
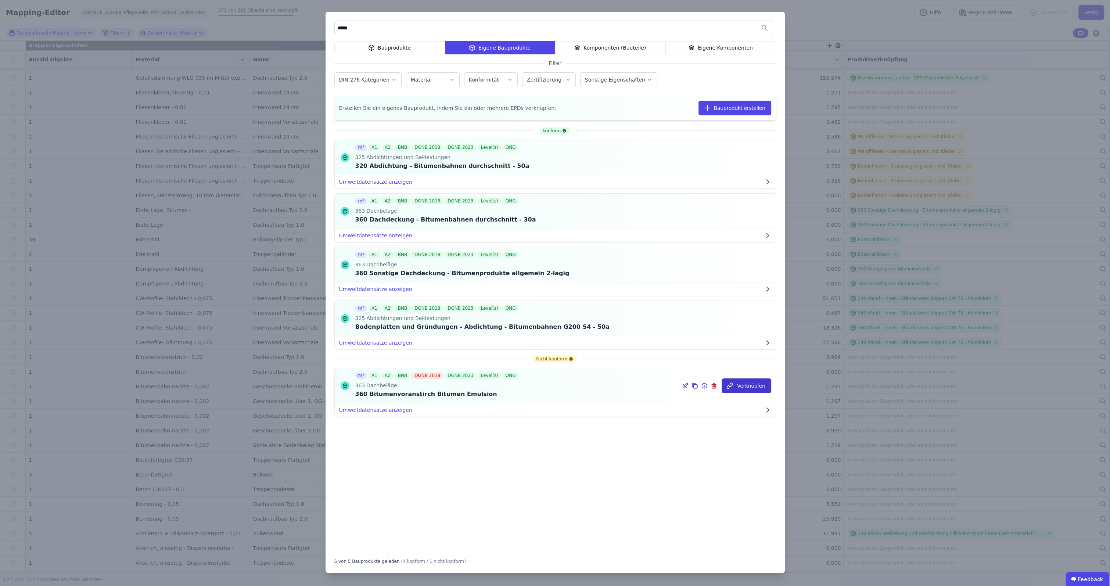
type input "*****"
click at [739, 385] on button "Verknüpfen" at bounding box center [747, 385] width 50 height 15
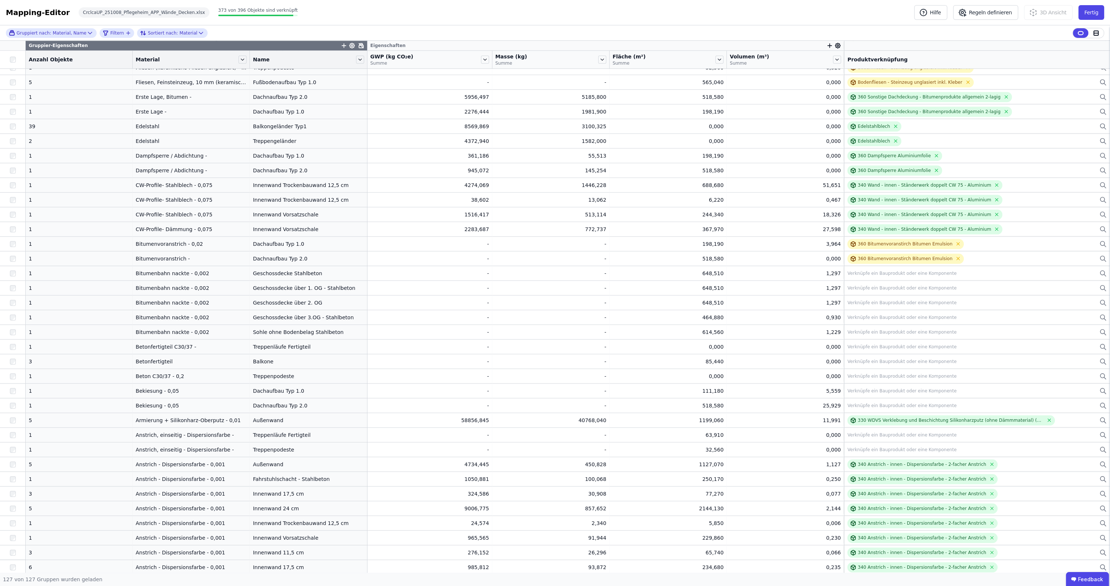
scroll to position [1362, 0]
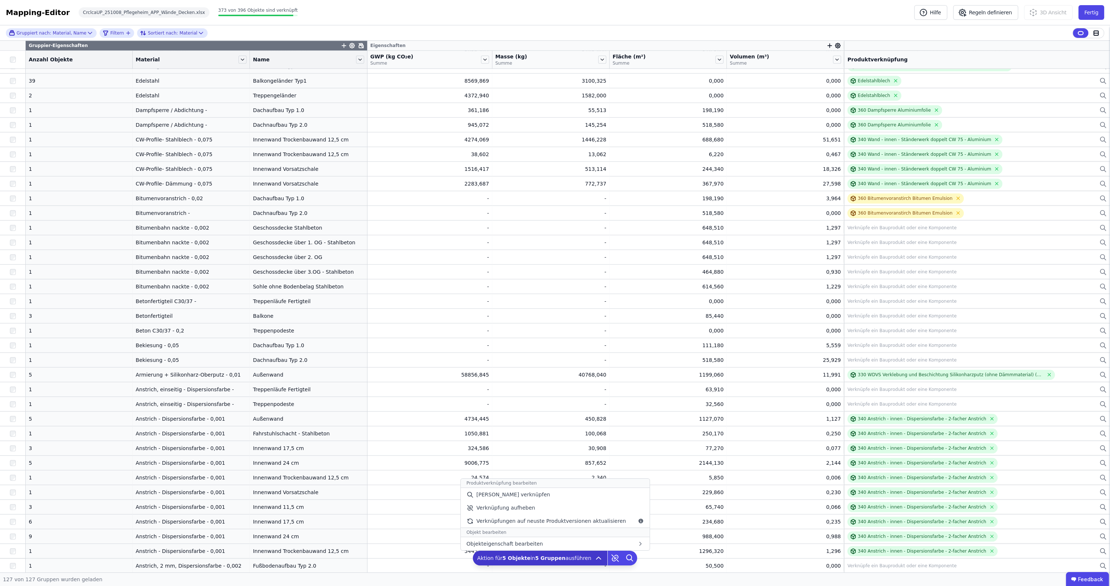
click at [594, 559] on icon at bounding box center [598, 558] width 9 height 9
click at [524, 497] on span "Manuell verknüpfen" at bounding box center [513, 494] width 74 height 7
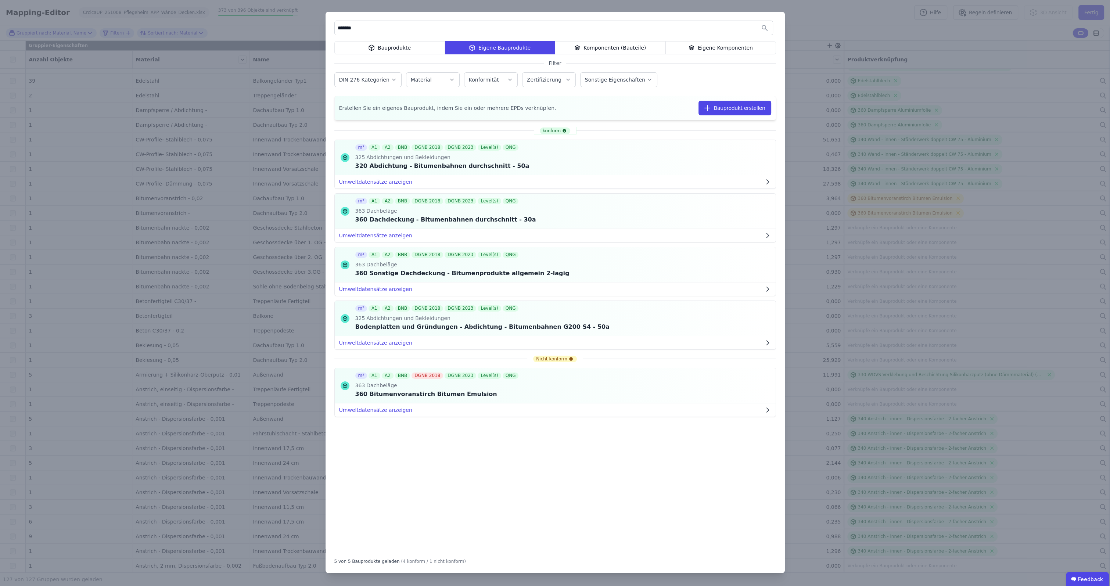
type input "*******"
click at [828, 19] on div "******* Bauprodukte Eigene Bauprodukte Komponenten (Bauteile) Eigene Komponente…" at bounding box center [555, 293] width 1110 height 586
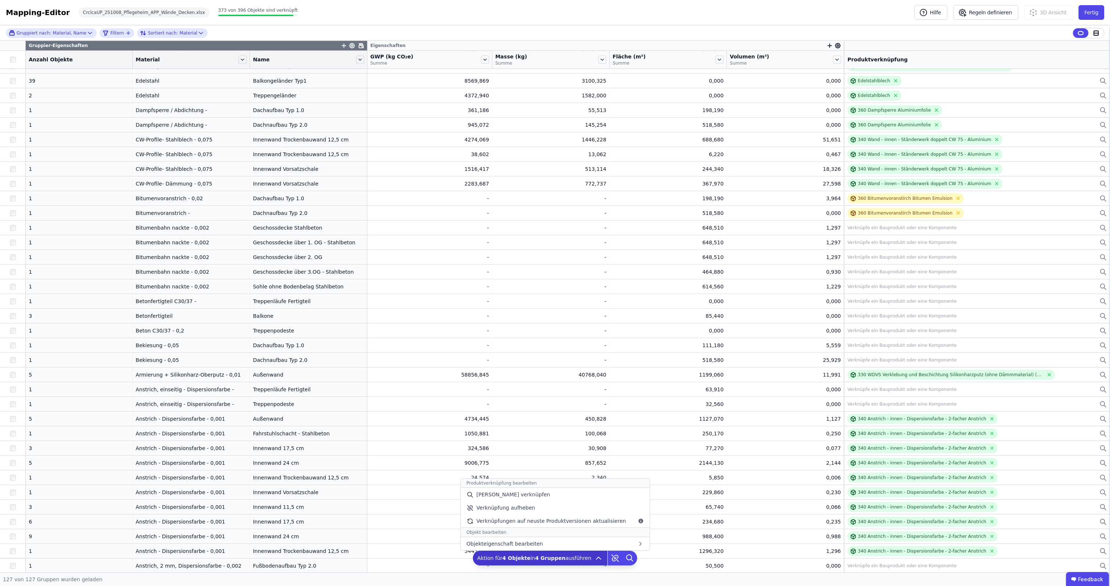
click at [567, 558] on span "Aktion für 4 Objekte in 4 Gruppen ausführen" at bounding box center [534, 557] width 114 height 7
click at [526, 494] on span "Manuell verknüpfen" at bounding box center [513, 494] width 74 height 7
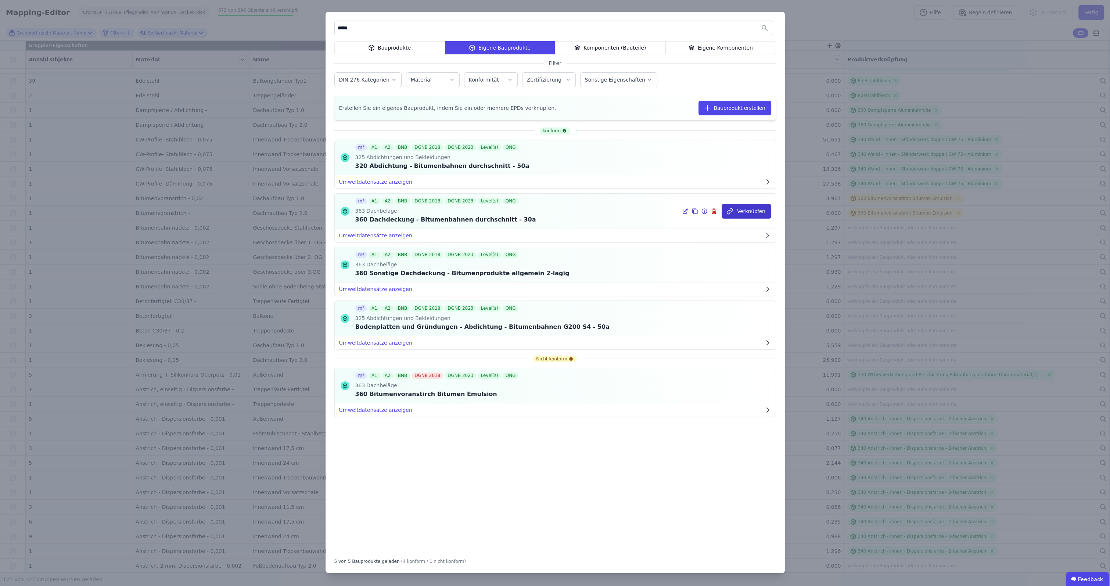
type input "*****"
click at [742, 214] on button "Verknüpfen" at bounding box center [747, 211] width 50 height 15
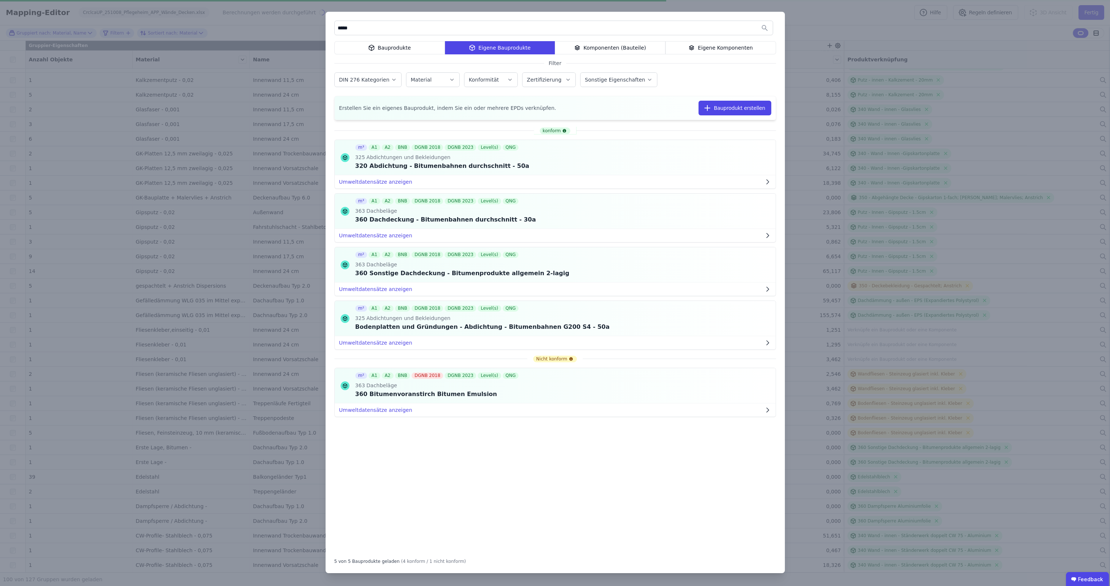
scroll to position [0, 0]
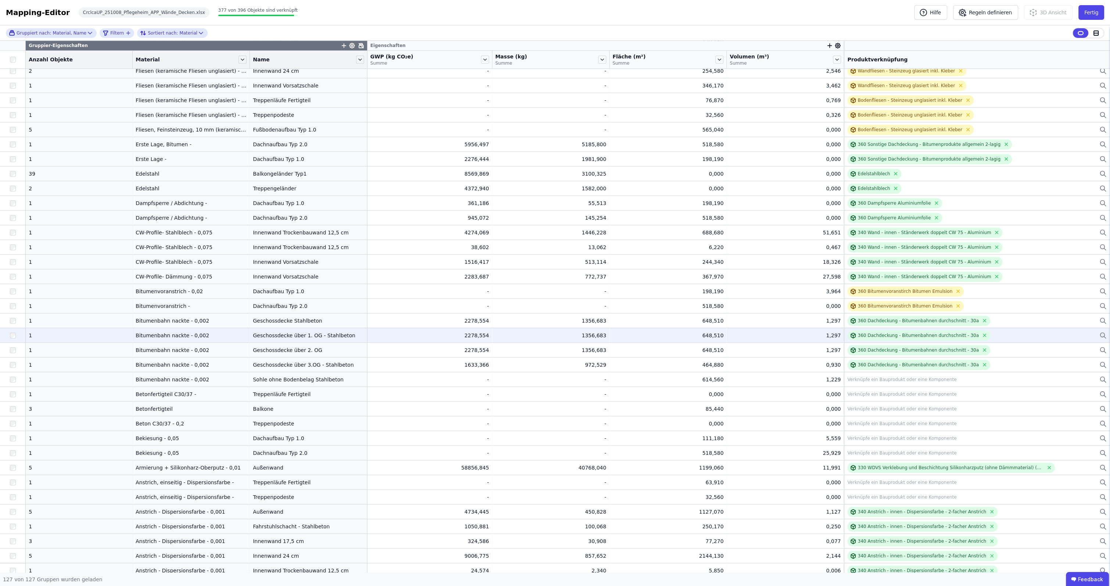
scroll to position [1362, 0]
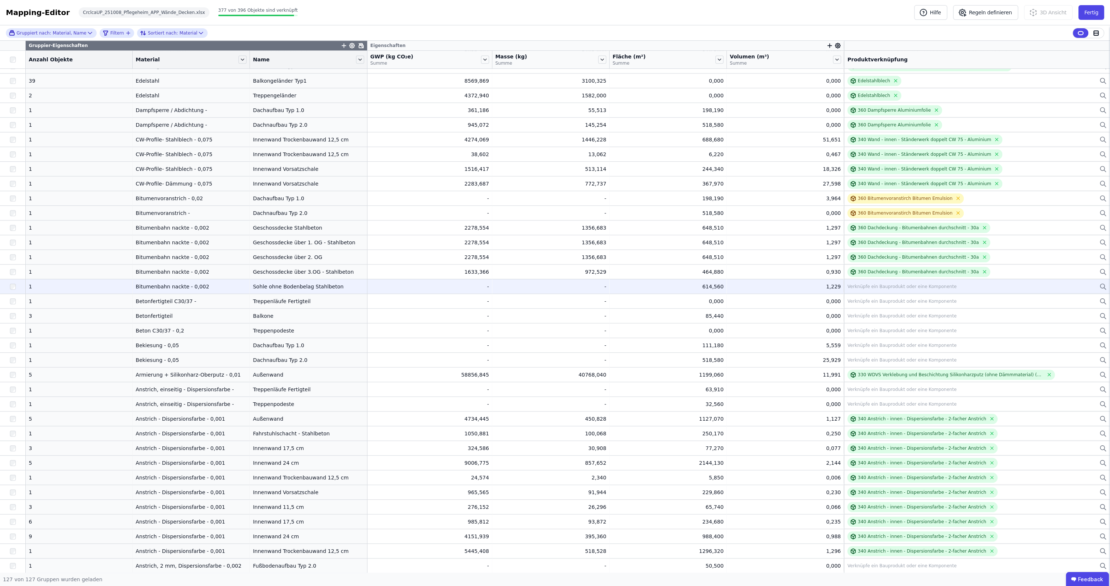
click at [856, 288] on div "Verknüpfe ein Bauprodukt oder eine Komponente" at bounding box center [901, 287] width 109 height 6
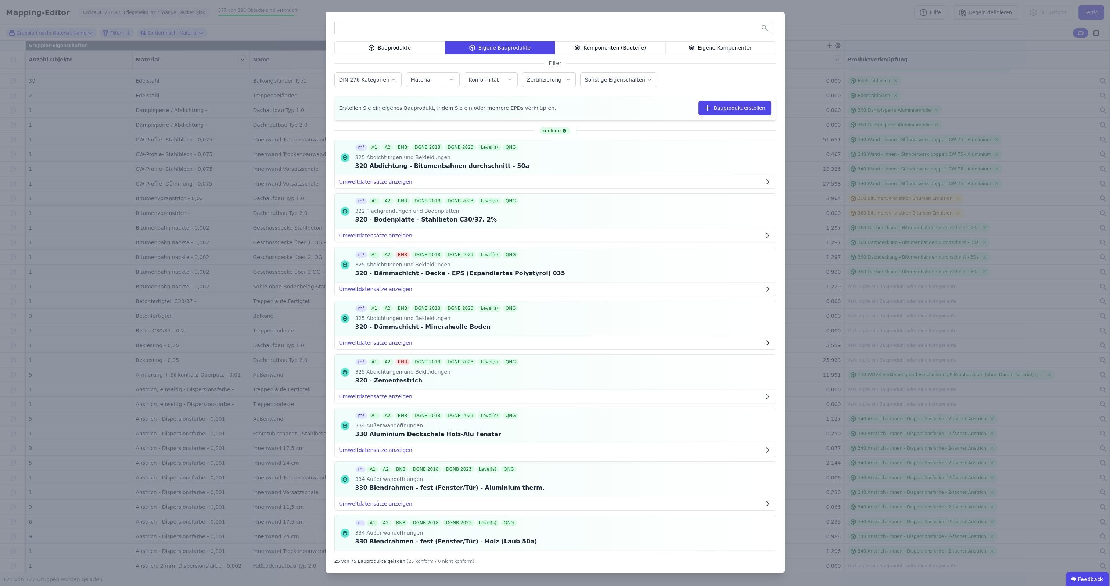
click at [509, 30] on input "text" at bounding box center [554, 27] width 438 height 13
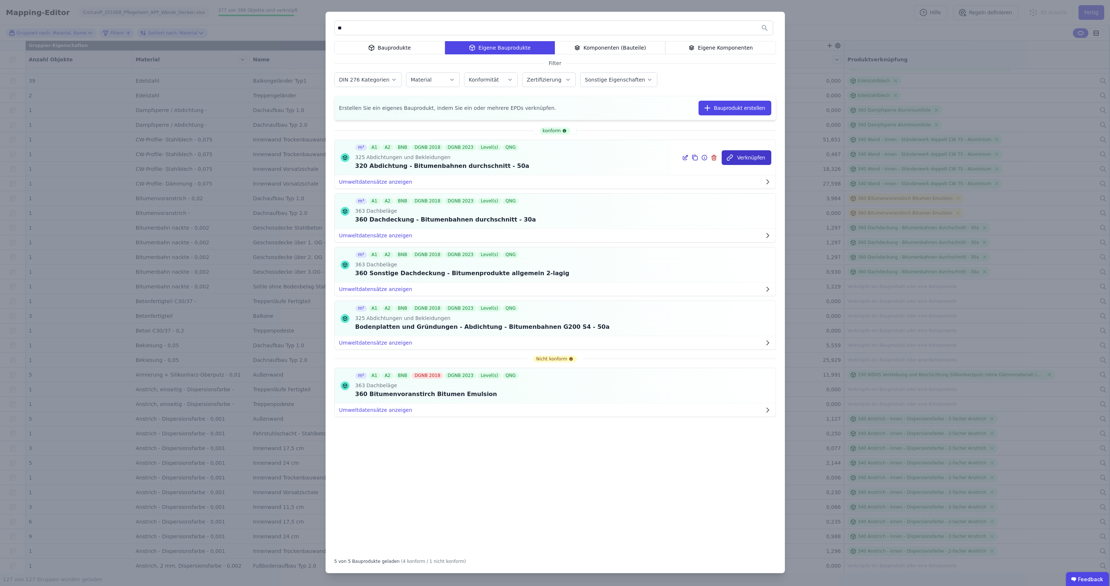
type input "**"
click at [750, 159] on button "Verknüpfen" at bounding box center [747, 157] width 50 height 15
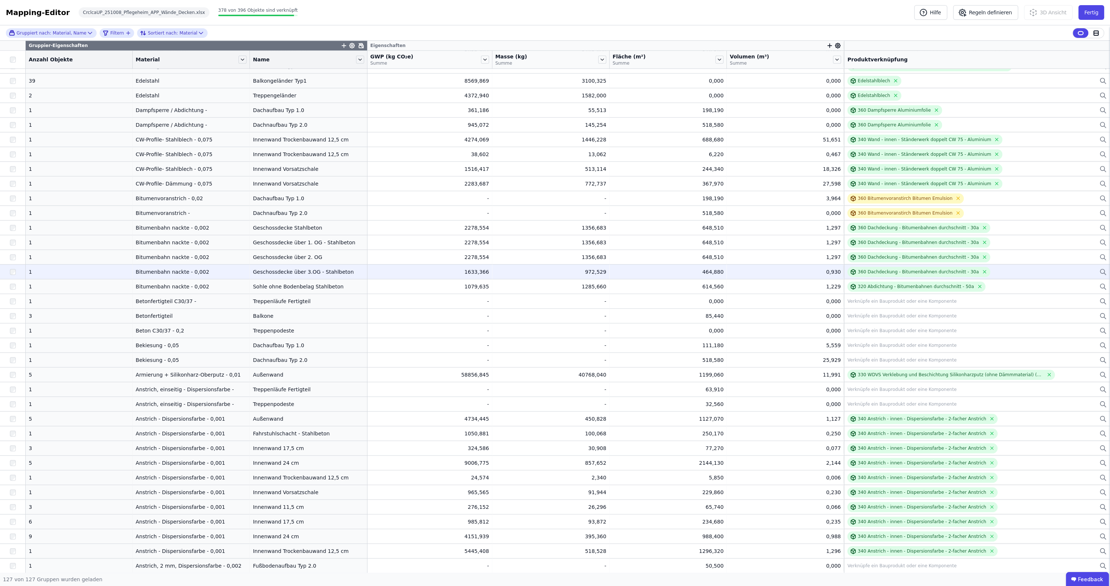
drag, startPoint x: 399, startPoint y: 273, endPoint x: 399, endPoint y: 278, distance: 4.4
click at [399, 274] on div "1633,366" at bounding box center [429, 271] width 119 height 7
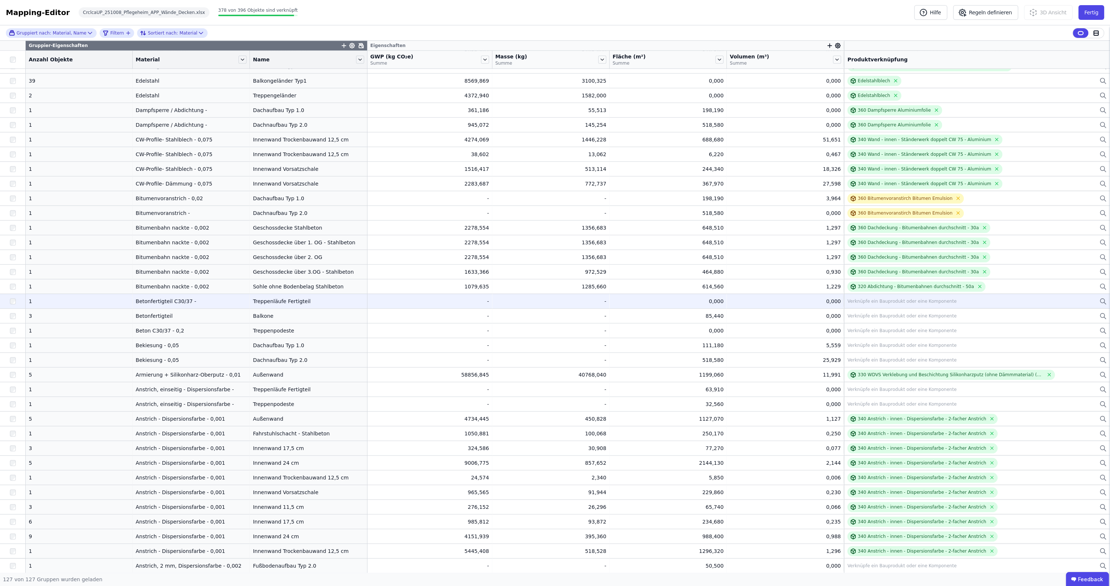
click at [706, 301] on div "0,000" at bounding box center [668, 301] width 111 height 7
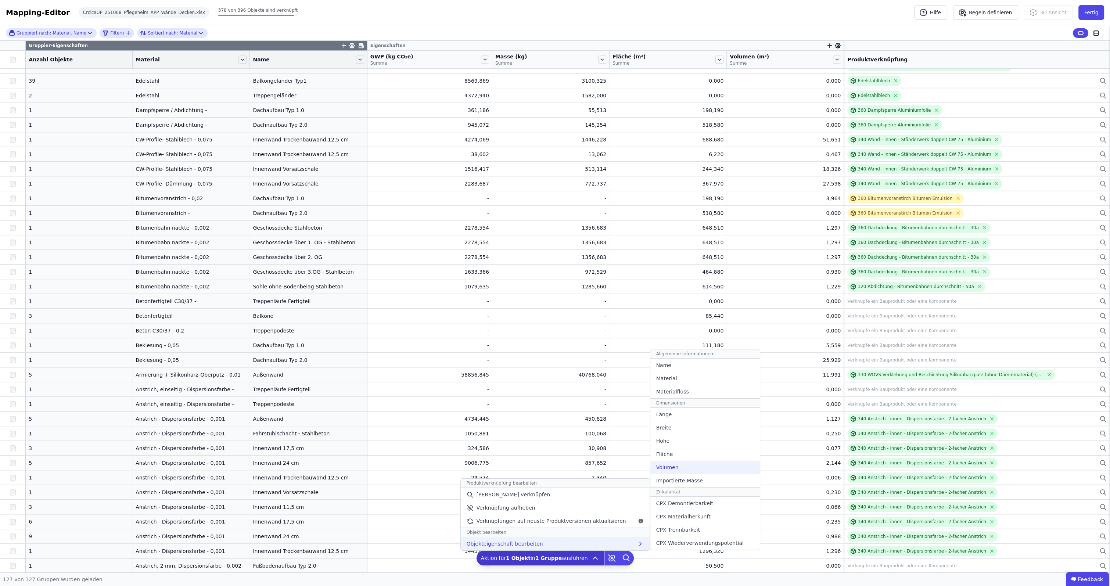
click at [671, 470] on div "Volumen" at bounding box center [704, 467] width 109 height 13
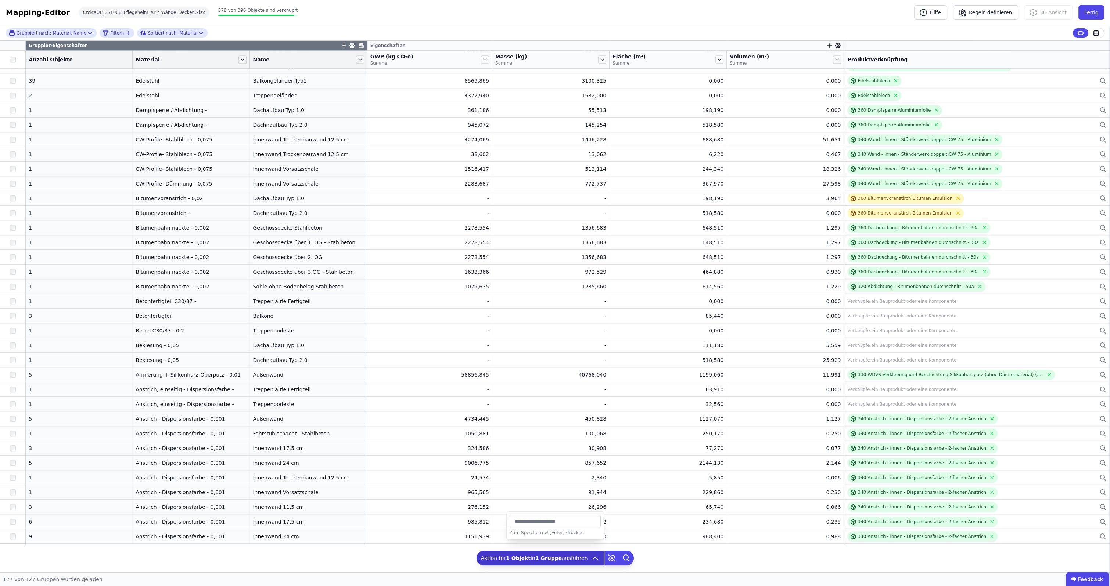
type input "*****"
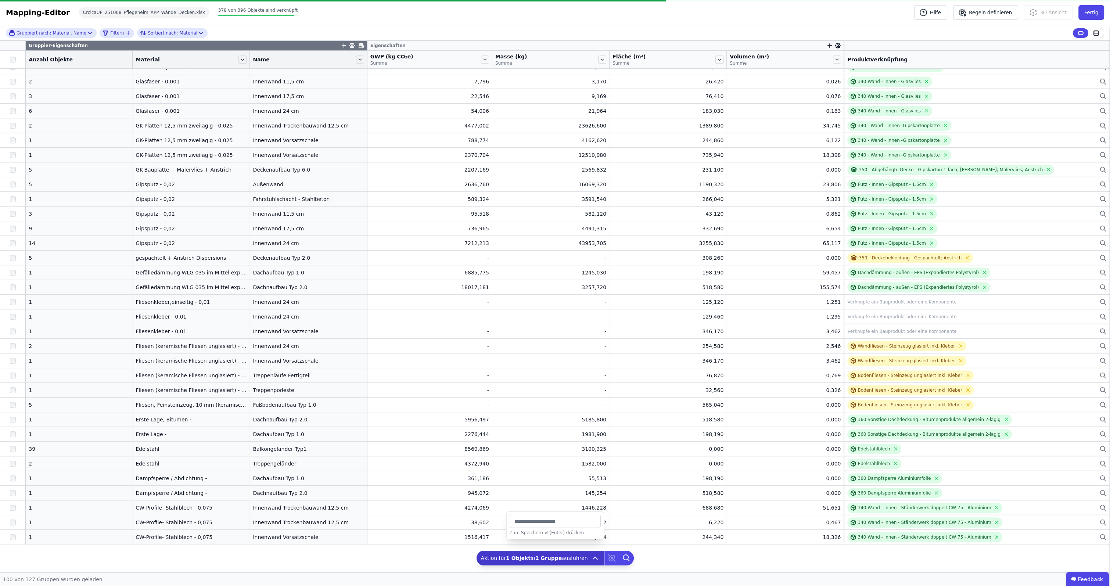
scroll to position [0, 0]
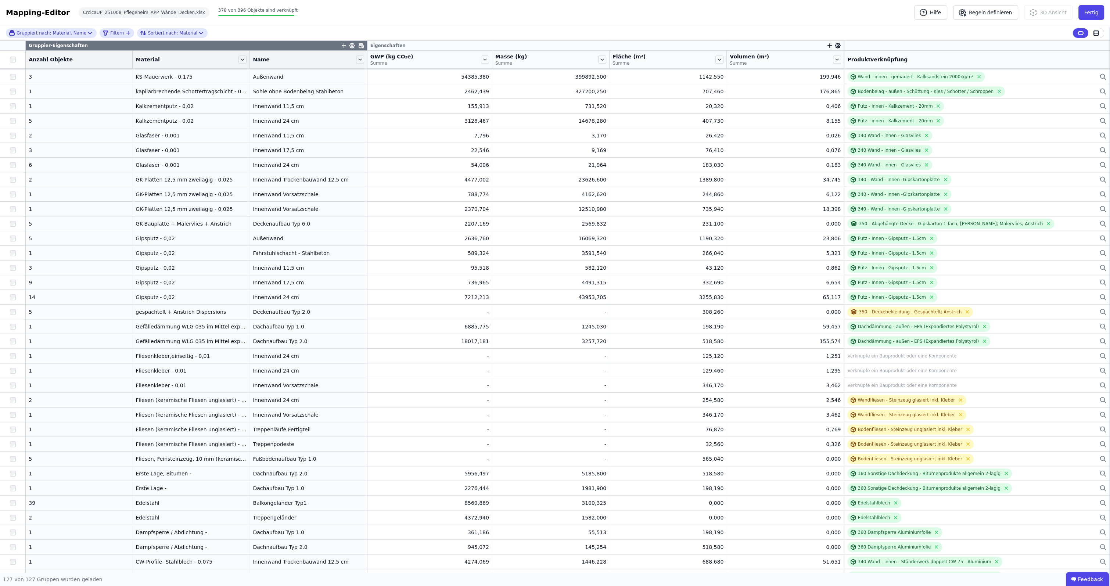
scroll to position [1362, 0]
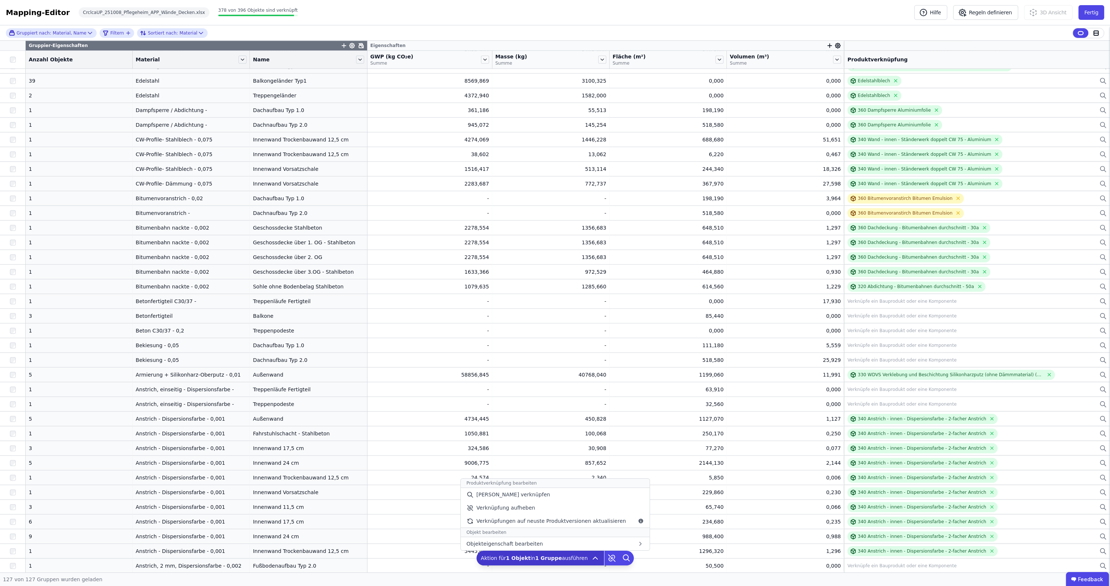
click at [591, 558] on icon at bounding box center [595, 558] width 9 height 9
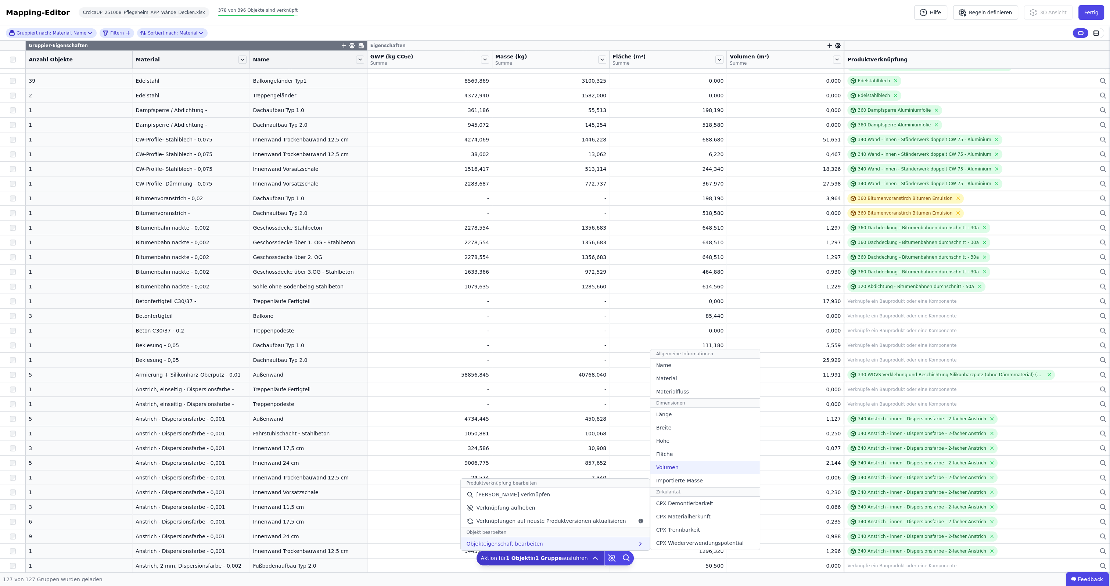
click at [673, 464] on div "Volumen" at bounding box center [704, 467] width 109 height 13
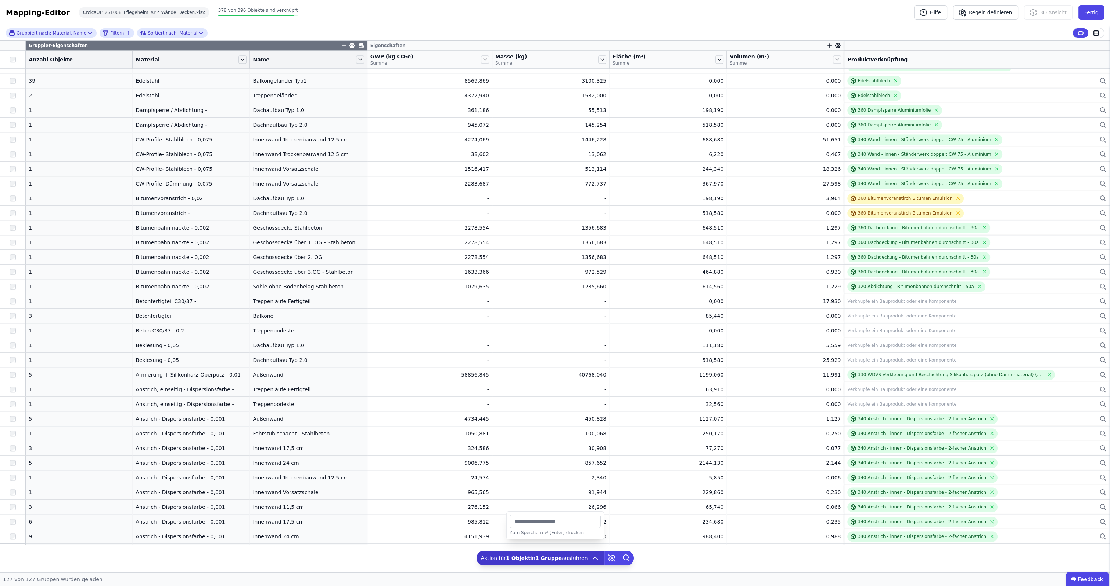
type input "****"
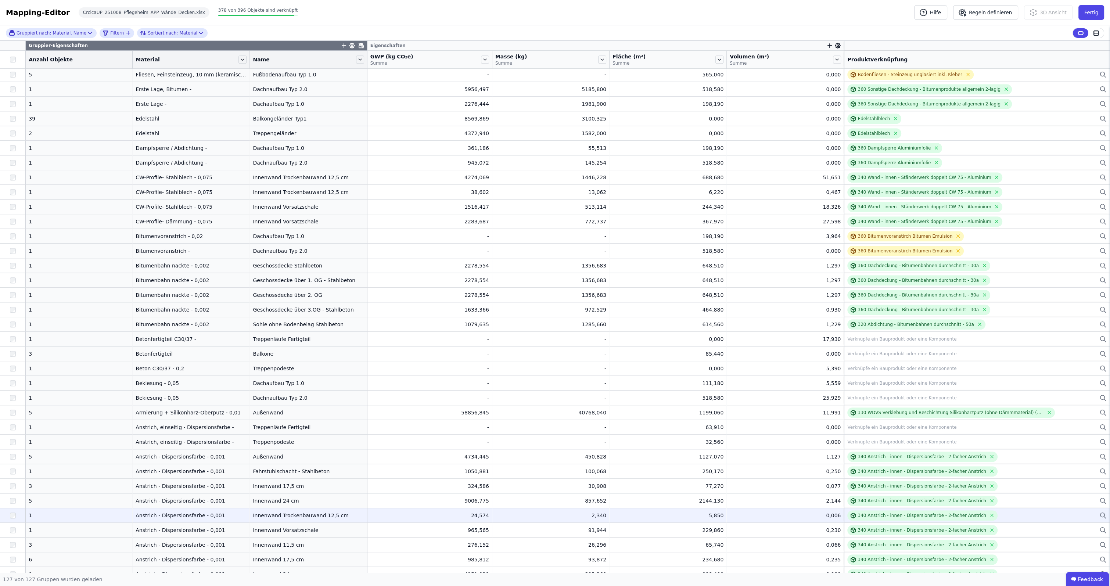
scroll to position [1362, 0]
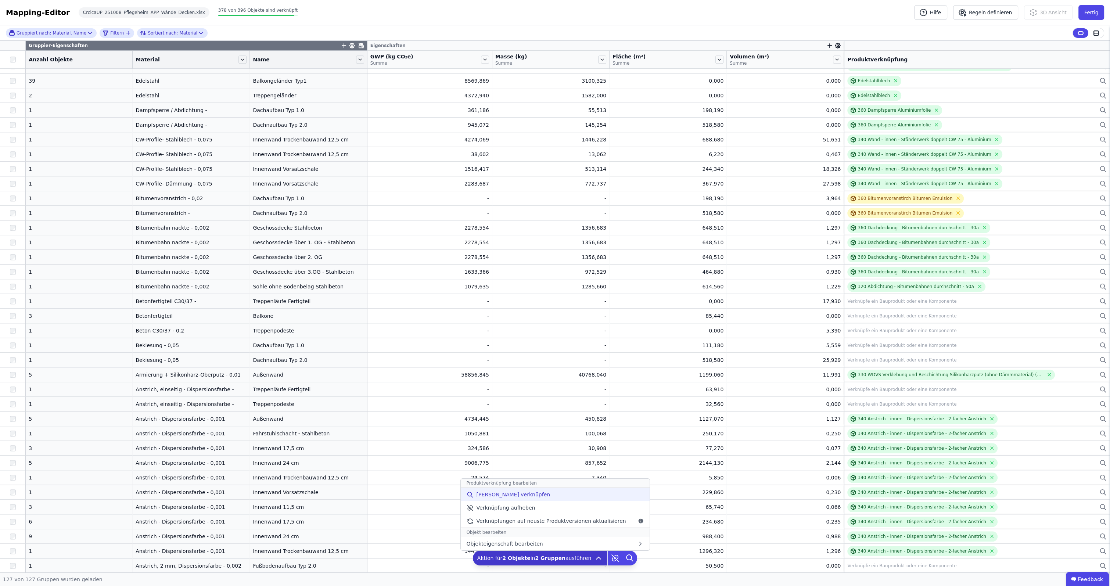
click at [528, 493] on span "[PERSON_NAME] verknüpfen" at bounding box center [513, 494] width 74 height 7
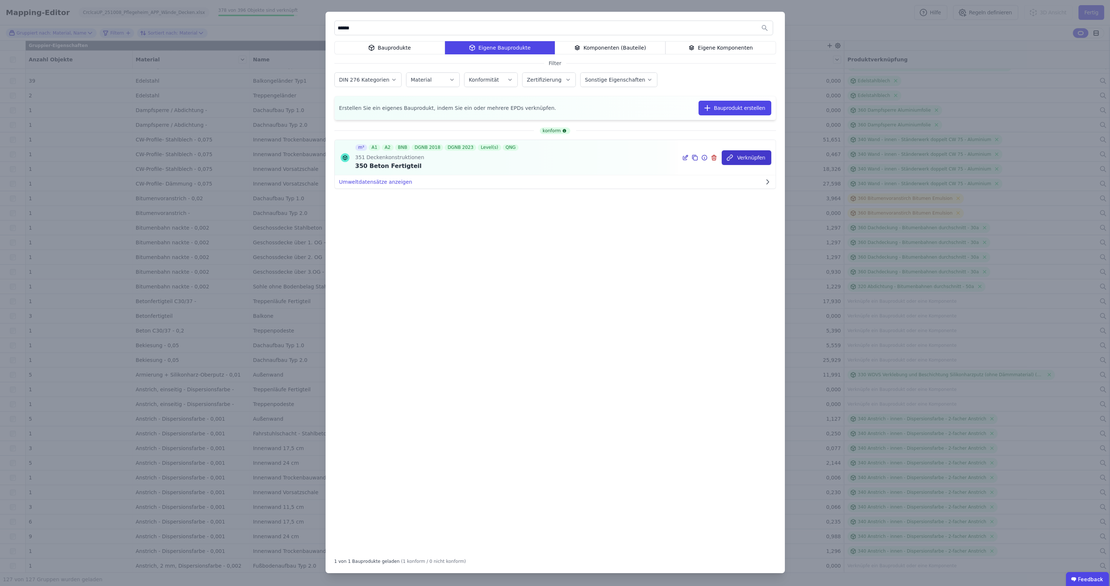
type input "******"
click at [750, 157] on button "Verknüpfen" at bounding box center [747, 157] width 50 height 15
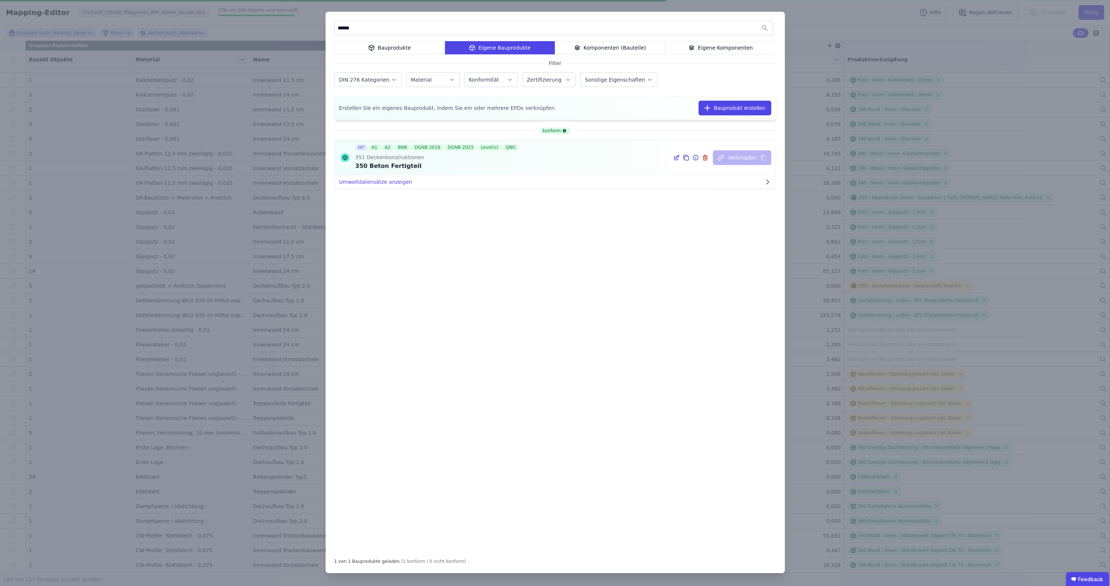
scroll to position [966, 0]
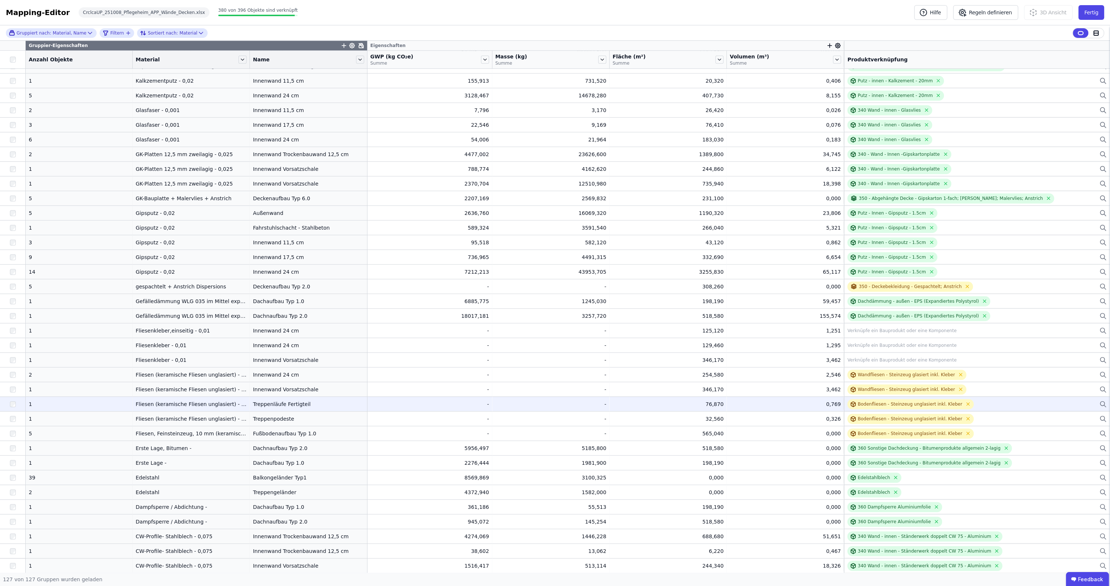
scroll to position [1362, 0]
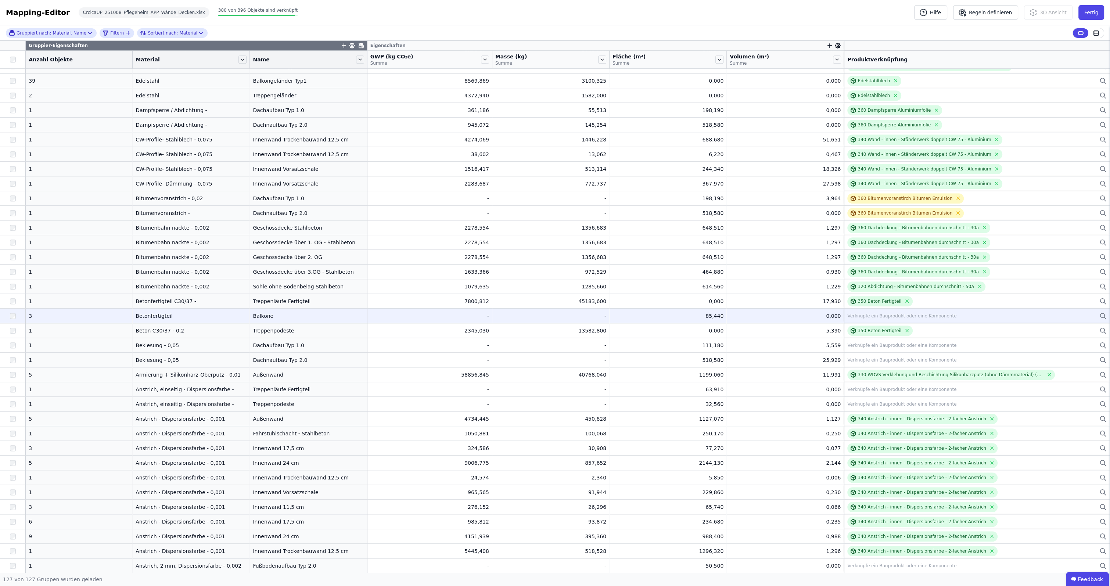
click at [913, 315] on div "Verknüpfe ein Bauprodukt oder eine Komponente" at bounding box center [901, 316] width 109 height 6
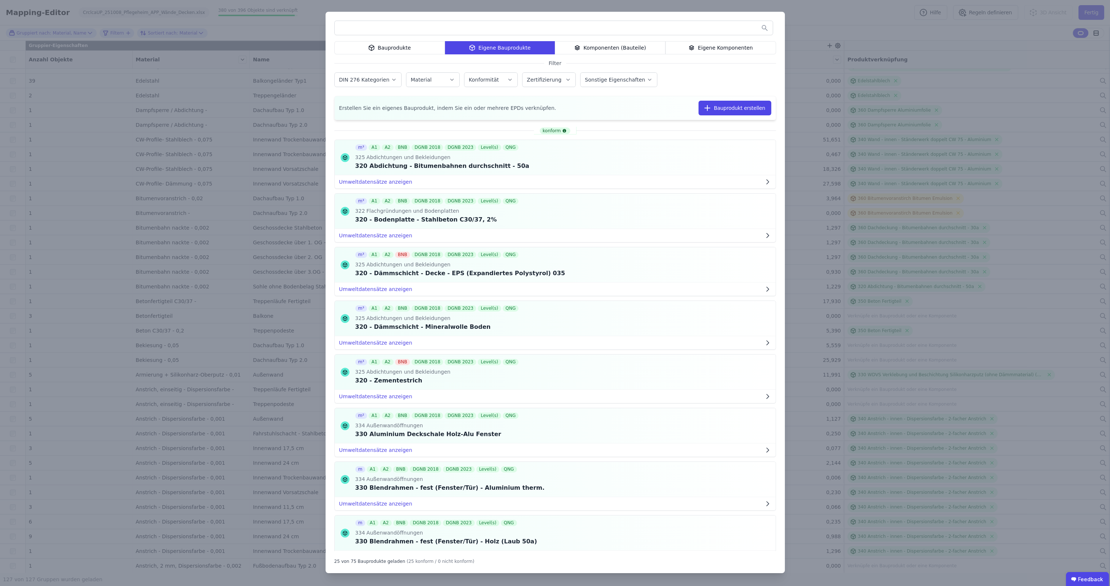
click at [362, 50] on div "Bauprodukte" at bounding box center [389, 47] width 111 height 13
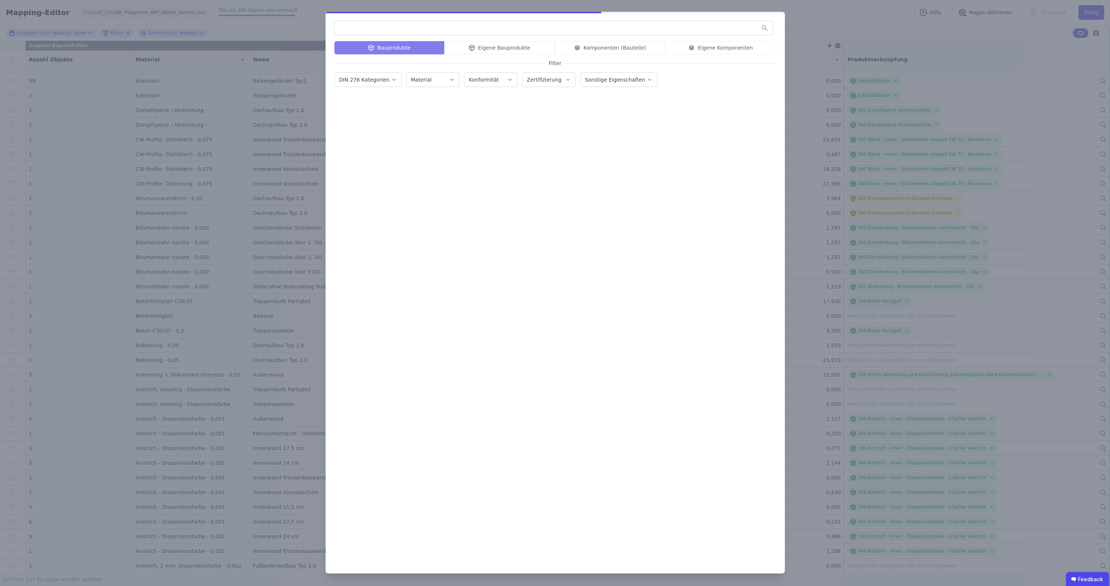
click at [368, 25] on input "text" at bounding box center [554, 27] width 438 height 13
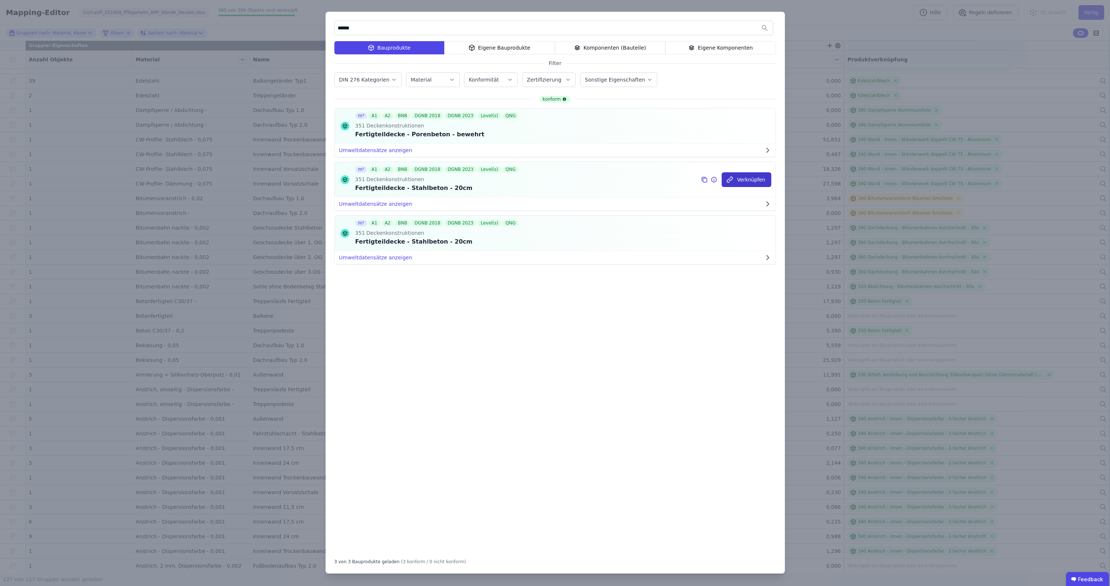
type input "******"
click at [759, 179] on button "Verknüpfen" at bounding box center [747, 179] width 50 height 15
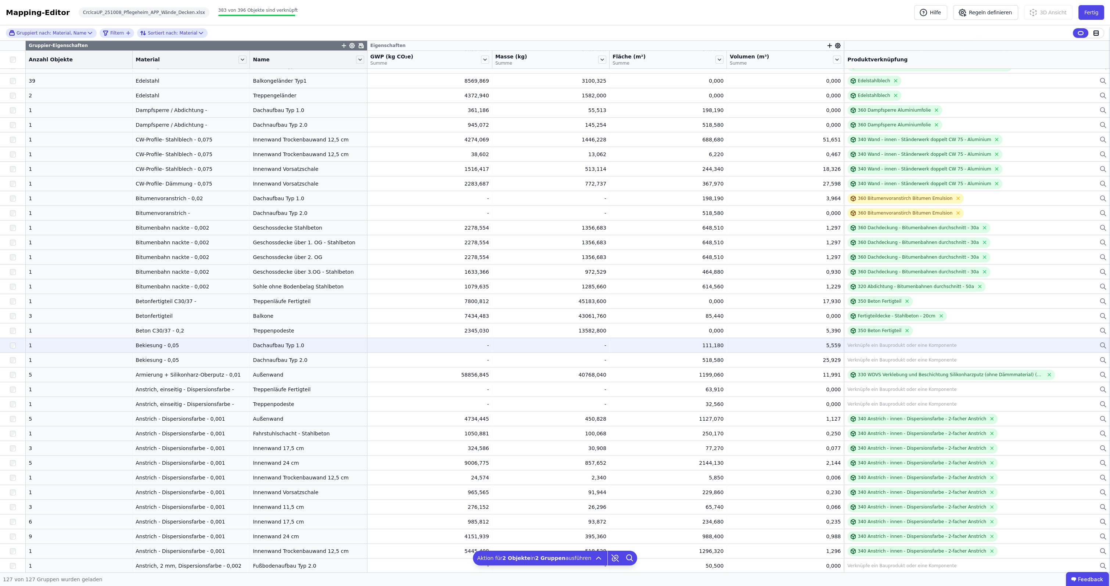
click at [875, 345] on div "Verknüpfe ein Bauprodukt oder eine Komponente" at bounding box center [901, 345] width 109 height 6
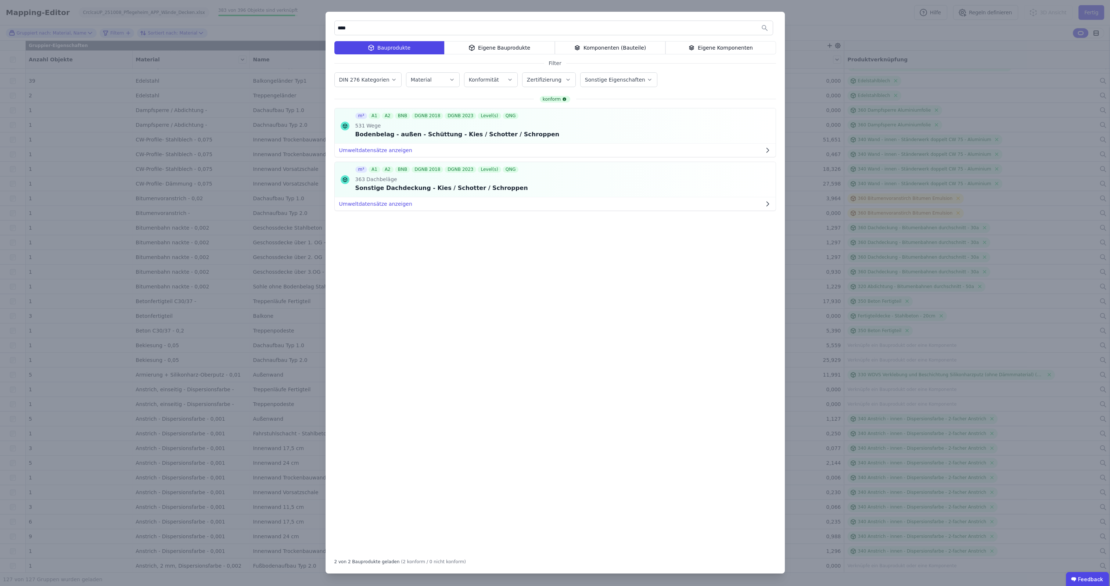
type input "****"
click at [495, 45] on div "Eigene Bauprodukte" at bounding box center [499, 47] width 111 height 13
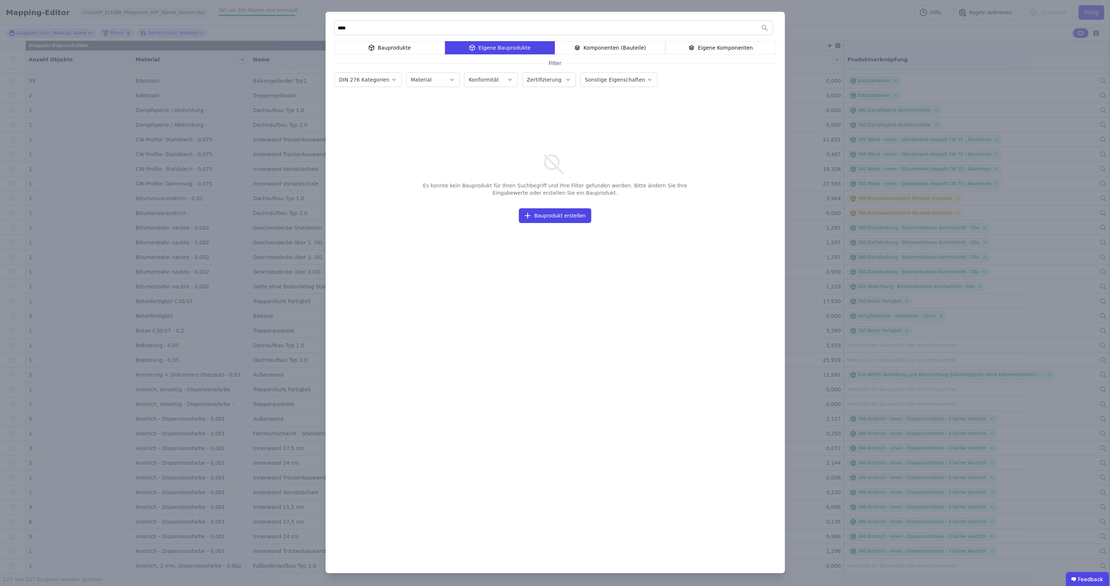
click at [391, 47] on div "Bauprodukte" at bounding box center [389, 47] width 111 height 13
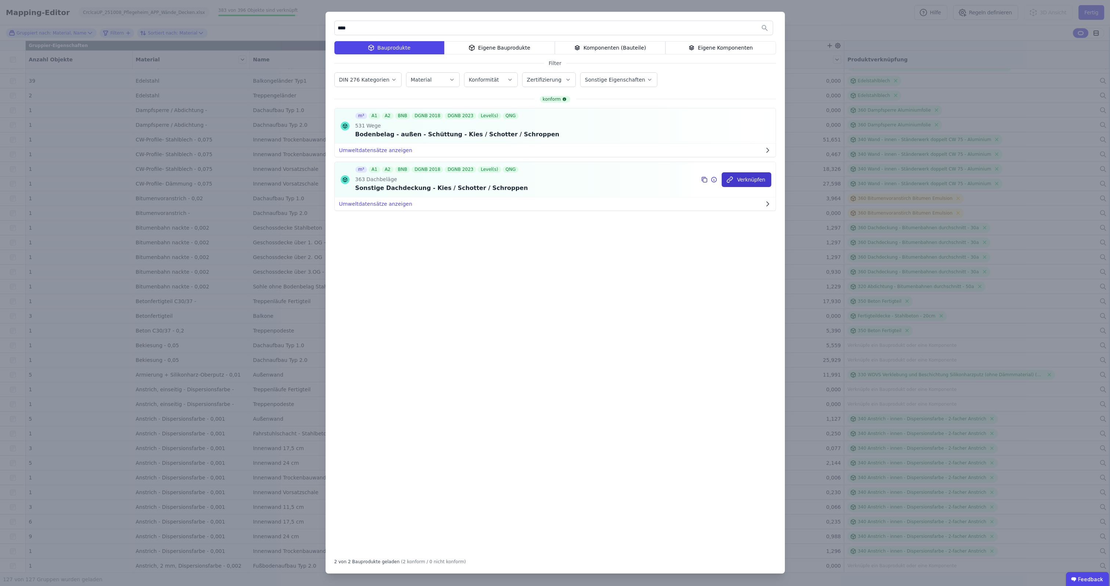
click at [751, 179] on button "Verknüpfen" at bounding box center [747, 179] width 50 height 15
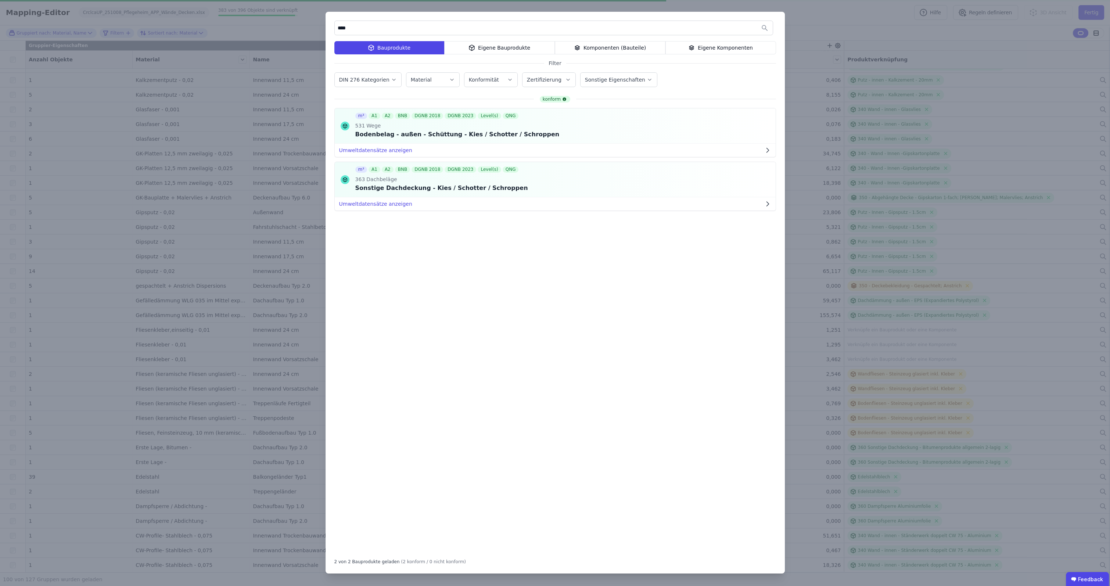
scroll to position [0, 0]
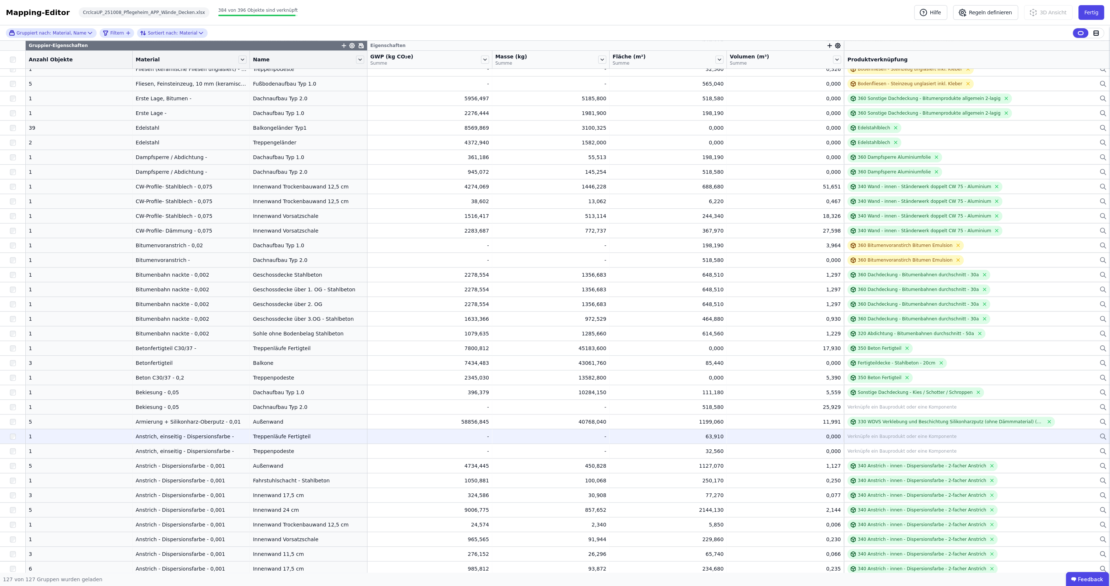
scroll to position [1362, 0]
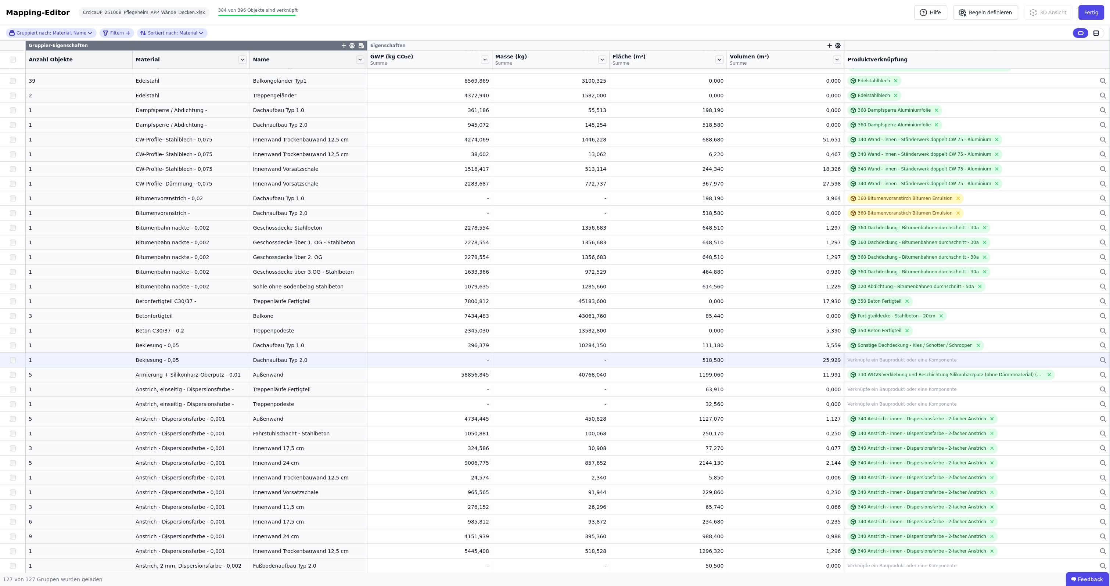
click at [877, 363] on div "Verknüpfe ein Bauprodukt oder eine Komponente" at bounding box center [976, 360] width 259 height 9
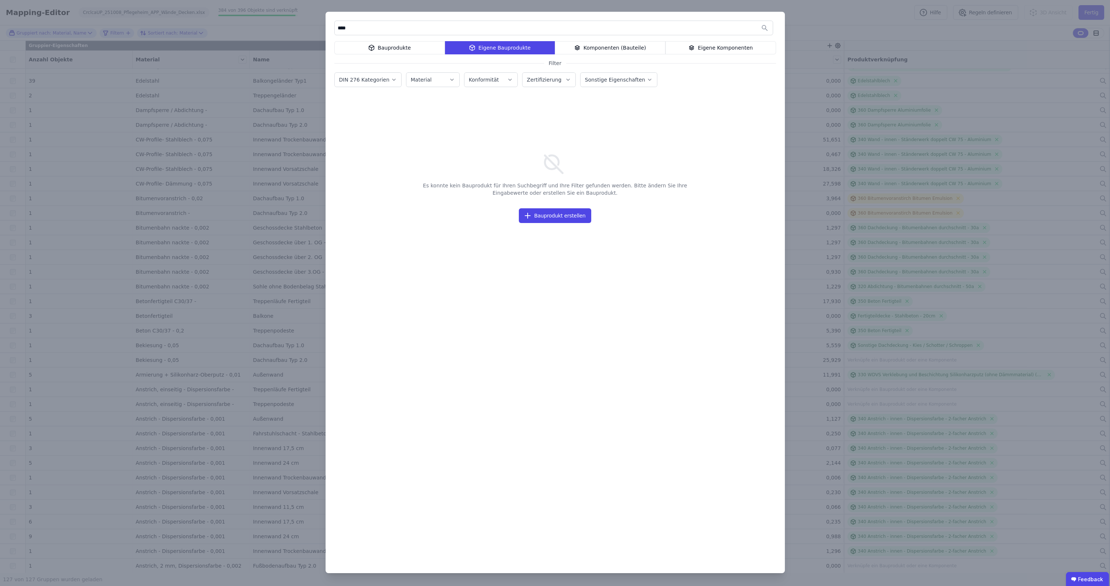
type input "****"
click at [397, 49] on div "Bauprodukte" at bounding box center [389, 47] width 111 height 13
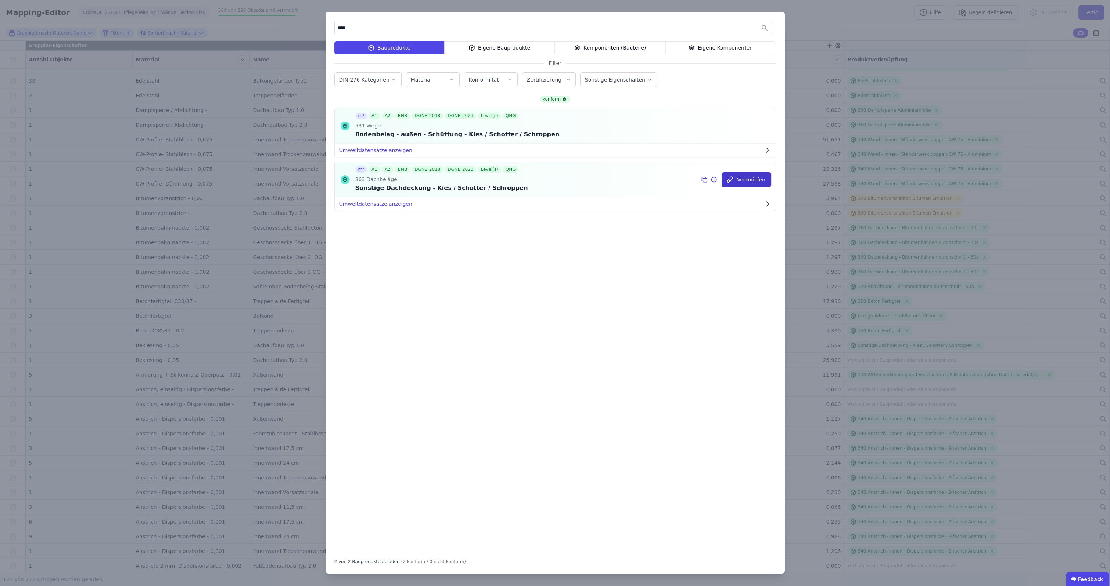
click at [745, 179] on button "Verknüpfen" at bounding box center [747, 179] width 50 height 15
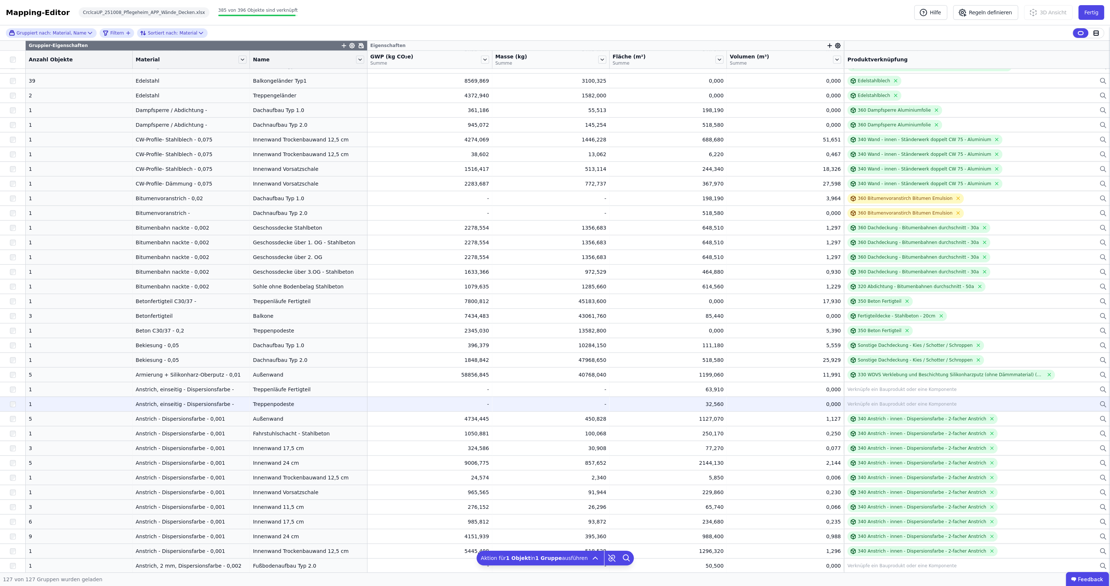
click at [12, 407] on div at bounding box center [12, 404] width 25 height 13
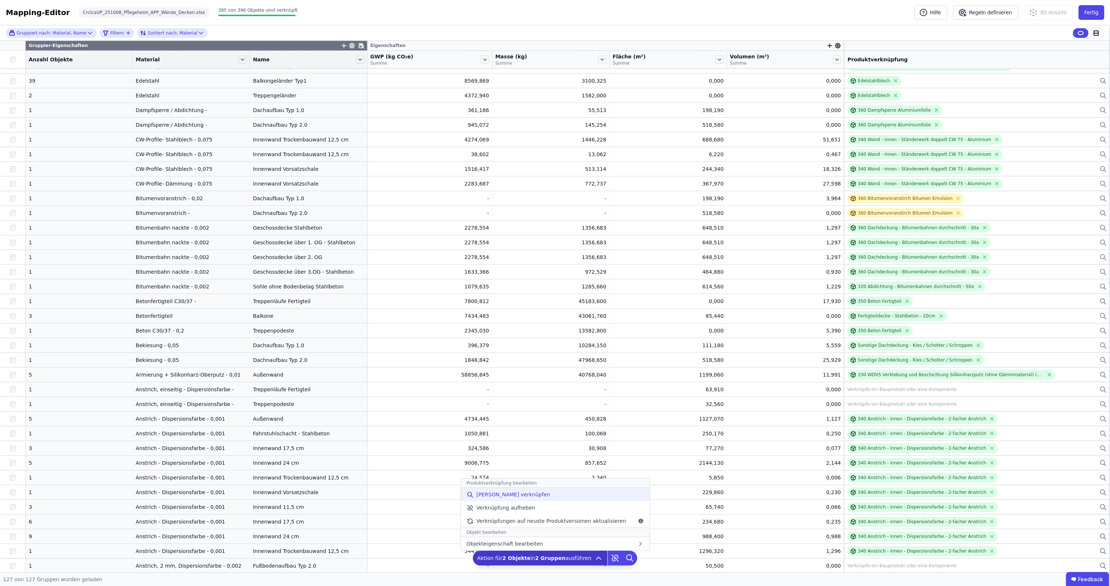
click at [511, 497] on span "Manuell verknüpfen" at bounding box center [513, 494] width 74 height 7
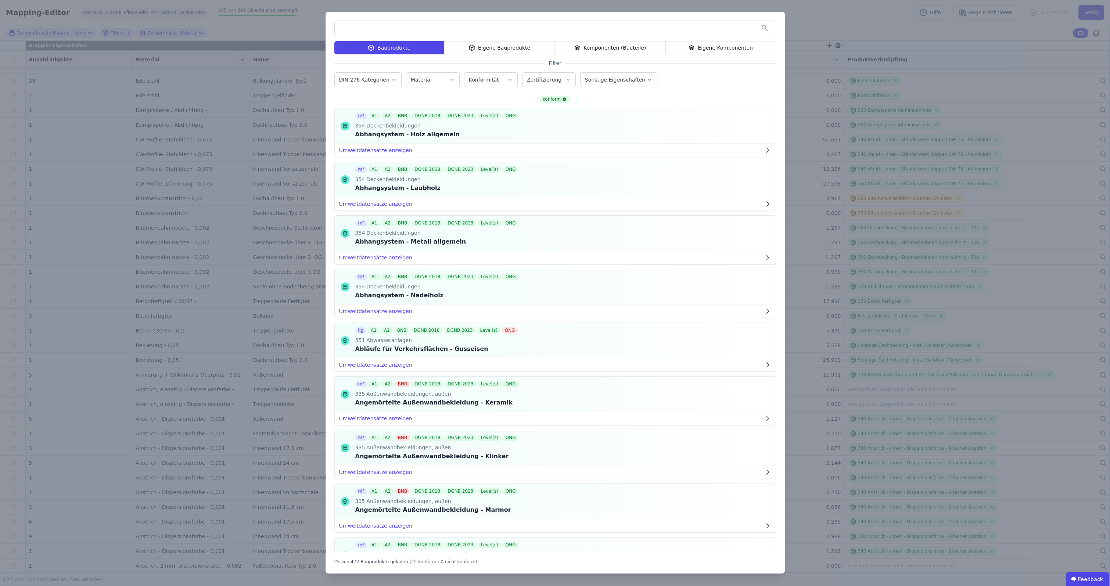
click at [525, 46] on div "Eigene Bauprodukte" at bounding box center [499, 47] width 111 height 13
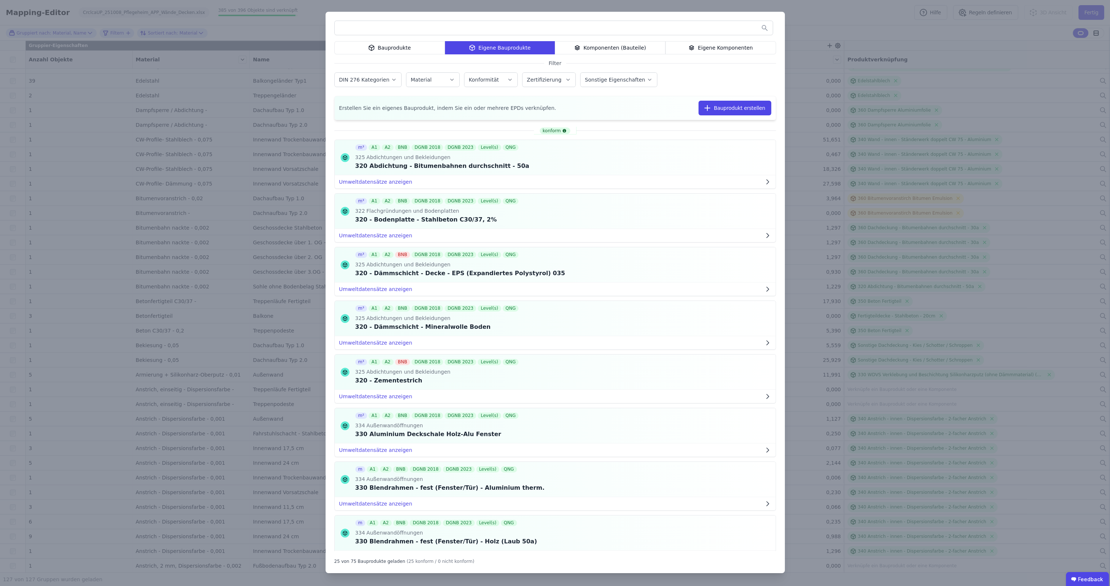
click at [533, 22] on input "text" at bounding box center [554, 27] width 438 height 13
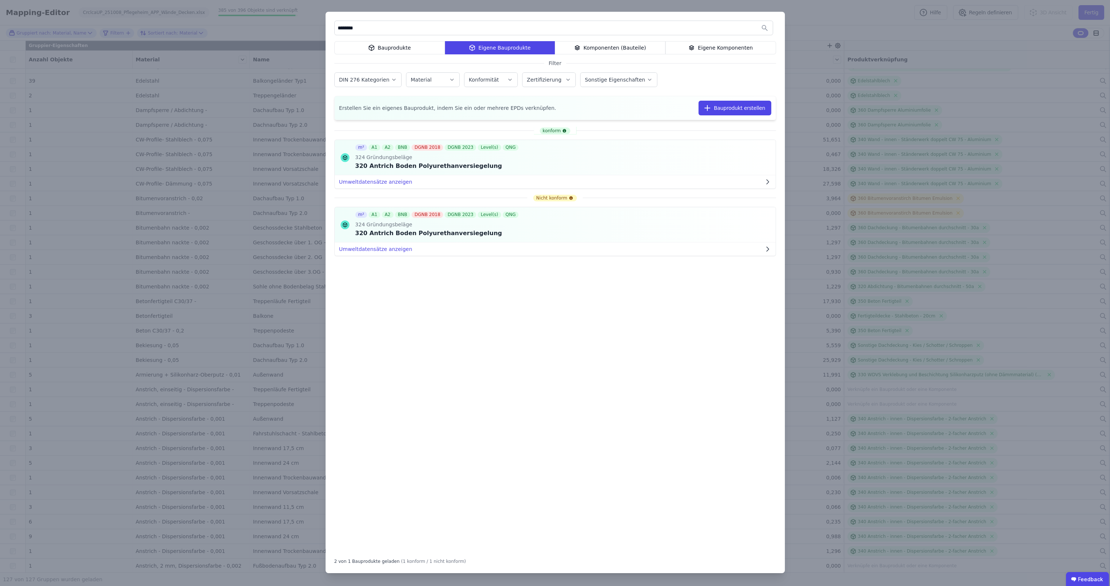
drag, startPoint x: 363, startPoint y: 31, endPoint x: 308, endPoint y: 37, distance: 55.5
click at [335, 35] on input "********" at bounding box center [554, 27] width 438 height 13
type input "****"
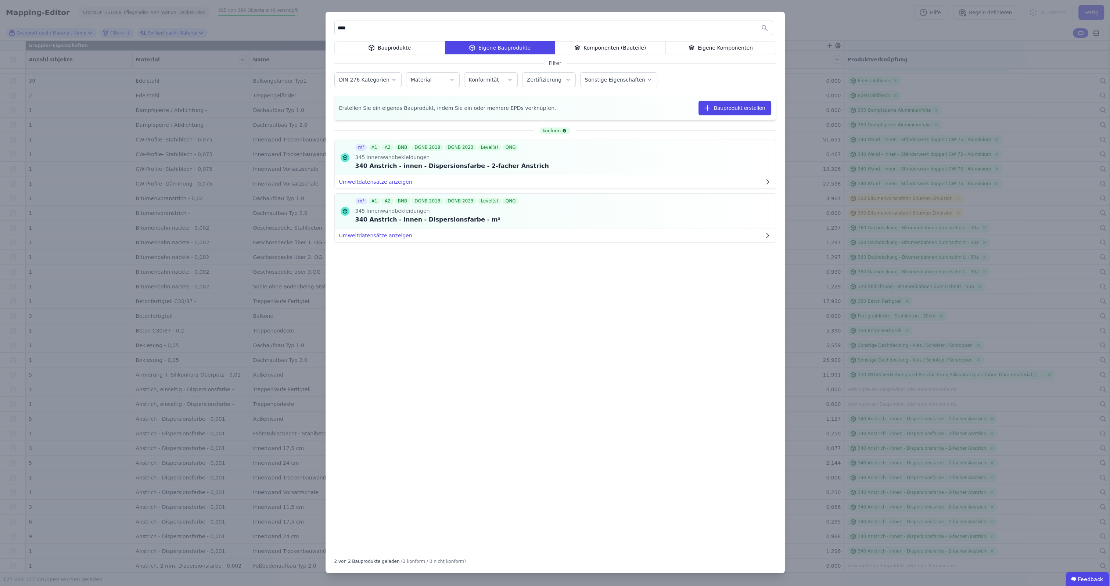
drag, startPoint x: 375, startPoint y: 29, endPoint x: 277, endPoint y: 35, distance: 98.3
click at [335, 35] on input "****" at bounding box center [554, 27] width 438 height 13
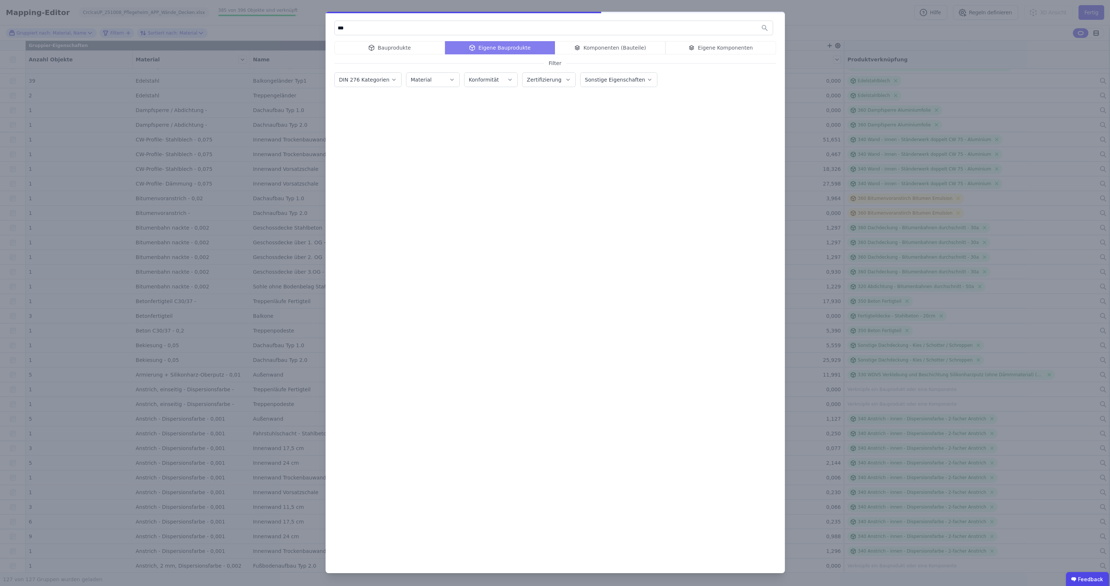
scroll to position [0, 0]
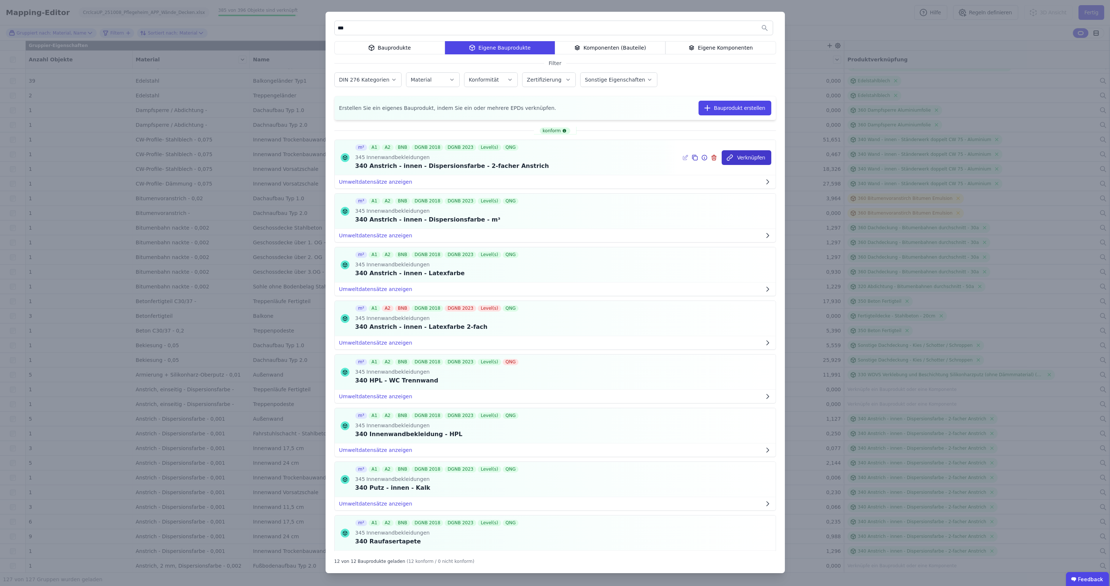
type input "***"
click at [749, 159] on button "Verknüpfen" at bounding box center [747, 157] width 50 height 15
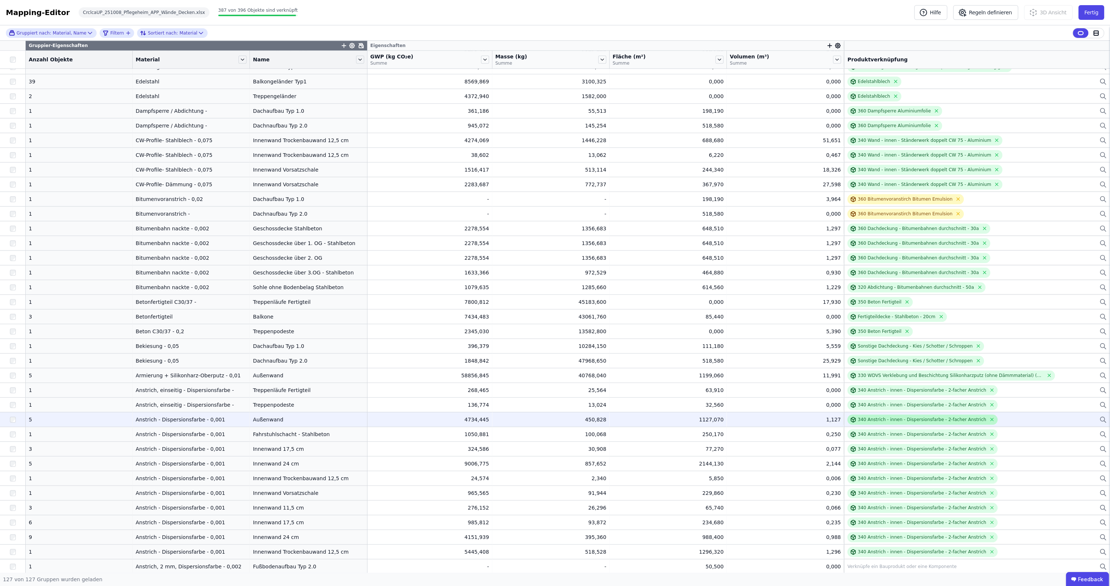
scroll to position [1362, 0]
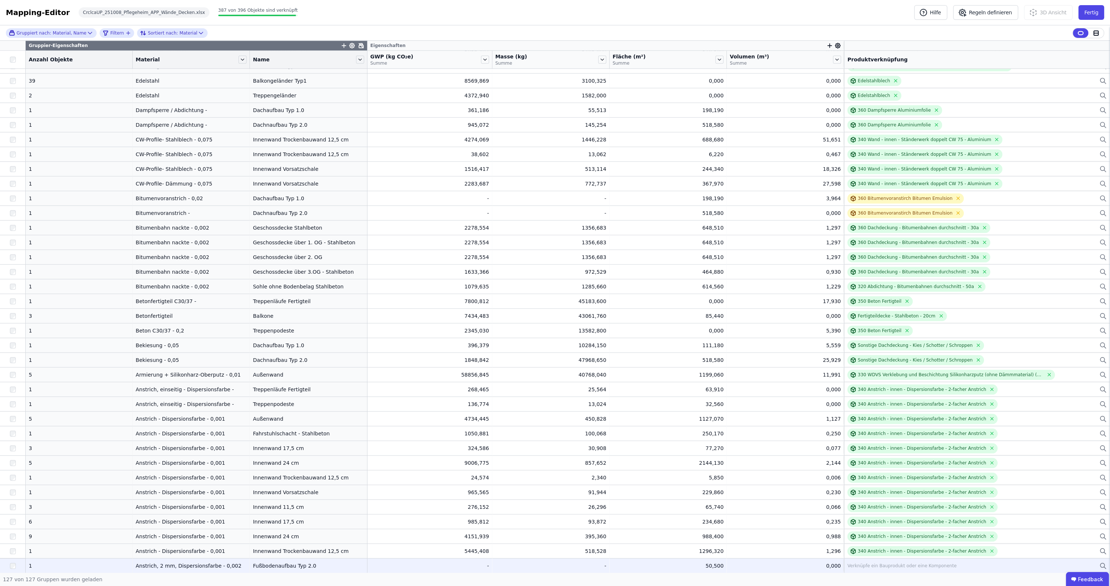
click at [880, 565] on div "Verknüpfe ein Bauprodukt oder eine Komponente" at bounding box center [901, 566] width 109 height 6
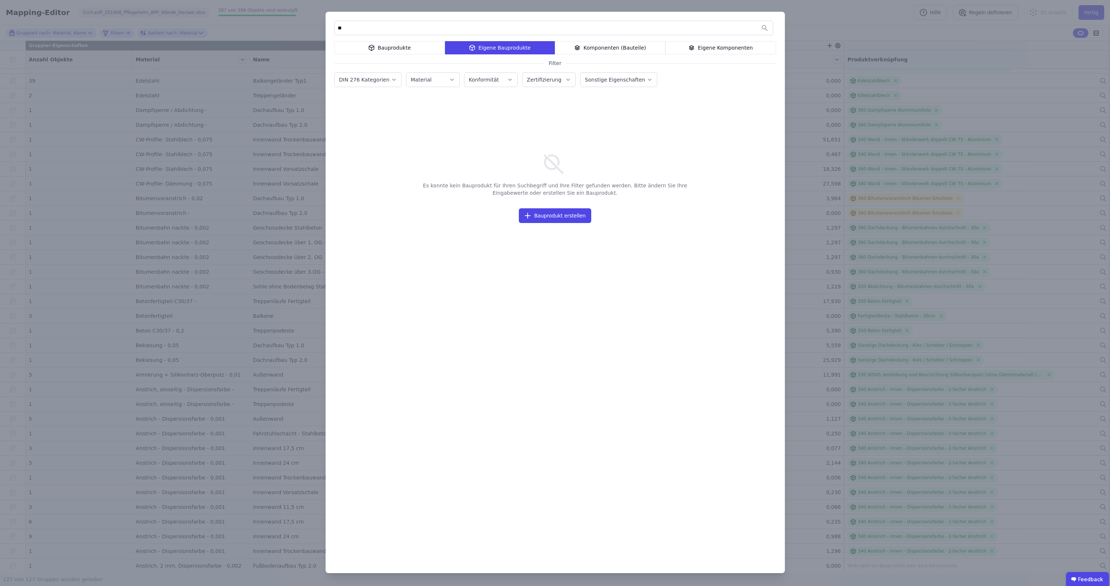
type input "*"
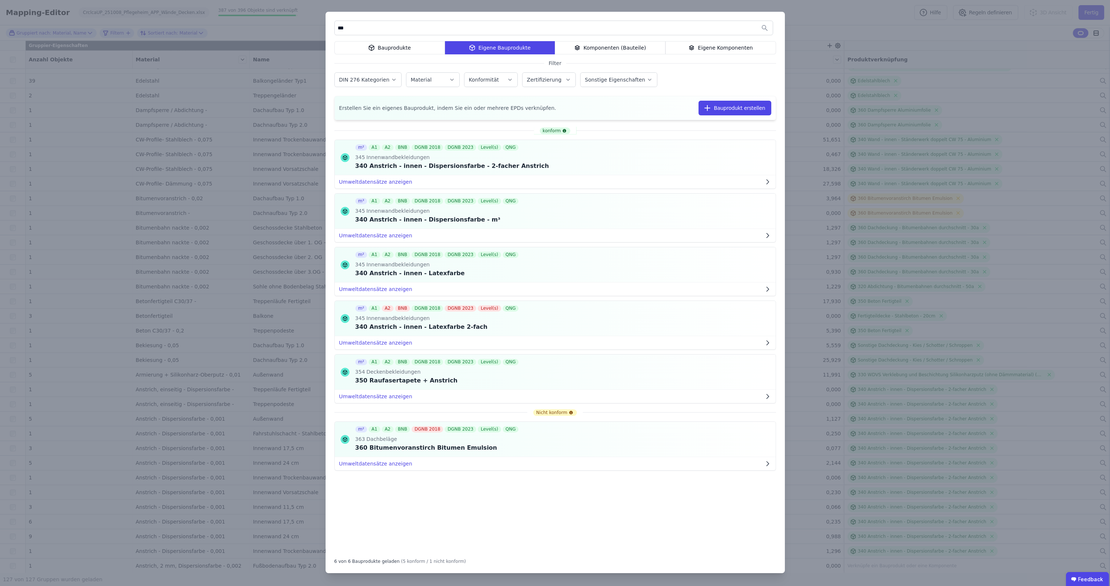
drag, startPoint x: 364, startPoint y: 30, endPoint x: 238, endPoint y: 32, distance: 125.3
click at [335, 32] on input "***" at bounding box center [554, 27] width 438 height 13
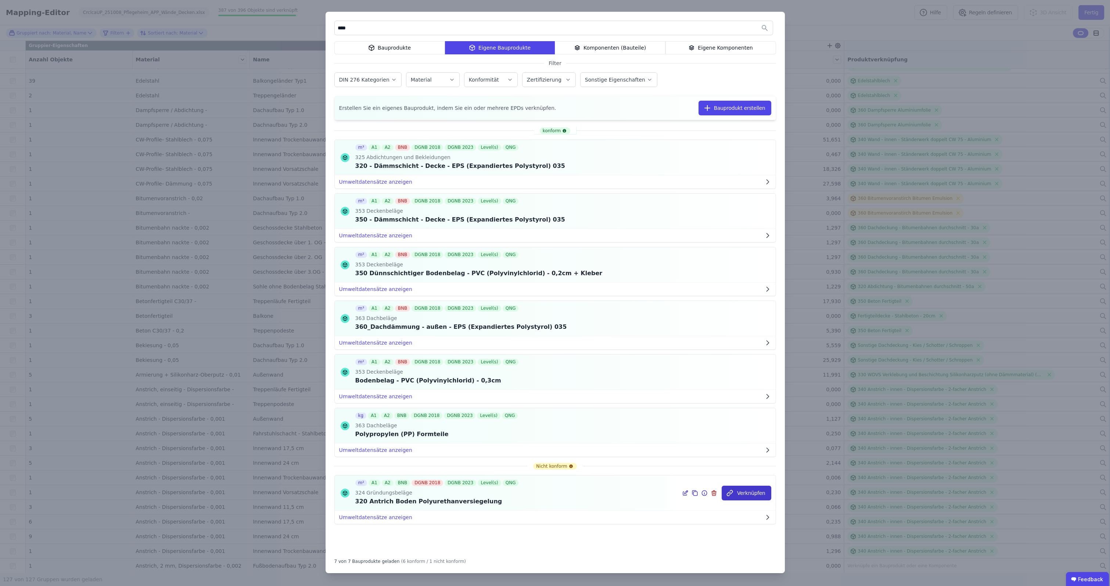
type input "****"
click at [745, 491] on button "Verknüpfen" at bounding box center [747, 493] width 50 height 15
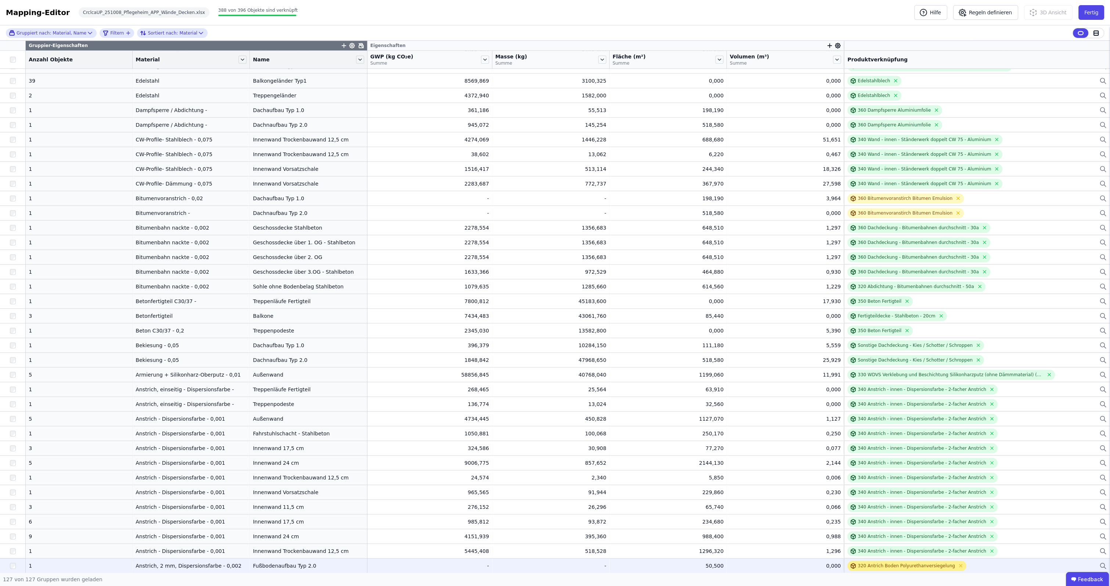
click at [931, 564] on div "320 Antrich Boden Polyurethanversiegelung" at bounding box center [906, 566] width 97 height 6
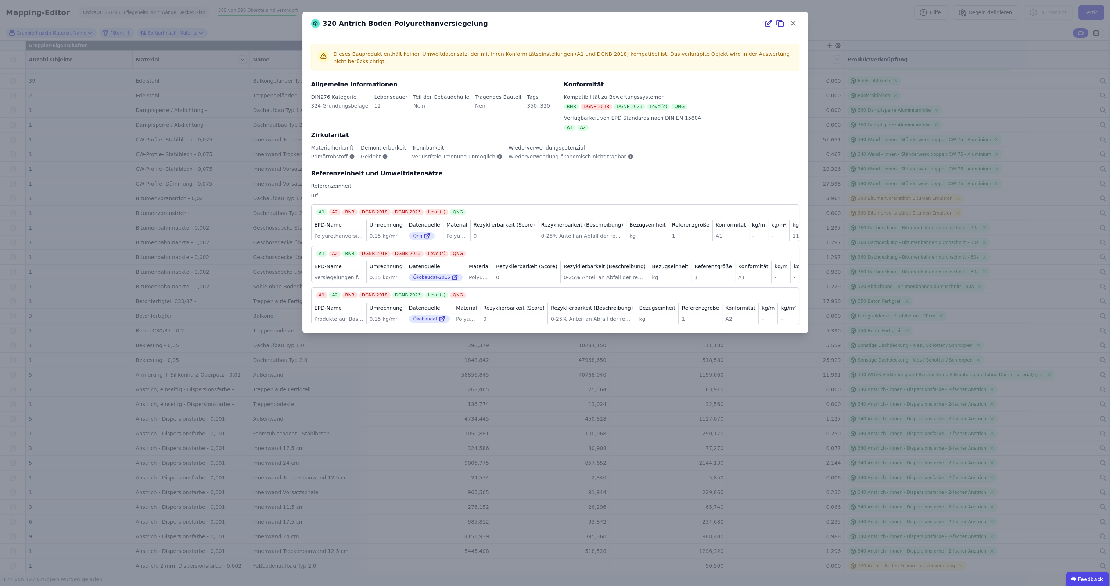
click at [707, 21] on div "320 Antrich Boden Polyurethanversiegelung" at bounding box center [555, 23] width 465 height 10
click at [908, 18] on div "320 Antrich Boden Polyurethanversiegelung Dieses Bauprodukt enthält keinen Umwe…" at bounding box center [555, 293] width 1110 height 586
click at [820, 20] on div "320 Antrich Boden Polyurethanversiegelung Dieses Bauprodukt enthält keinen Umwe…" at bounding box center [555, 293] width 1110 height 586
click at [793, 24] on icon at bounding box center [793, 23] width 4 height 4
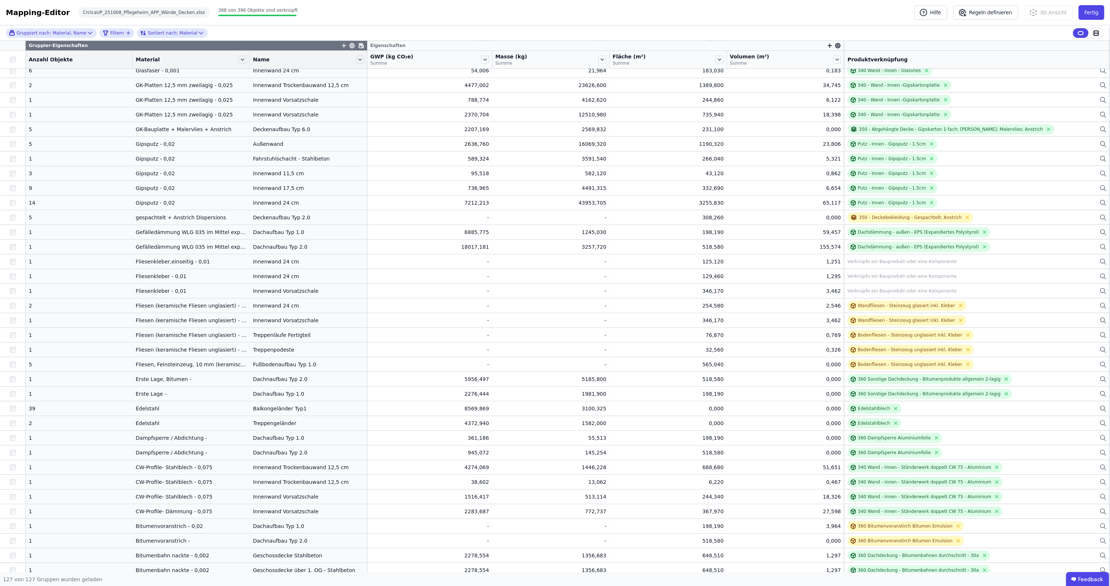
scroll to position [728, 0]
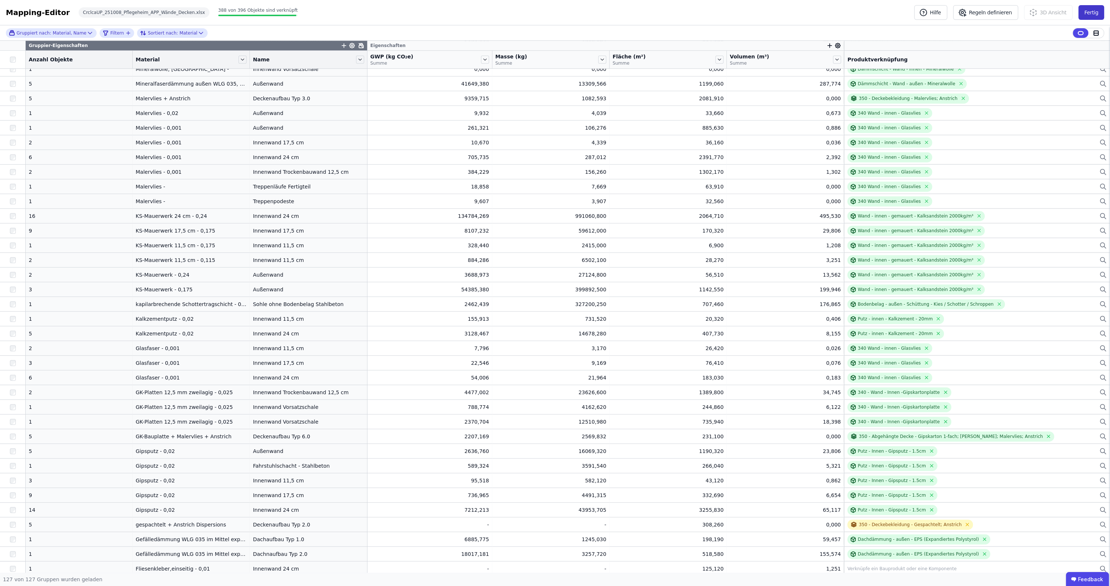
click at [1093, 15] on button "Fertig" at bounding box center [1091, 12] width 26 height 15
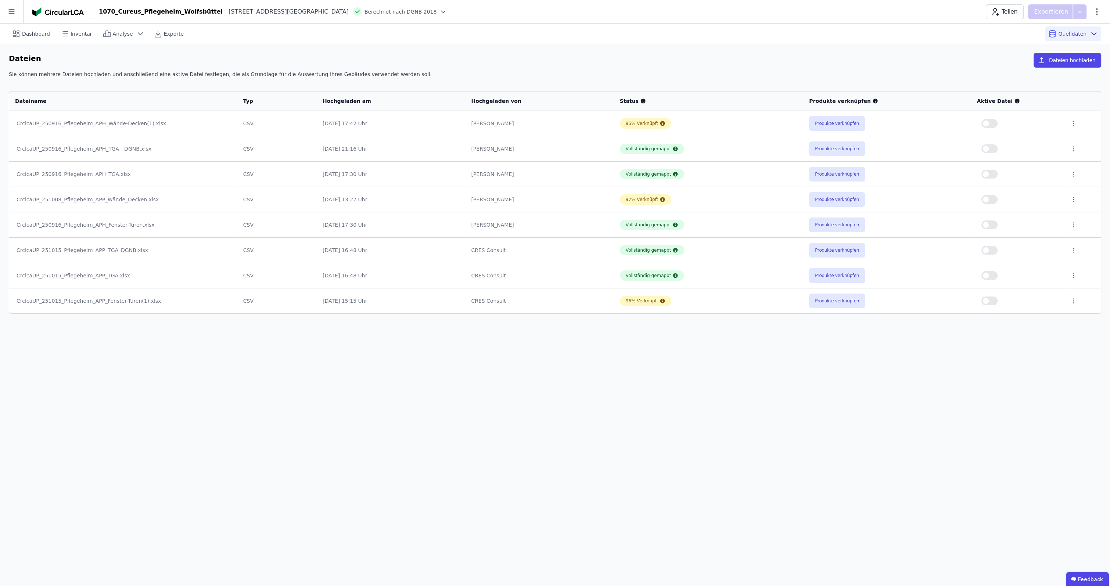
click at [990, 301] on button "button" at bounding box center [989, 301] width 16 height 9
click at [995, 274] on button "button" at bounding box center [989, 275] width 16 height 9
click at [992, 195] on button "button" at bounding box center [989, 199] width 16 height 9
click at [22, 36] on span "Dashboard" at bounding box center [36, 33] width 28 height 7
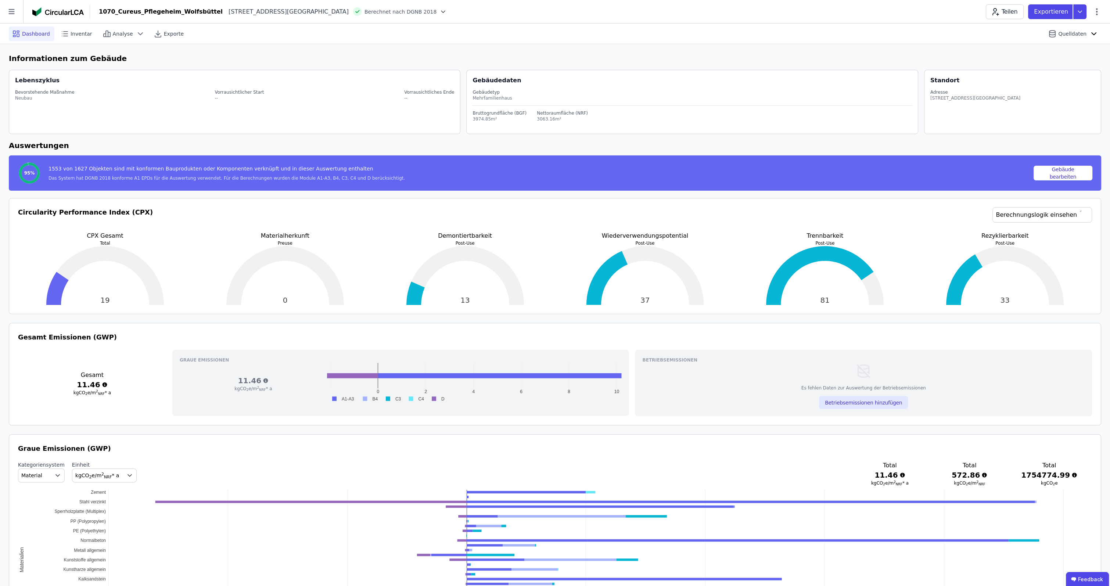
click at [439, 12] on icon at bounding box center [442, 11] width 7 height 7
click at [350, 52] on div "QNG" at bounding box center [393, 49] width 117 height 13
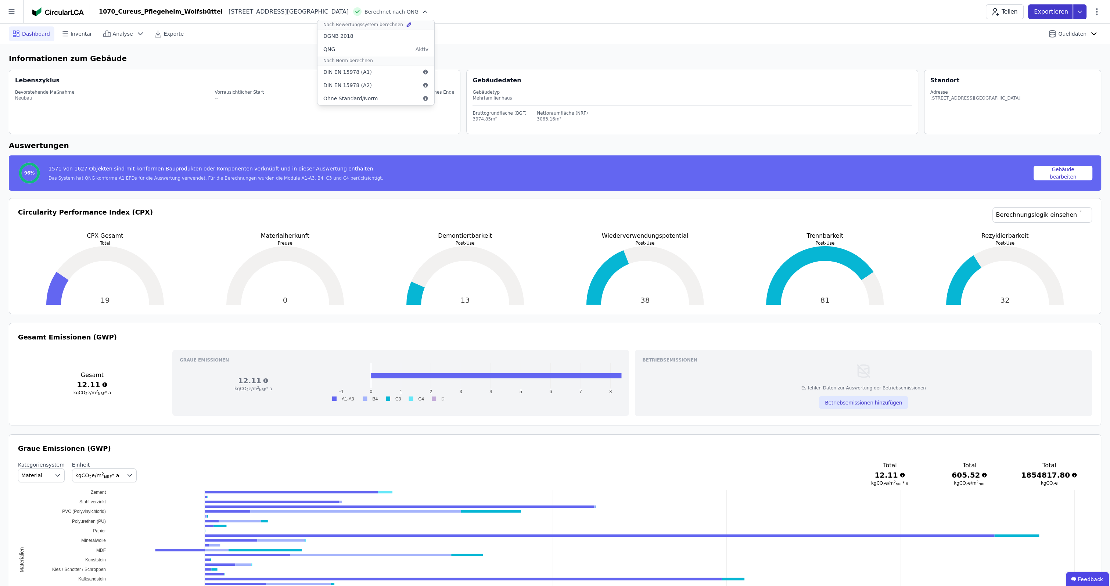
click at [1081, 14] on icon at bounding box center [1079, 11] width 13 height 15
click at [1078, 16] on icon at bounding box center [1079, 11] width 13 height 15
click at [937, 30] on div "Dashboard Inventar Analyse Exporte Quelldaten" at bounding box center [555, 34] width 1092 height 20
click at [1099, 14] on icon at bounding box center [1096, 11] width 9 height 9
click at [1062, 58] on span "Energie im Betrieb (B6)" at bounding box center [1065, 59] width 59 height 15
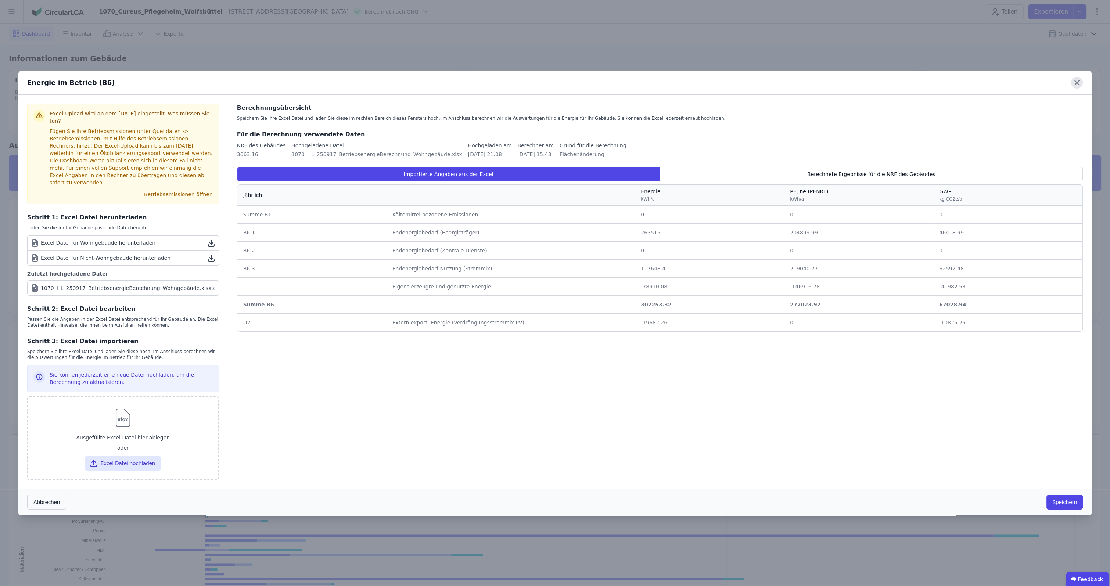
click at [1077, 89] on icon at bounding box center [1077, 83] width 12 height 12
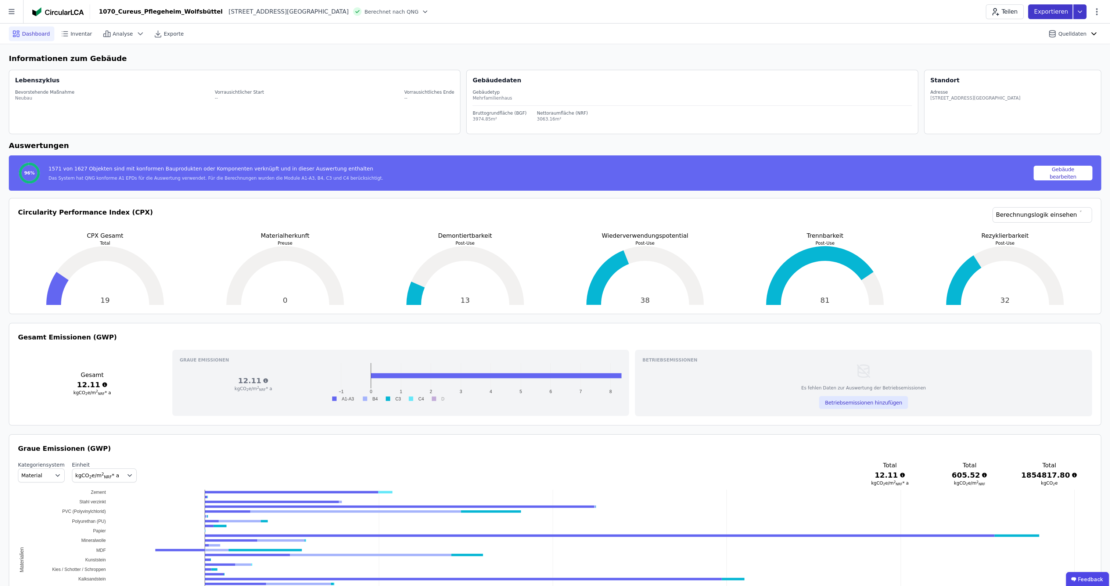
click at [1077, 12] on icon at bounding box center [1079, 11] width 13 height 15
click at [1032, 58] on div "Ökobilanzierung" at bounding box center [1021, 55] width 42 height 7
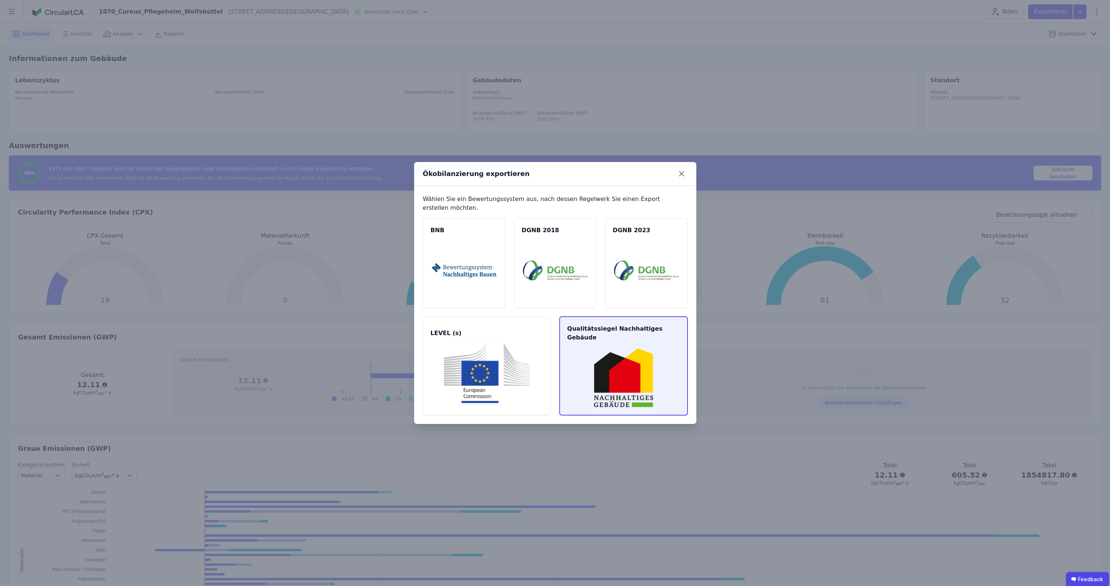
click at [617, 384] on img at bounding box center [623, 378] width 110 height 60
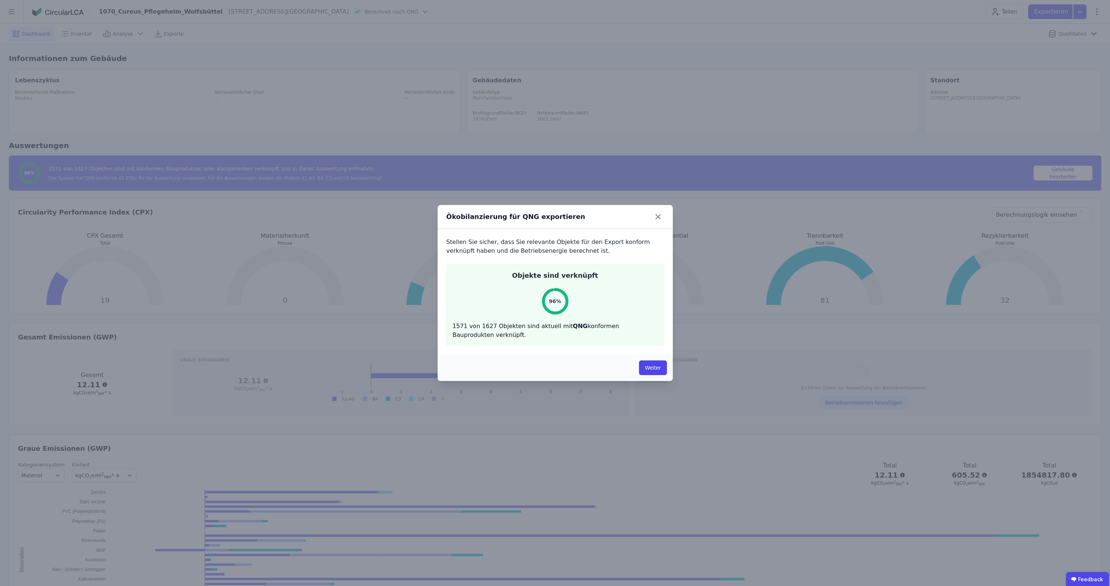
click at [651, 368] on button "Weiter" at bounding box center [653, 367] width 28 height 15
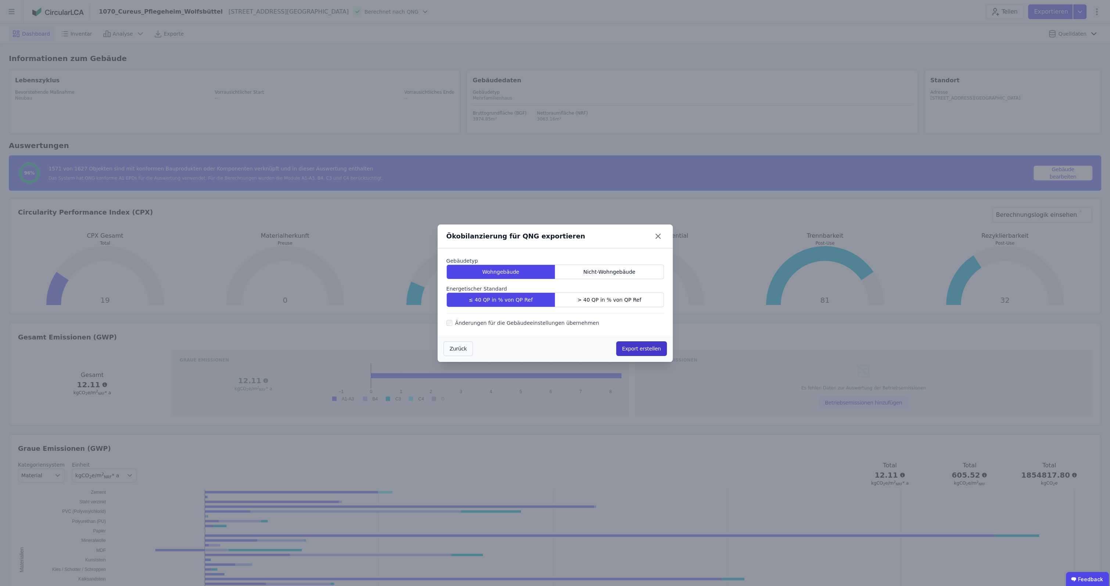
click at [649, 350] on button "Export erstellen" at bounding box center [641, 348] width 51 height 15
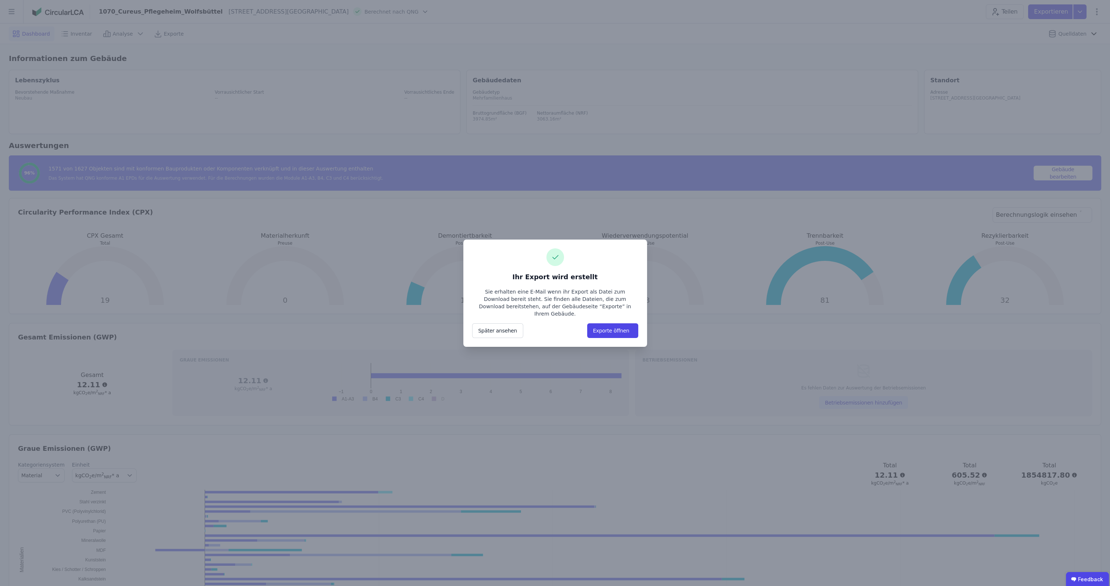
drag, startPoint x: 512, startPoint y: 327, endPoint x: 533, endPoint y: 315, distance: 23.9
click at [512, 328] on button "Später ansehen" at bounding box center [497, 330] width 51 height 15
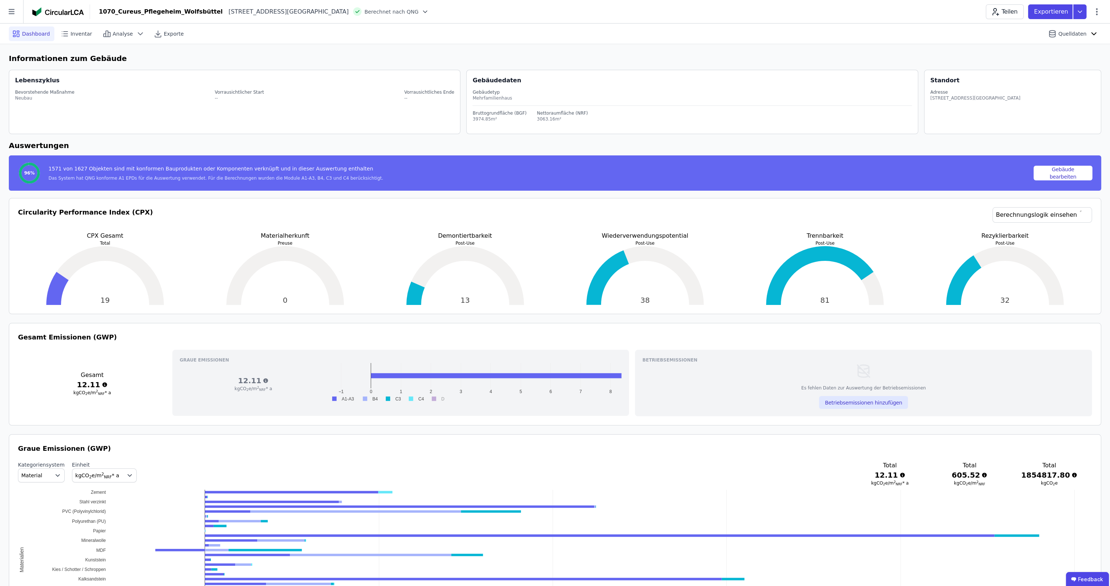
click at [421, 12] on icon at bounding box center [424, 11] width 7 height 7
click at [937, 33] on div "Dashboard Inventar Analyse Exporte Quelldaten" at bounding box center [555, 34] width 1092 height 20
click at [421, 10] on icon at bounding box center [424, 11] width 7 height 7
click at [493, 39] on div "Dashboard Inventar Analyse Exporte Quelldaten" at bounding box center [555, 34] width 1092 height 20
click at [164, 33] on span "Exporte" at bounding box center [174, 33] width 20 height 7
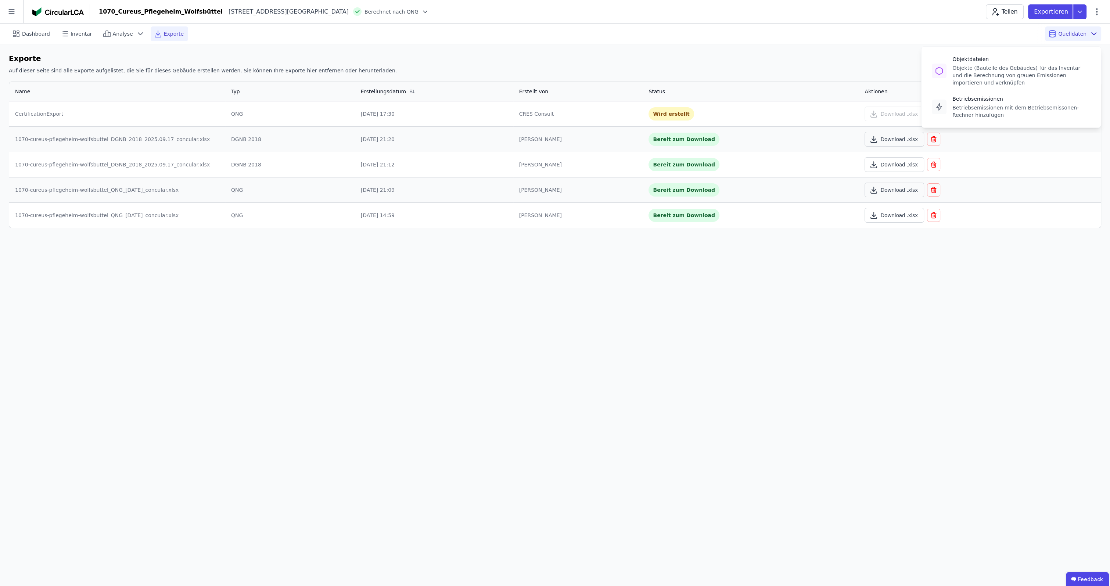
click at [1075, 36] on span "Quelldaten" at bounding box center [1072, 33] width 28 height 7
click at [1096, 33] on icon at bounding box center [1094, 34] width 4 height 2
click at [1010, 64] on div "Objektdateien Objekte (Bauteile des Gebäudes) für das Inventar und die Berechnu…" at bounding box center [1021, 70] width 138 height 31
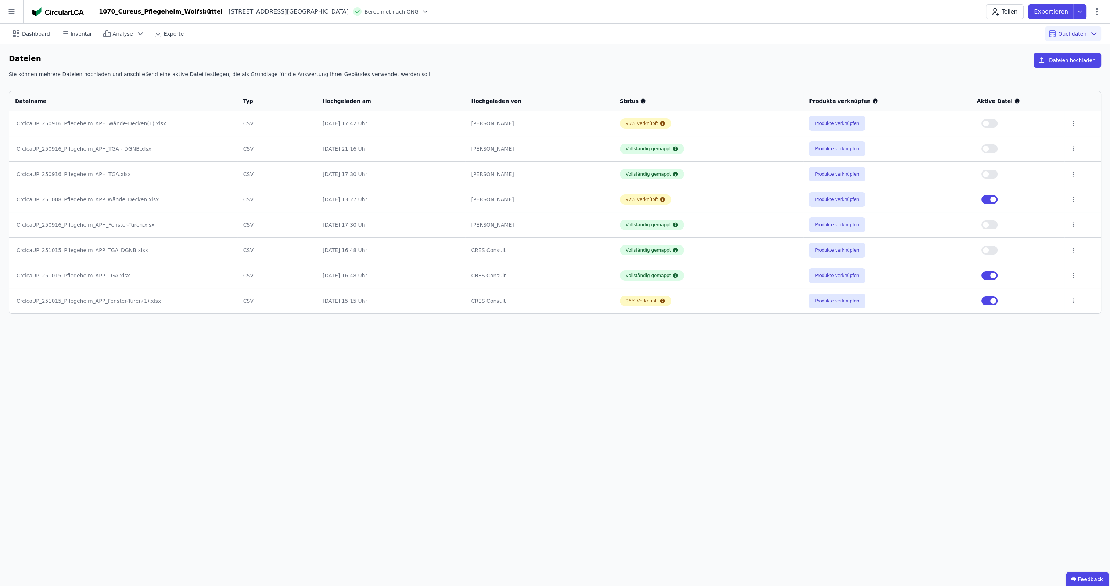
click at [991, 249] on button "button" at bounding box center [989, 250] width 16 height 9
click at [988, 276] on button "button" at bounding box center [989, 275] width 16 height 9
click at [28, 30] on div "Dashboard" at bounding box center [32, 33] width 46 height 15
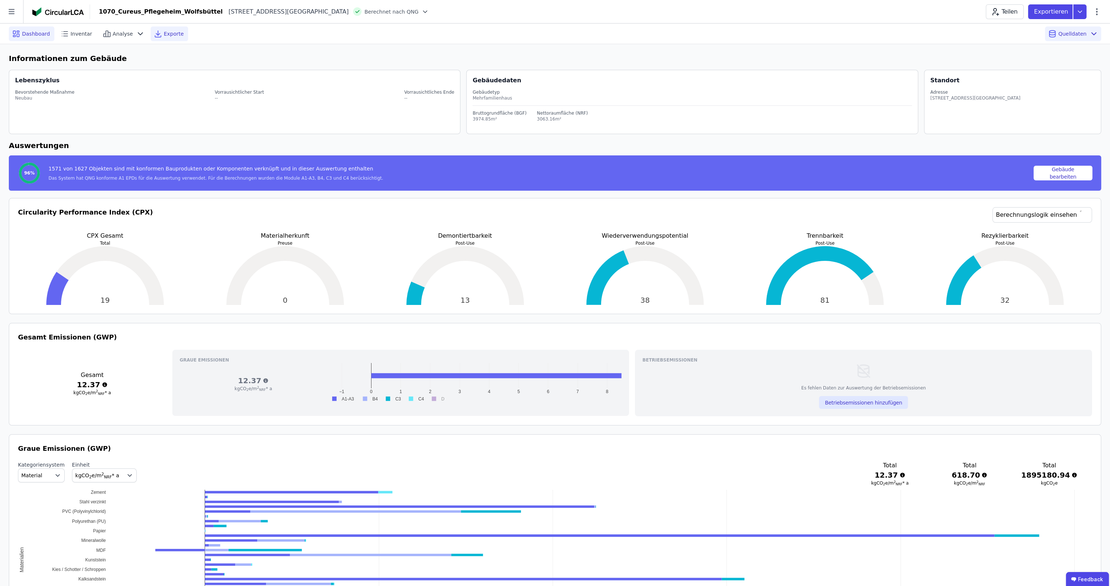
click at [164, 35] on span "Exporte" at bounding box center [174, 33] width 20 height 7
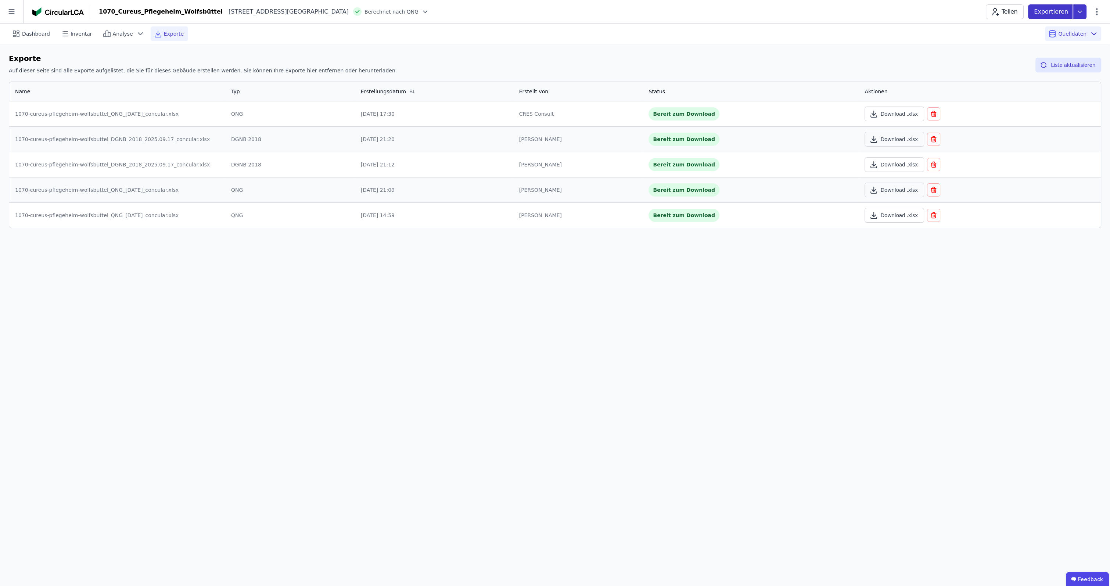
click at [1080, 11] on icon at bounding box center [1079, 11] width 13 height 15
click at [1023, 60] on div "Ökobilanzierung" at bounding box center [1040, 55] width 92 height 13
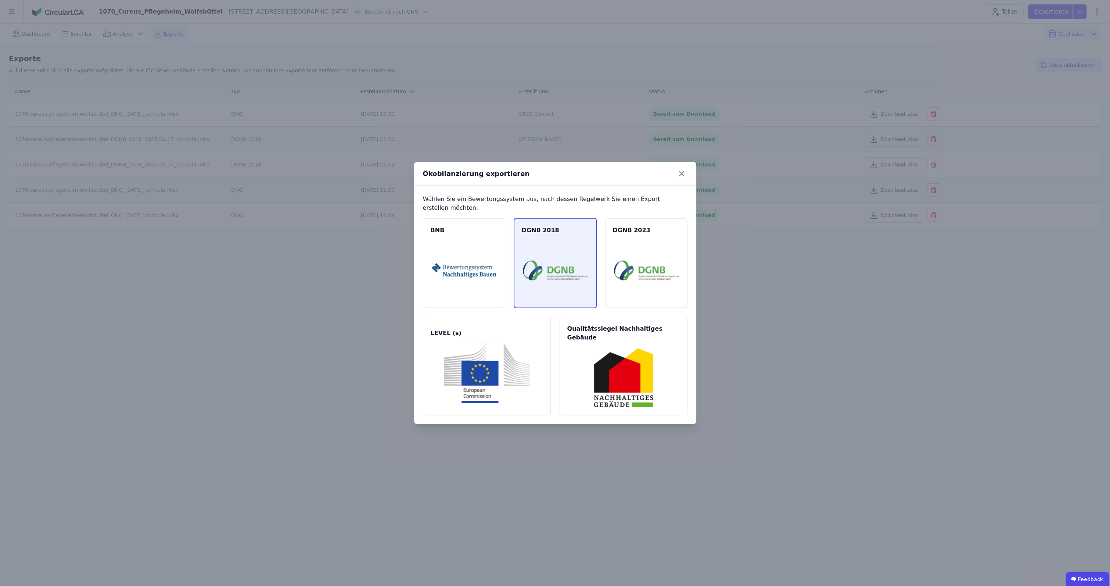
click at [540, 281] on img at bounding box center [555, 271] width 65 height 60
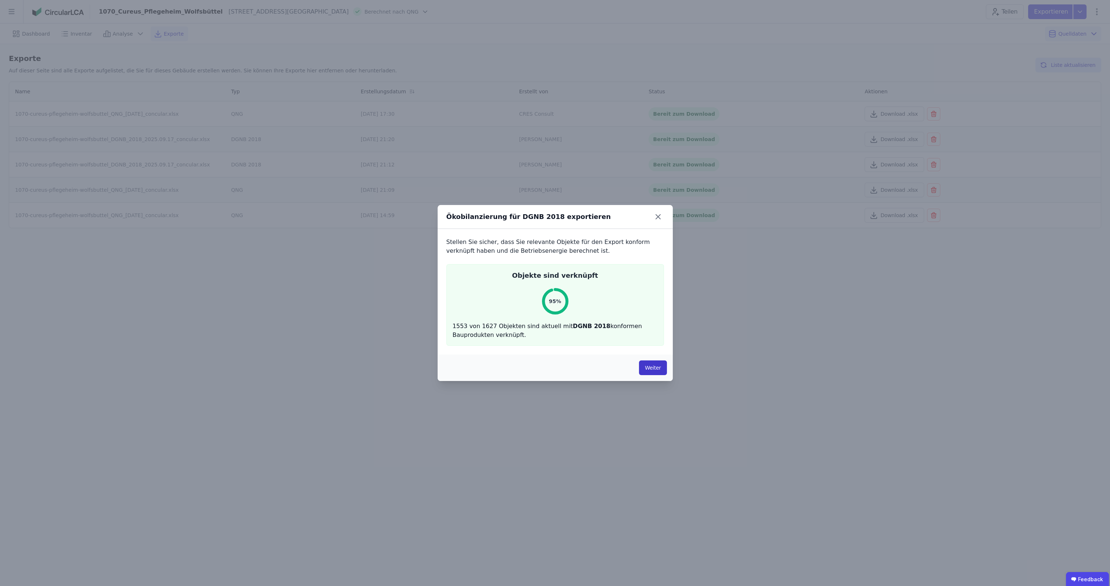
click at [647, 367] on button "Weiter" at bounding box center [653, 367] width 28 height 15
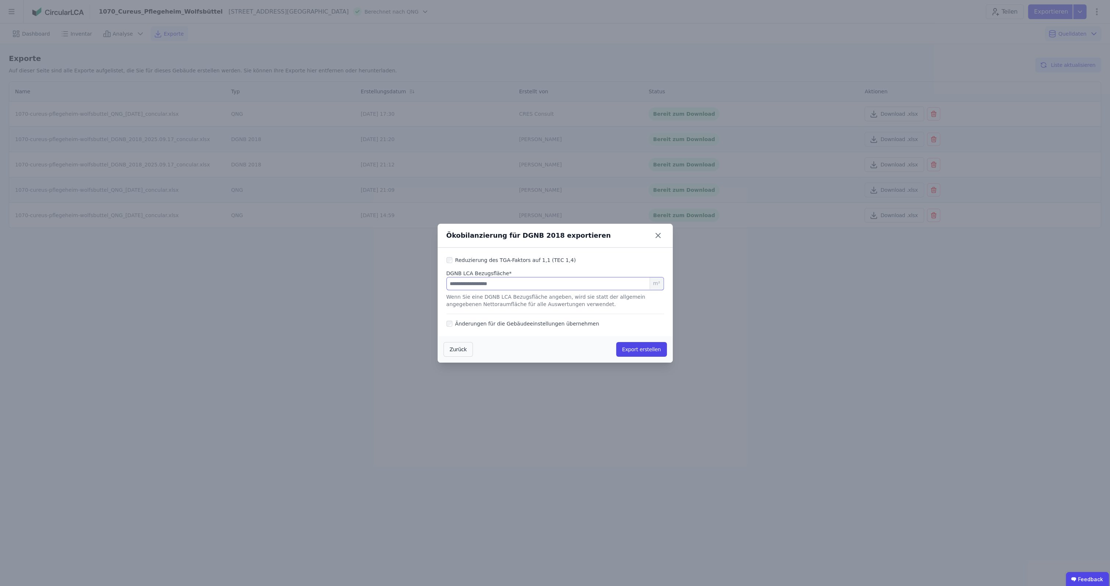
drag, startPoint x: 480, startPoint y: 284, endPoint x: 421, endPoint y: 284, distance: 58.4
click at [446, 284] on input "*******" at bounding box center [555, 283] width 218 height 13
drag, startPoint x: 479, startPoint y: 283, endPoint x: 421, endPoint y: 284, distance: 58.4
click at [446, 284] on input "*******" at bounding box center [555, 283] width 218 height 13
paste input "number"
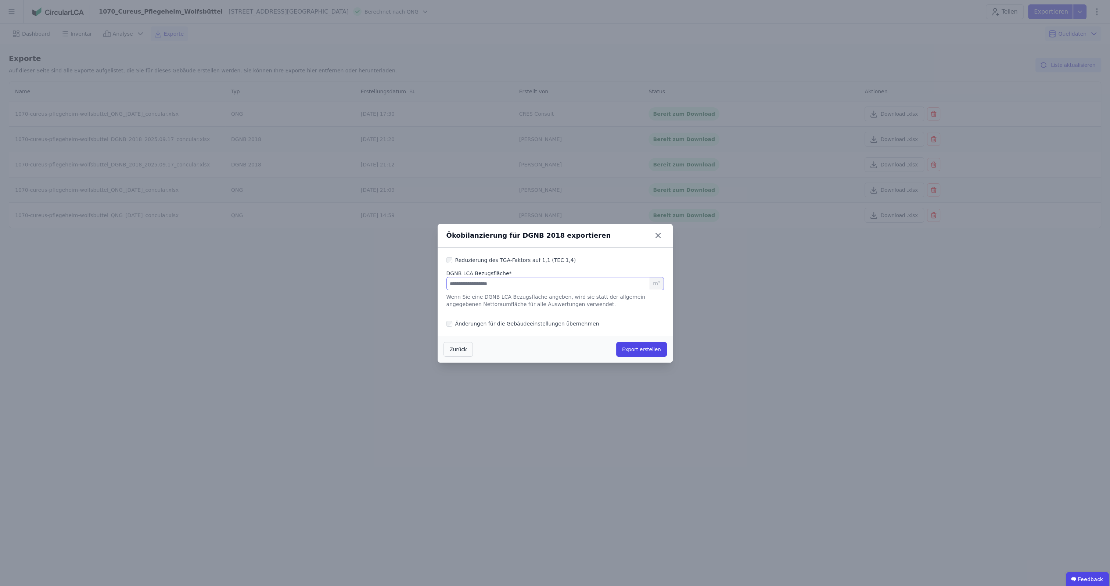
type input "*******"
click at [596, 312] on div "Reduzierung des TGA-Faktors auf 1,1 (TEC 1,4) DGNB LCA Bezugsfläche * ******* m…" at bounding box center [555, 292] width 235 height 89
click at [631, 351] on button "Export erstellen" at bounding box center [641, 349] width 51 height 15
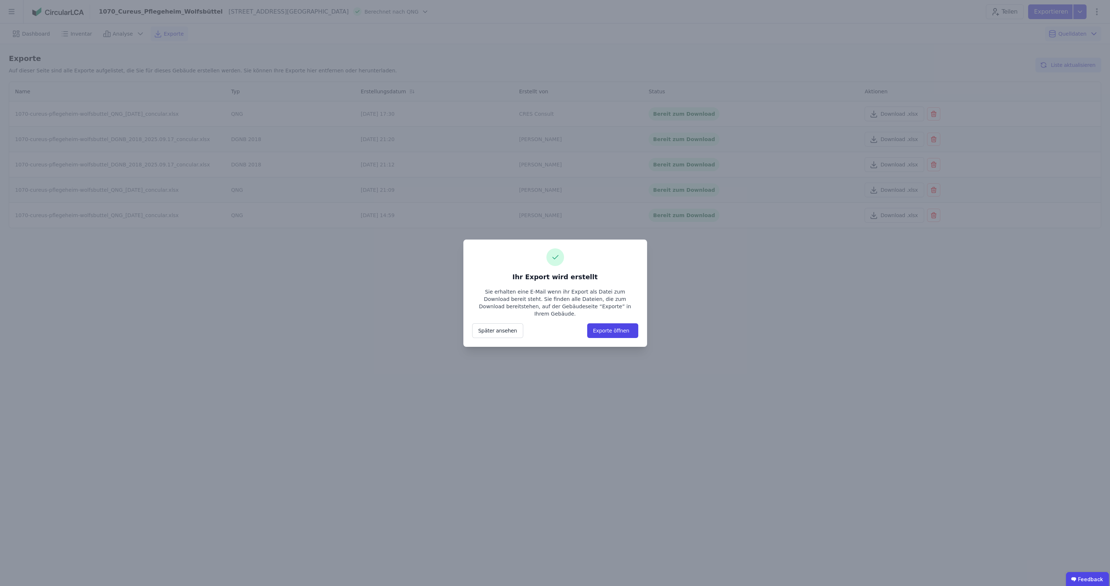
click at [696, 374] on div "Ihr Export wird erstellt Sie erhalten eine E-Mail wenn ihr Export als Datei zum…" at bounding box center [555, 293] width 1110 height 586
click at [503, 330] on button "Später ansehen" at bounding box center [497, 330] width 51 height 15
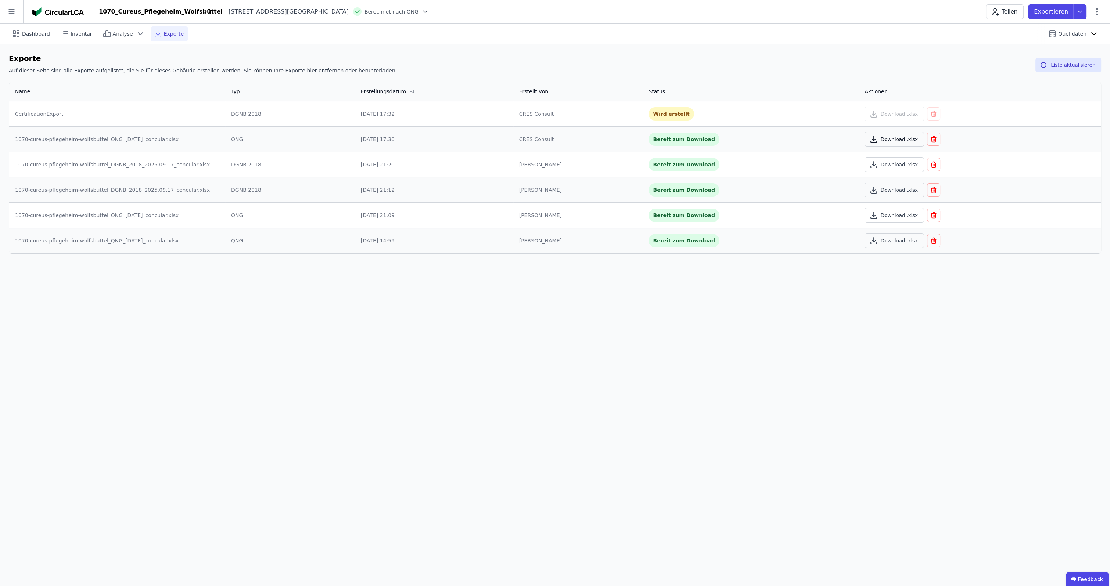
click at [883, 140] on button "Download .xlsx" at bounding box center [894, 139] width 59 height 15
click at [421, 11] on icon at bounding box center [424, 11] width 7 height 7
click at [345, 37] on div "DGNB 2018" at bounding box center [375, 35] width 117 height 13
click at [883, 114] on button "Download .xlsx" at bounding box center [894, 114] width 59 height 15
